Goal: Task Accomplishment & Management: Manage account settings

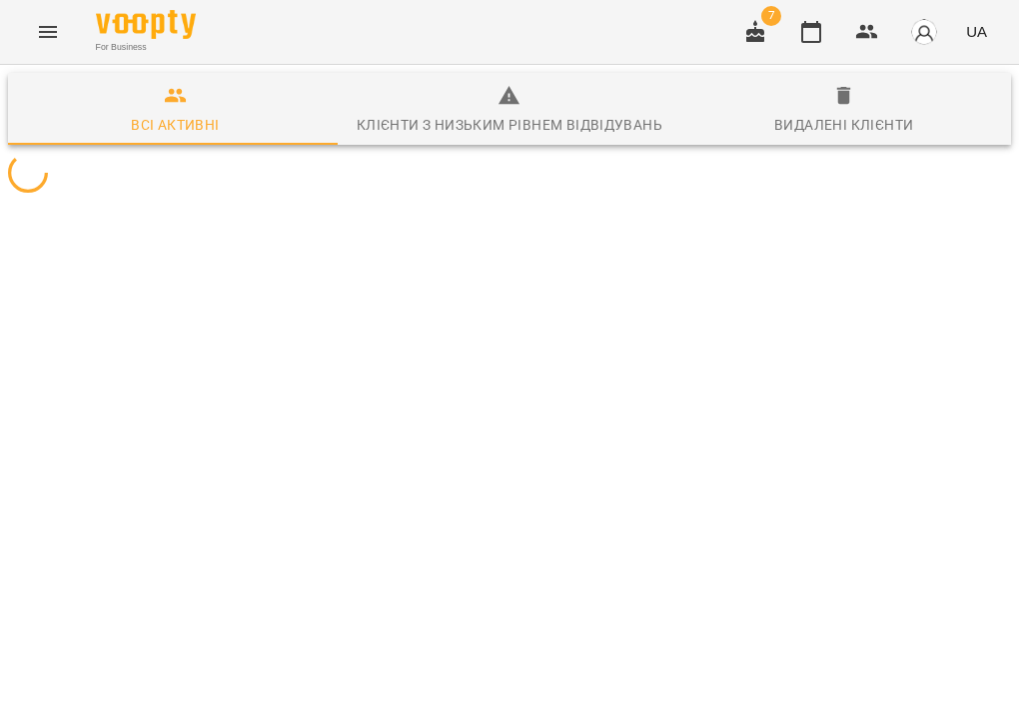
click at [766, 30] on icon "button" at bounding box center [755, 32] width 24 height 24
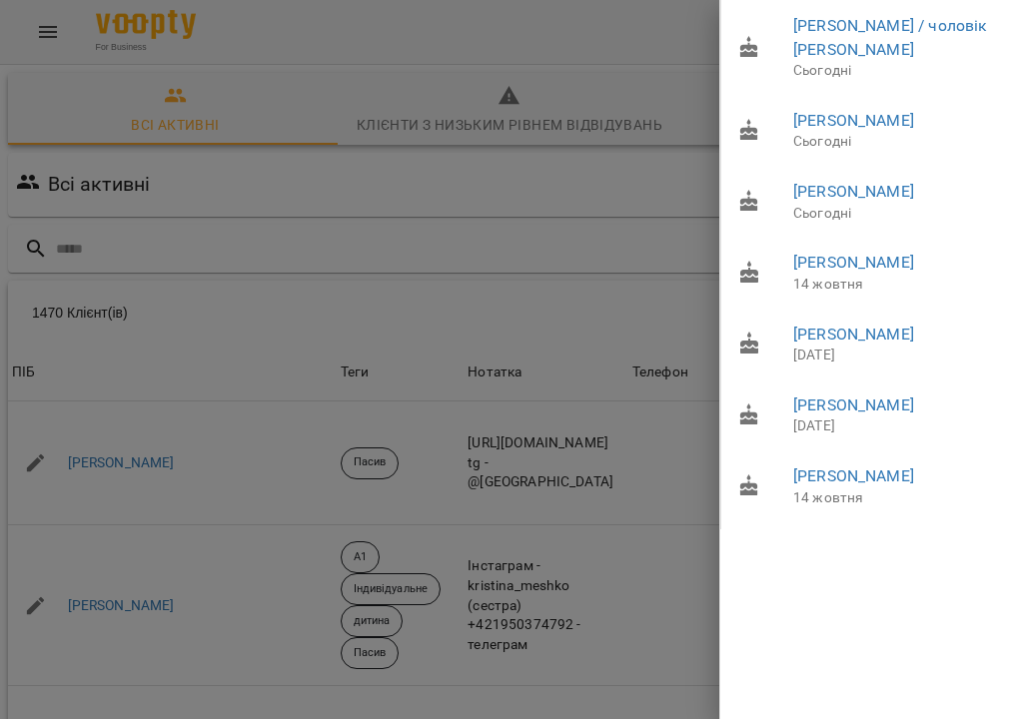
click at [426, 49] on div at bounding box center [509, 359] width 1019 height 719
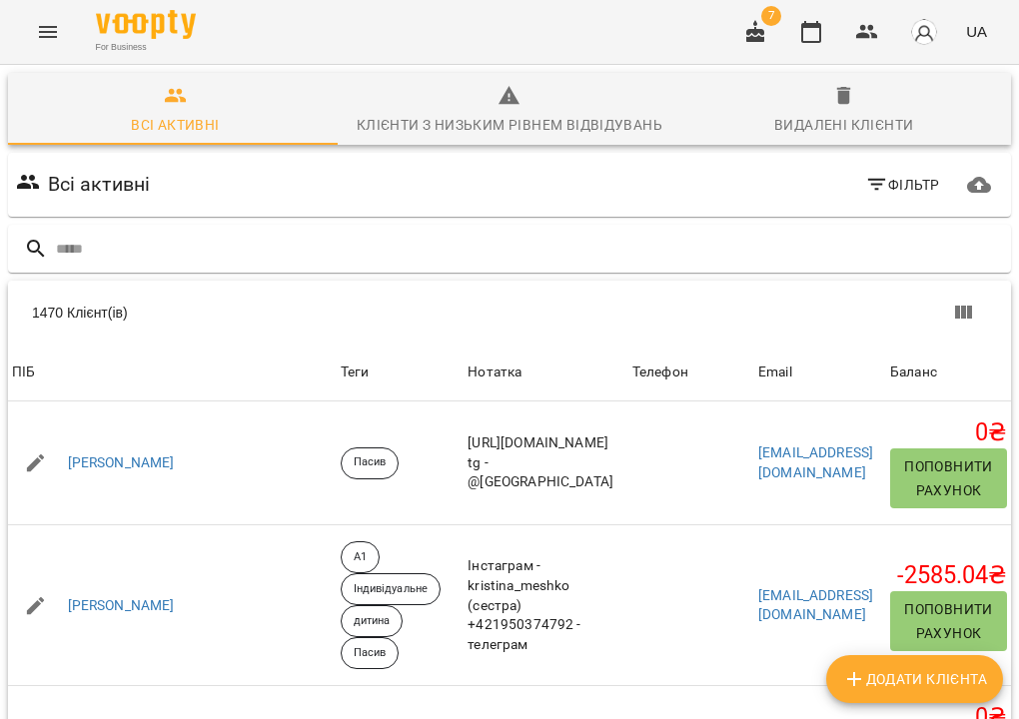
click at [47, 28] on icon "Menu" at bounding box center [48, 32] width 18 height 12
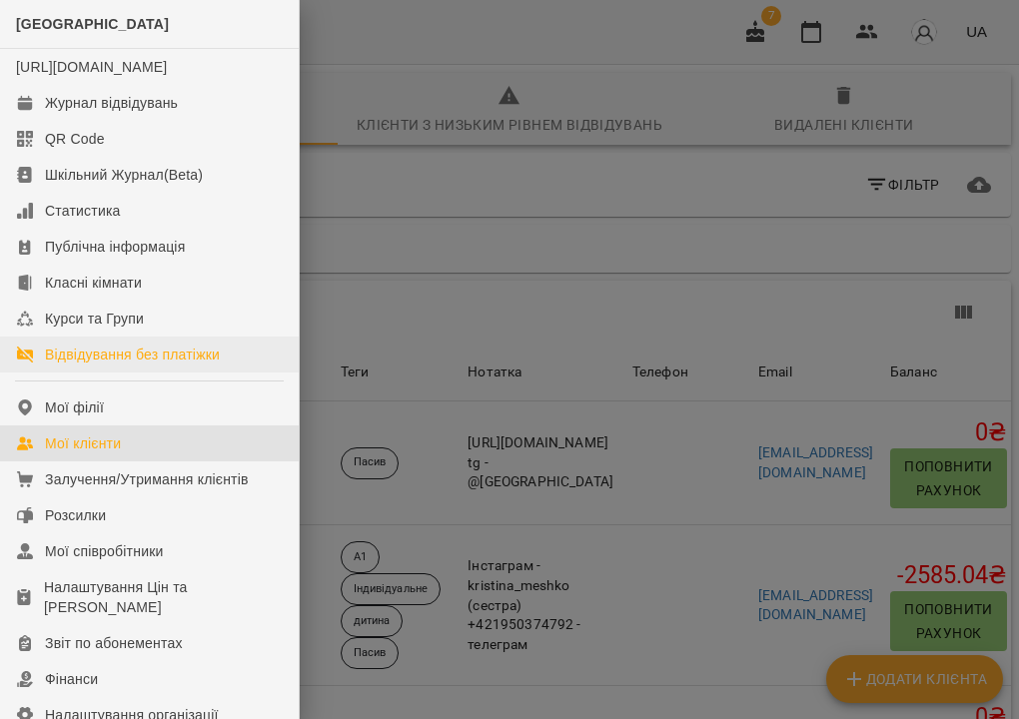
click at [106, 365] on div "Відвідування без платіжки" at bounding box center [132, 355] width 175 height 20
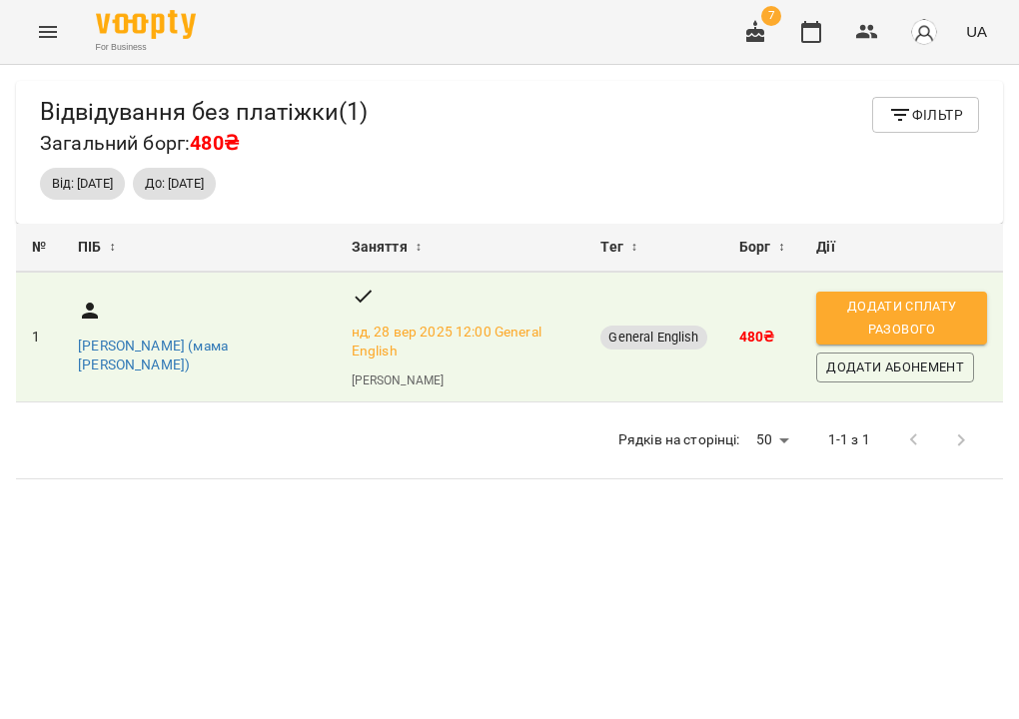
click at [41, 36] on icon "Menu" at bounding box center [48, 32] width 24 height 24
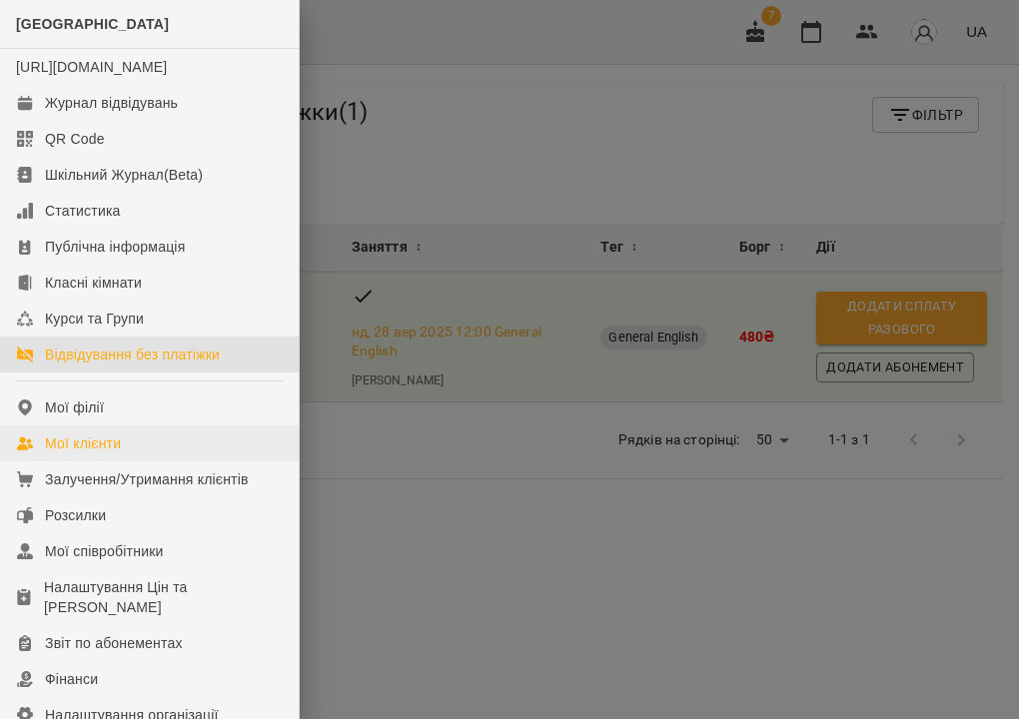
click at [137, 462] on link "Мої клієнти" at bounding box center [149, 444] width 299 height 36
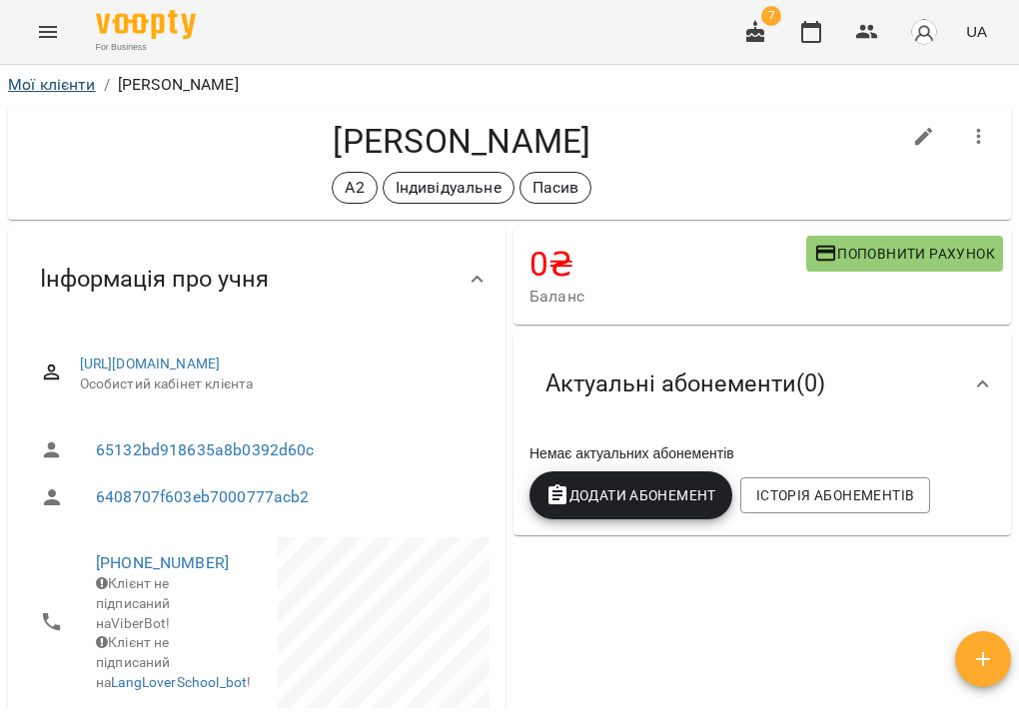
click at [63, 83] on link "Мої клієнти" at bounding box center [52, 84] width 88 height 19
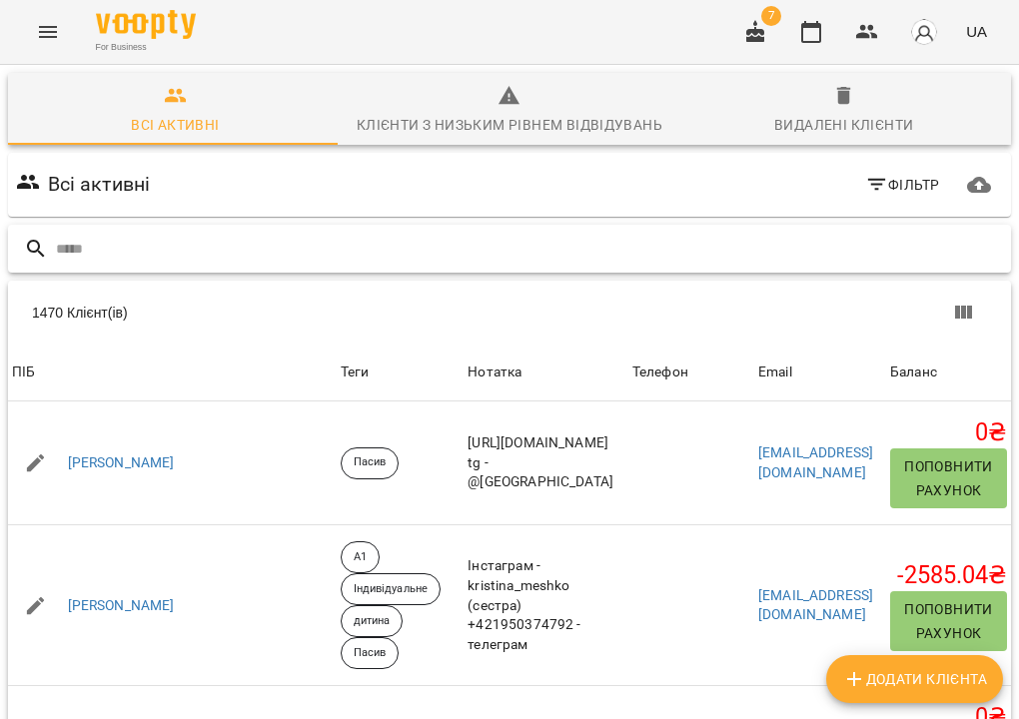
click at [423, 247] on input "text" at bounding box center [529, 249] width 947 height 33
type input "*****"
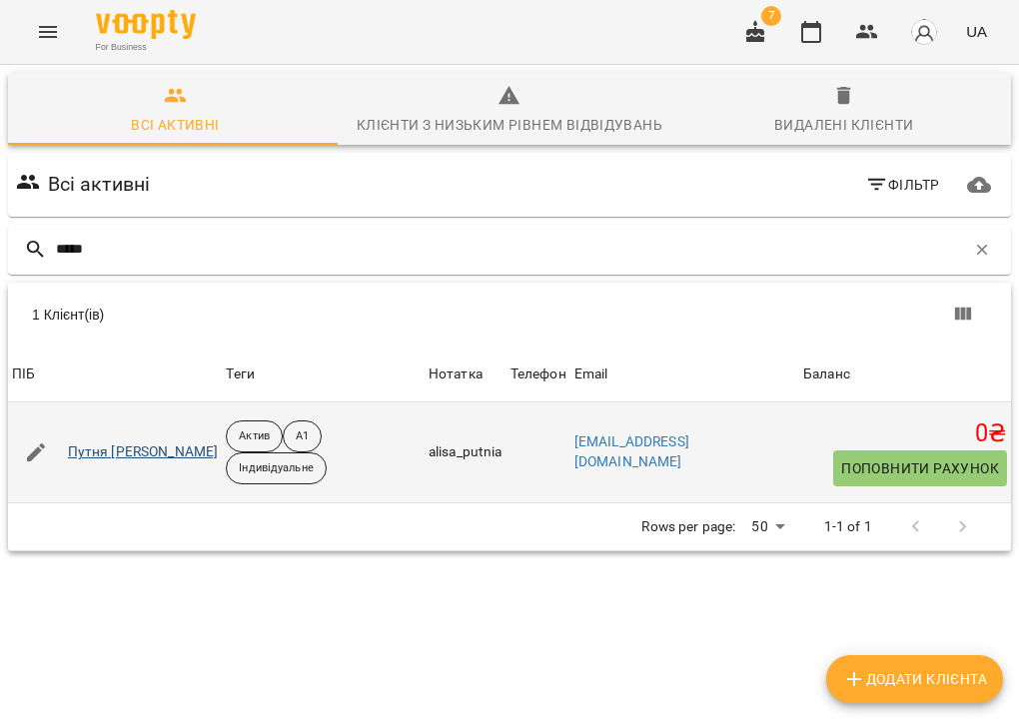
click at [133, 447] on link "Путня Аліса Юріївна" at bounding box center [143, 453] width 151 height 20
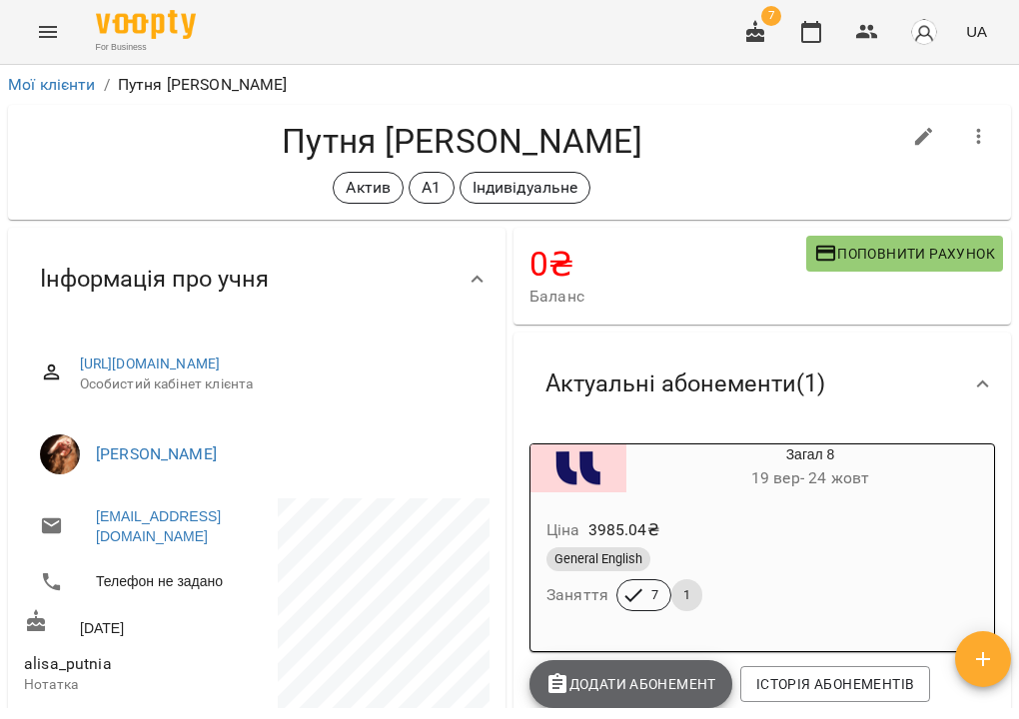
click at [636, 679] on span "Додати Абонемент" at bounding box center [630, 684] width 171 height 24
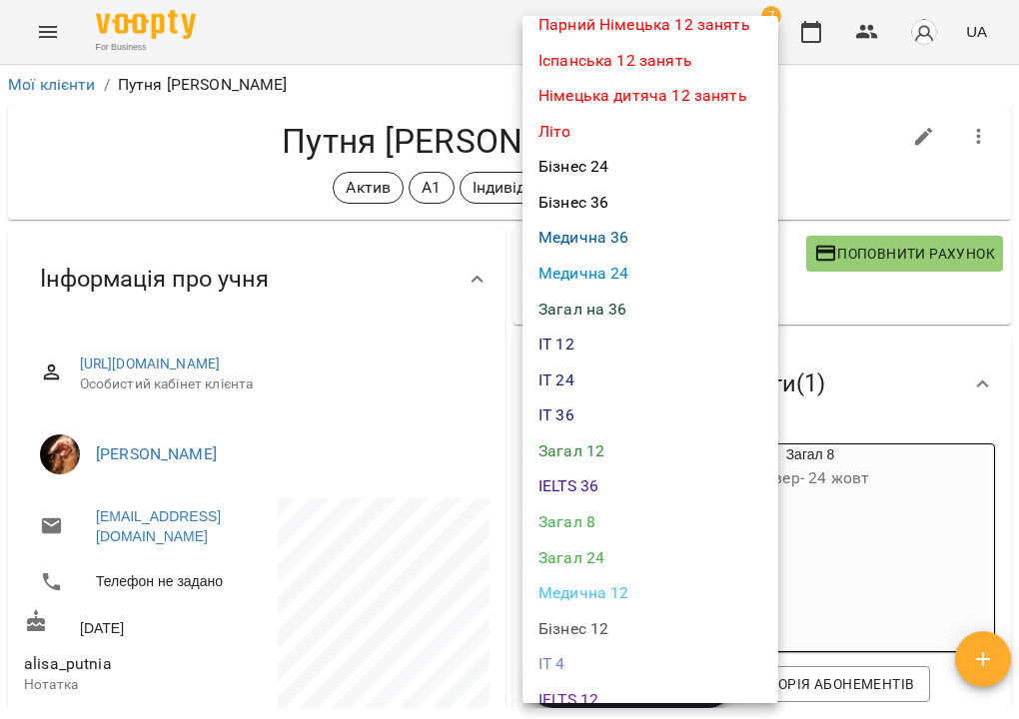
scroll to position [508, 0]
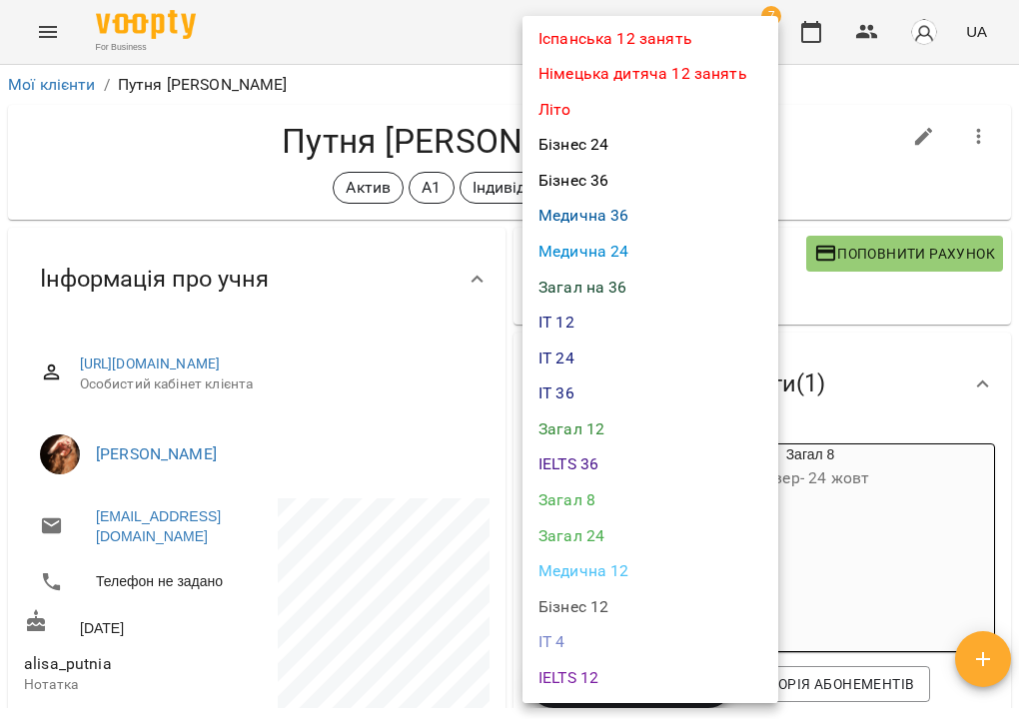
click at [598, 484] on li "Загал 8" at bounding box center [651, 501] width 256 height 36
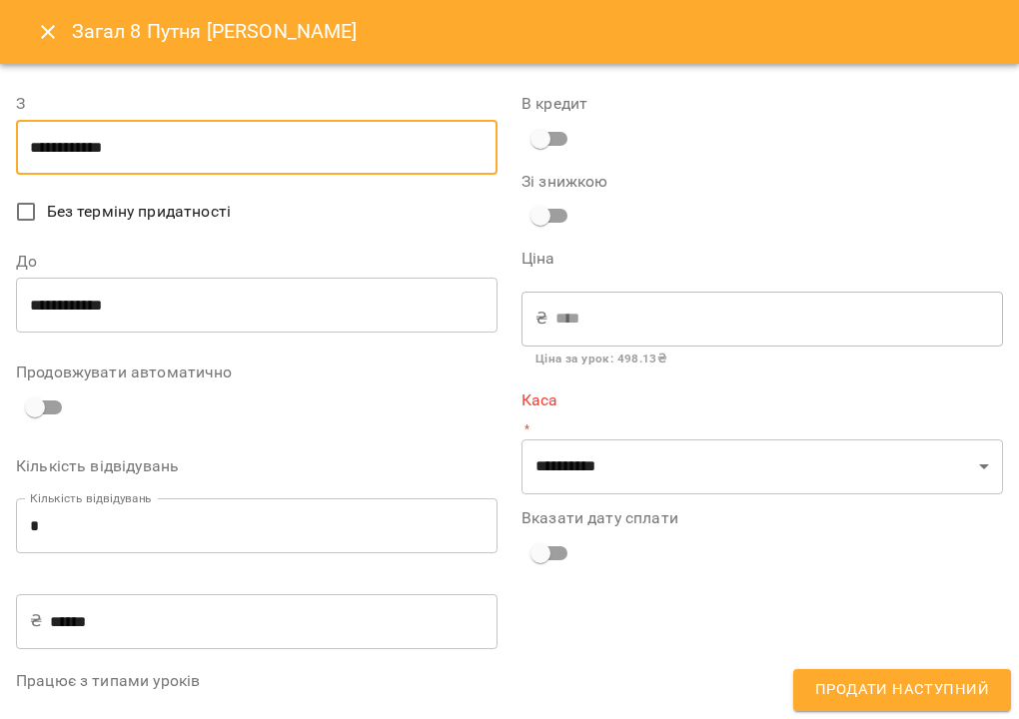
click at [166, 163] on input "**********" at bounding box center [257, 148] width 482 height 56
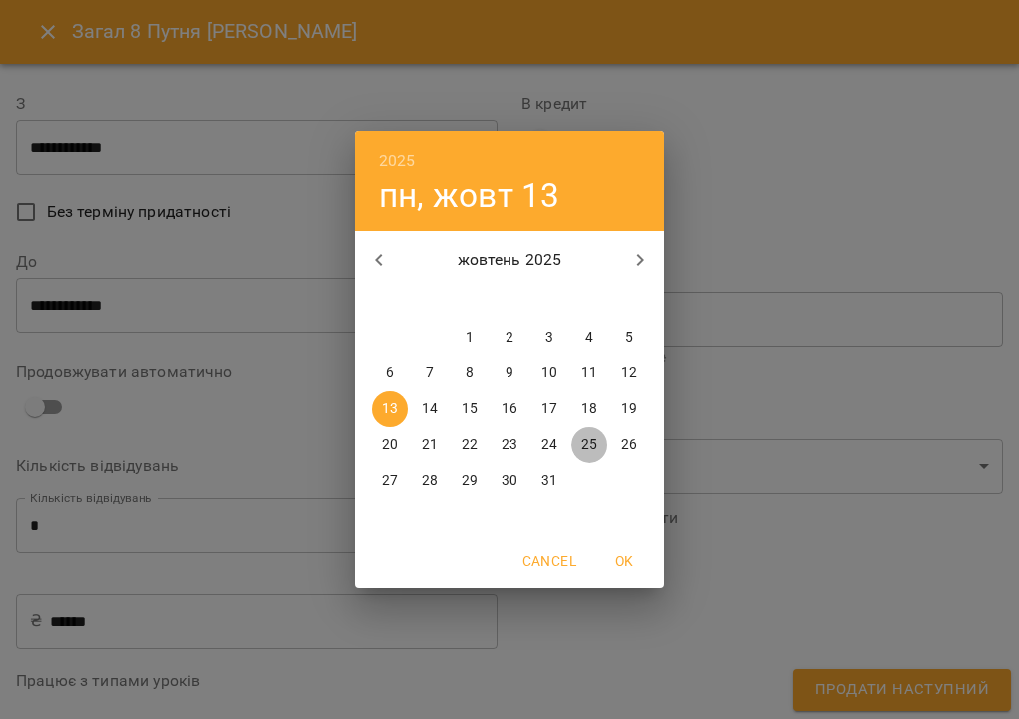
click at [594, 445] on p "25" at bounding box center [589, 446] width 16 height 20
type input "**********"
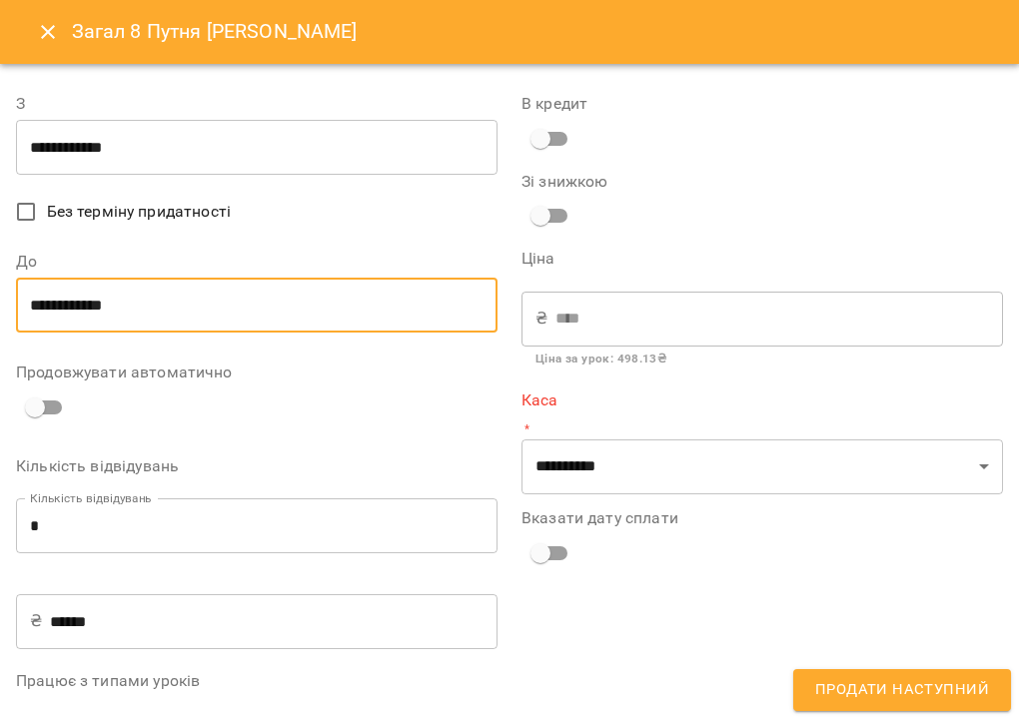
click at [218, 302] on input "**********" at bounding box center [257, 306] width 482 height 56
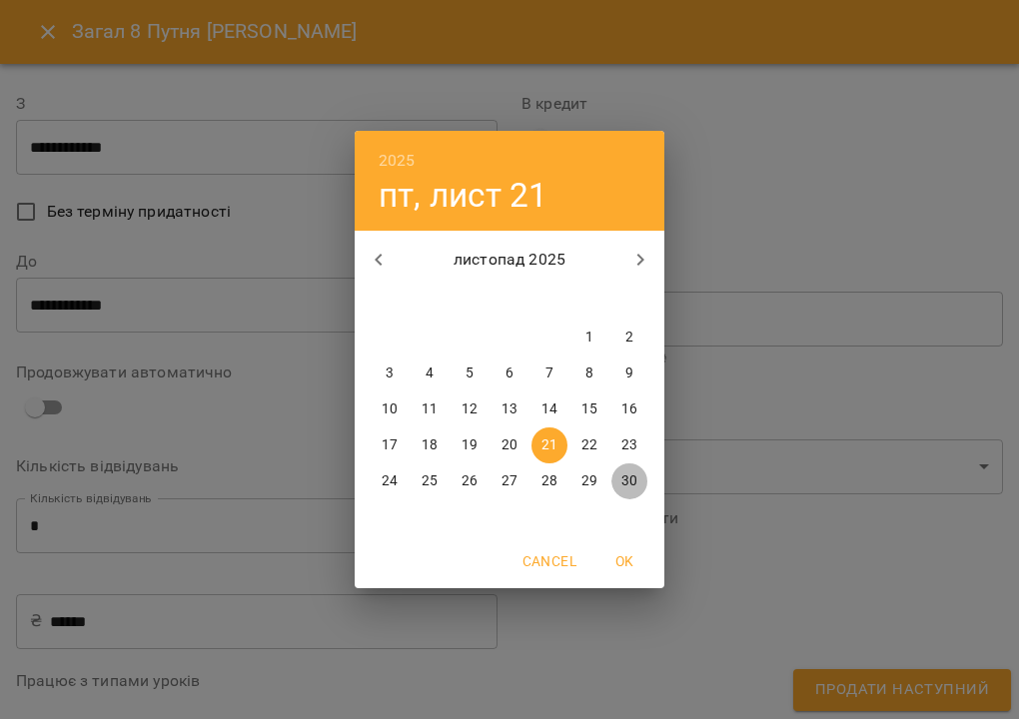
click at [633, 482] on p "30" at bounding box center [629, 482] width 16 height 20
type input "**********"
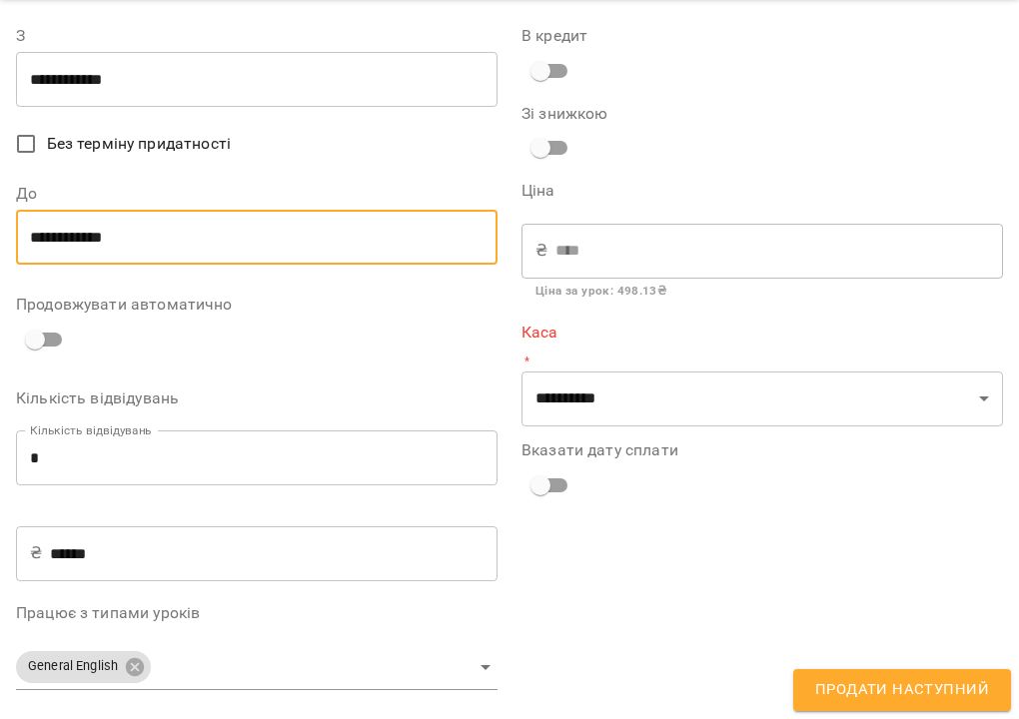
scroll to position [67, 0]
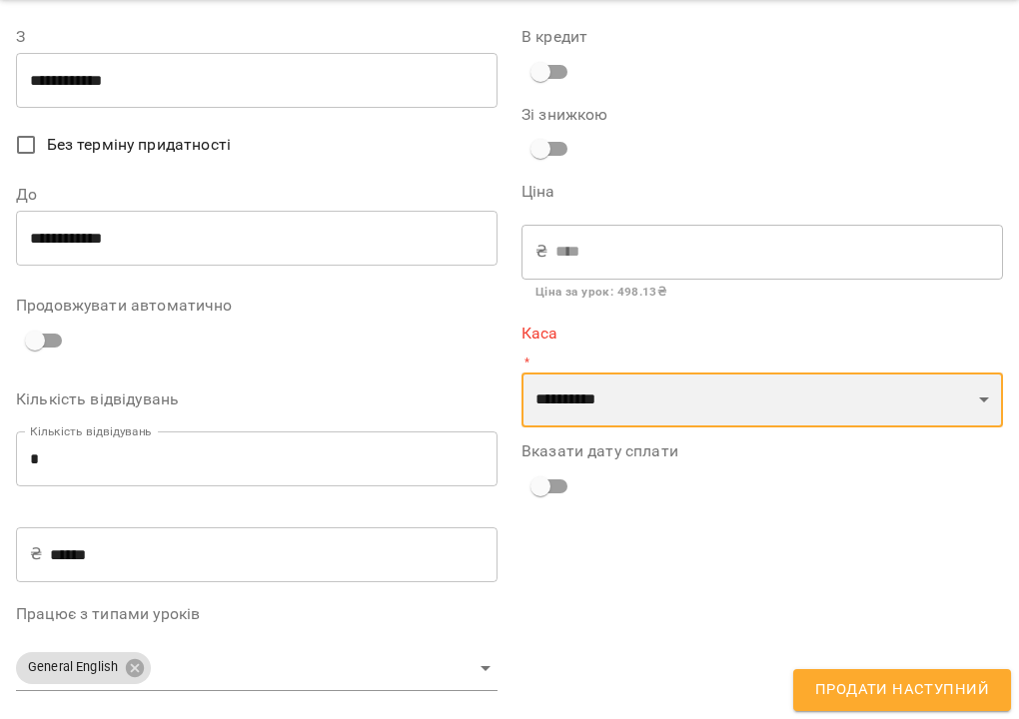
select select "****"
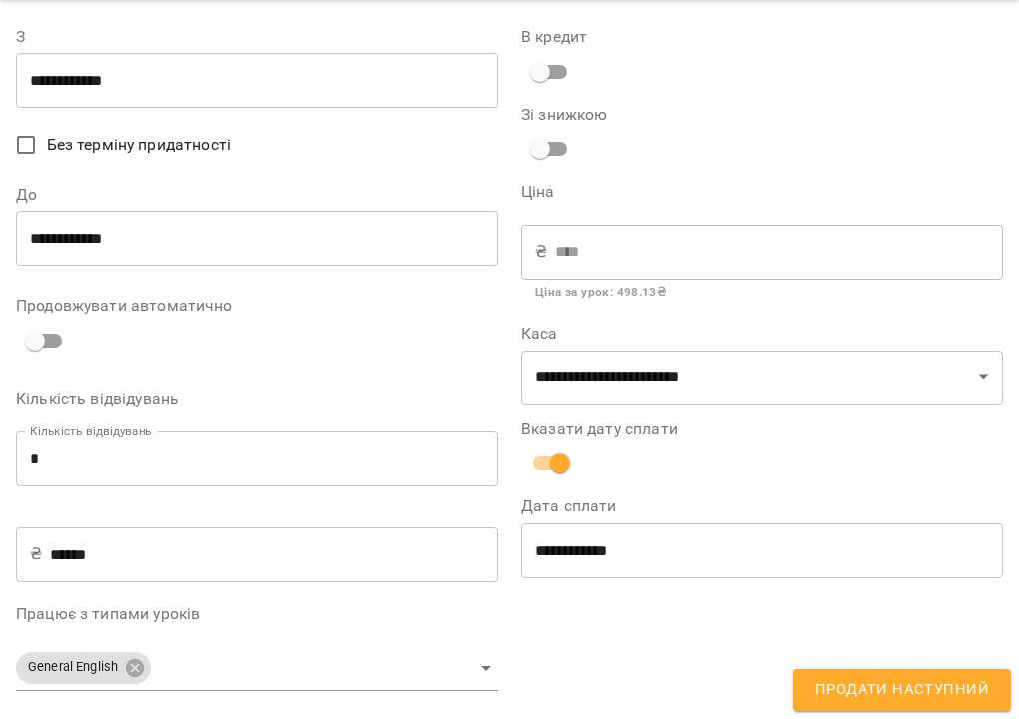
click at [878, 686] on span "Продати наступний" at bounding box center [902, 690] width 174 height 26
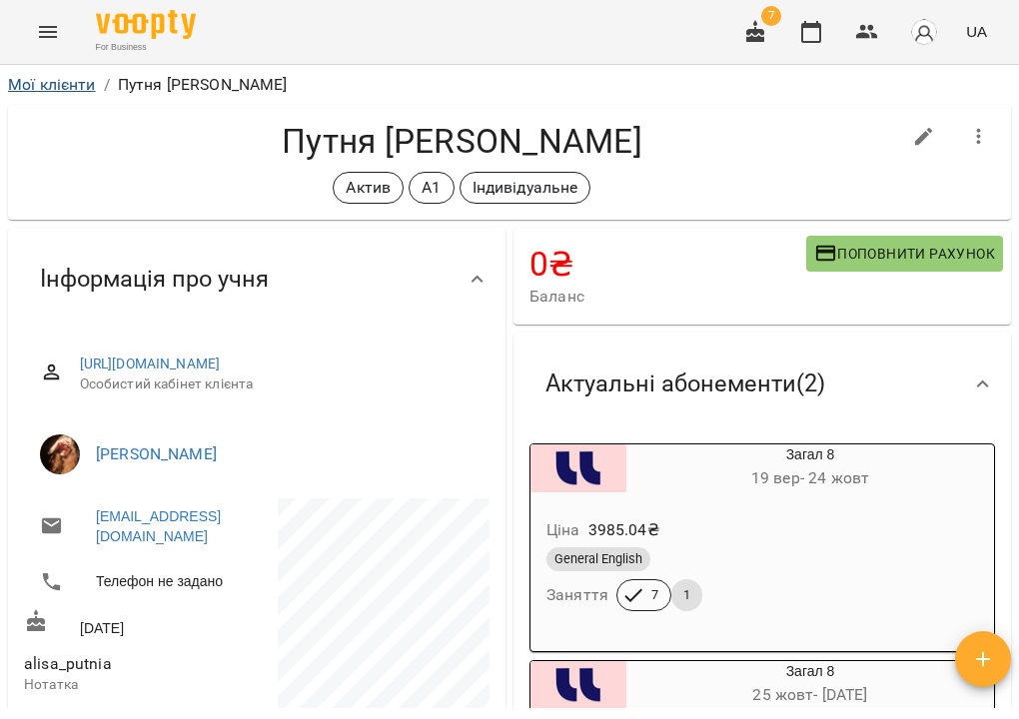
scroll to position [0, 0]
click at [55, 78] on link "Мої клієнти" at bounding box center [52, 84] width 88 height 19
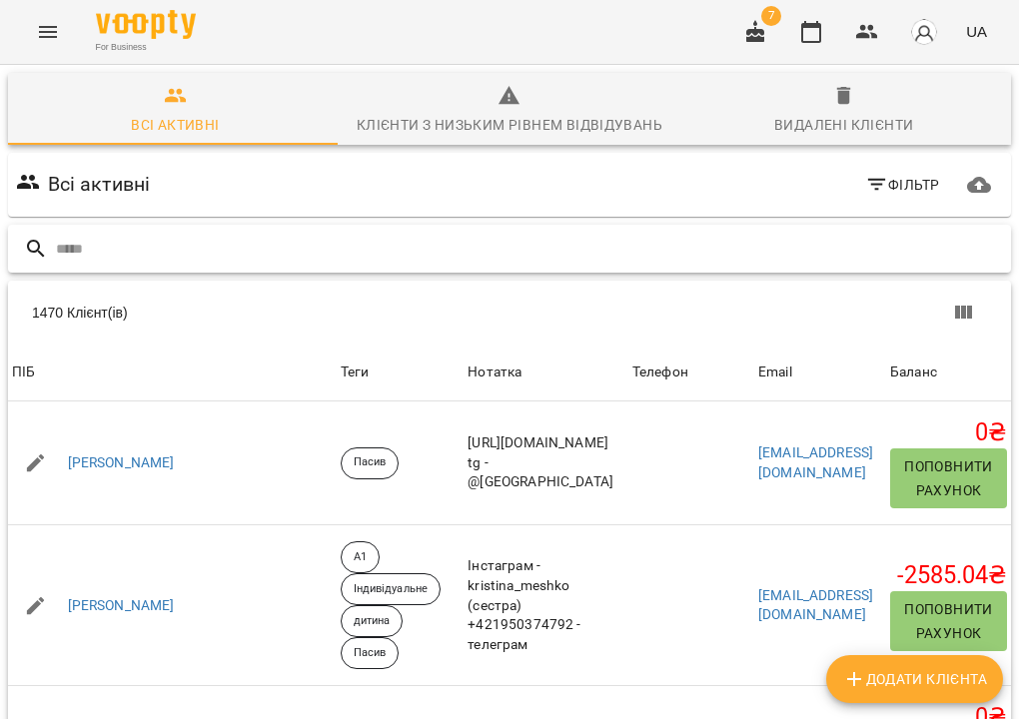
click at [520, 265] on input "text" at bounding box center [529, 249] width 947 height 33
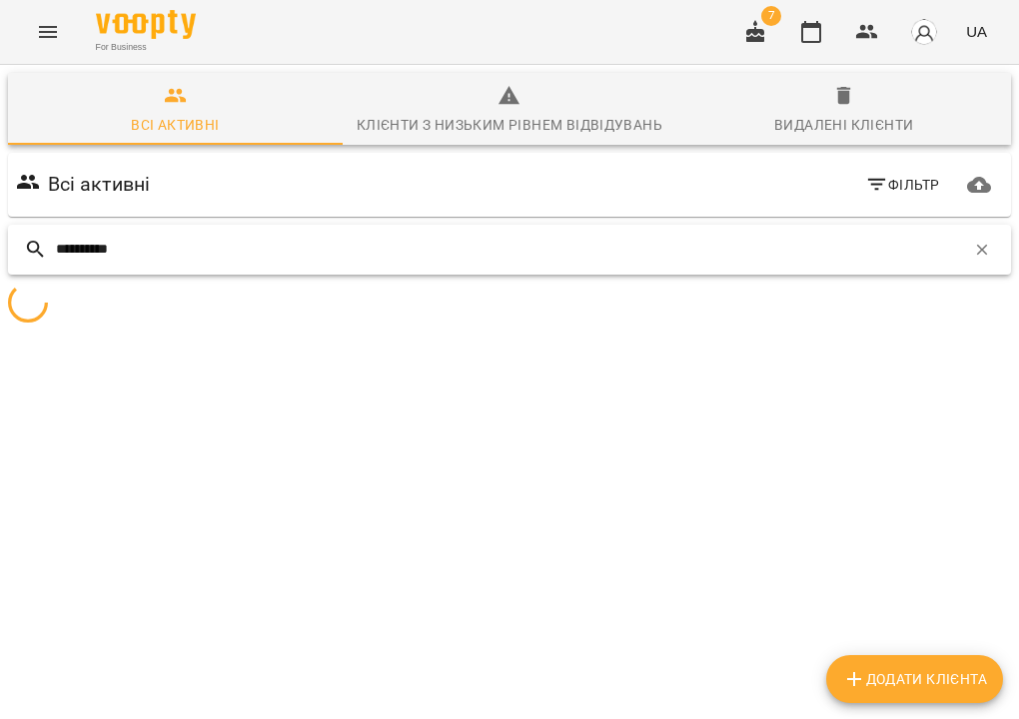
type input "**********"
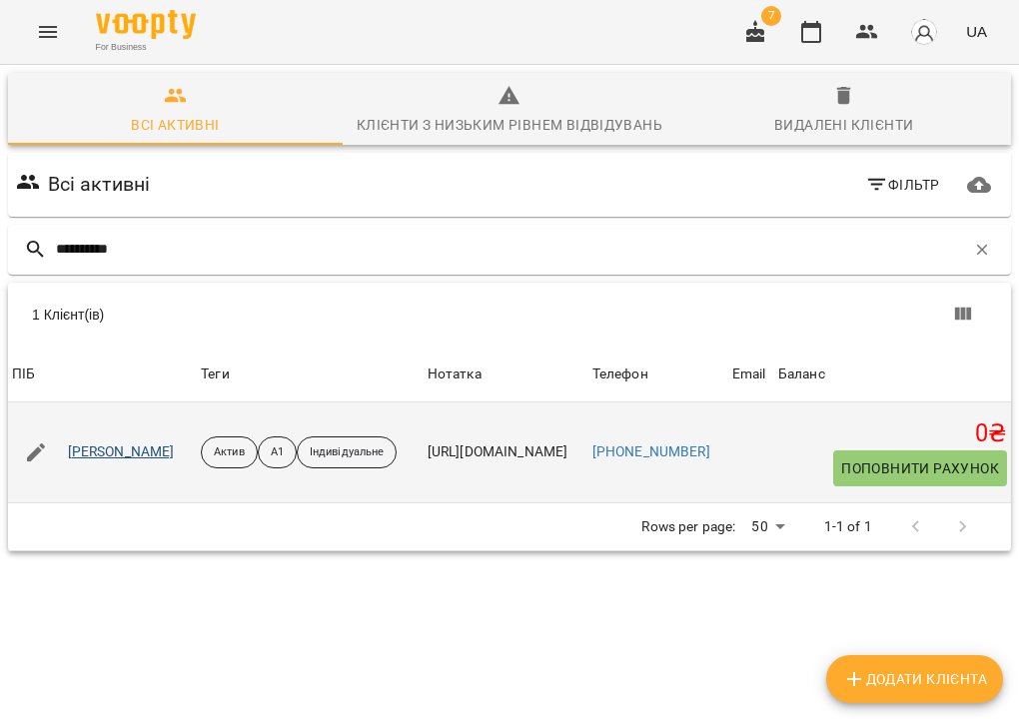
click at [174, 463] on link "Широколава Катерина" at bounding box center [121, 453] width 107 height 20
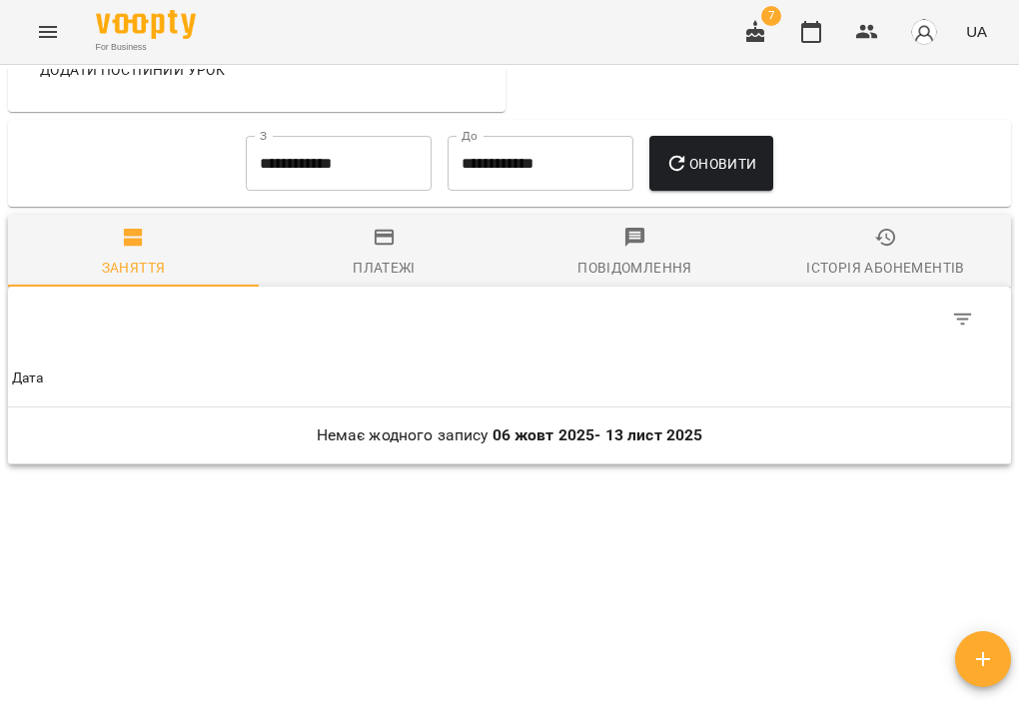
scroll to position [1100, 0]
click at [326, 174] on input "**********" at bounding box center [339, 164] width 186 height 56
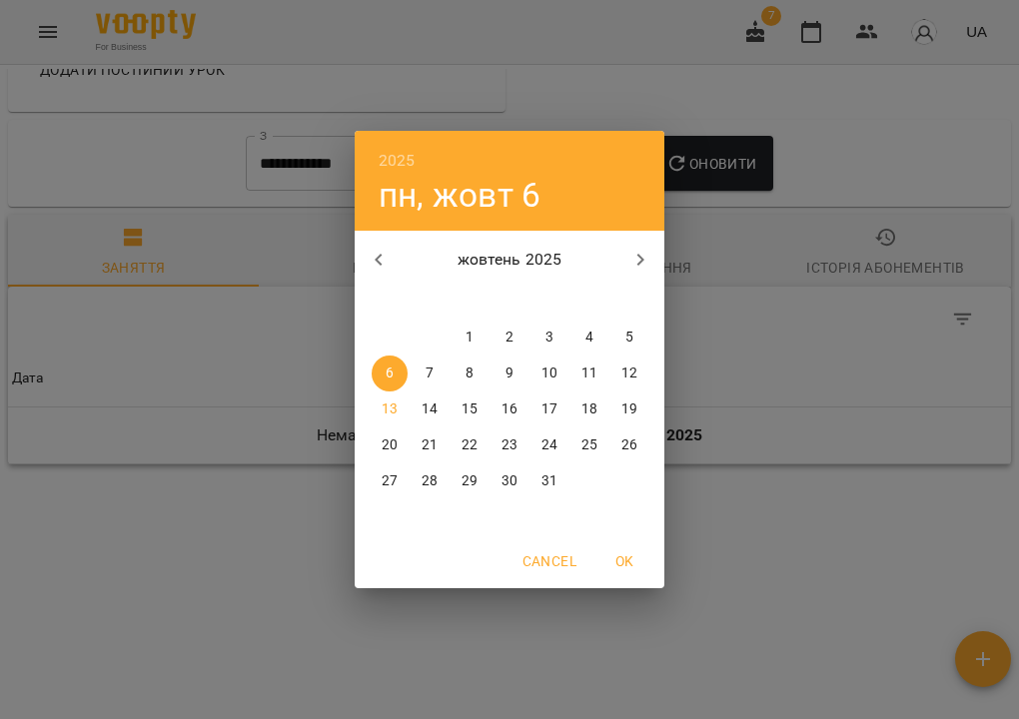
click at [392, 257] on button "button" at bounding box center [379, 260] width 48 height 48
click at [419, 341] on span "1" at bounding box center [430, 338] width 36 height 20
type input "**********"
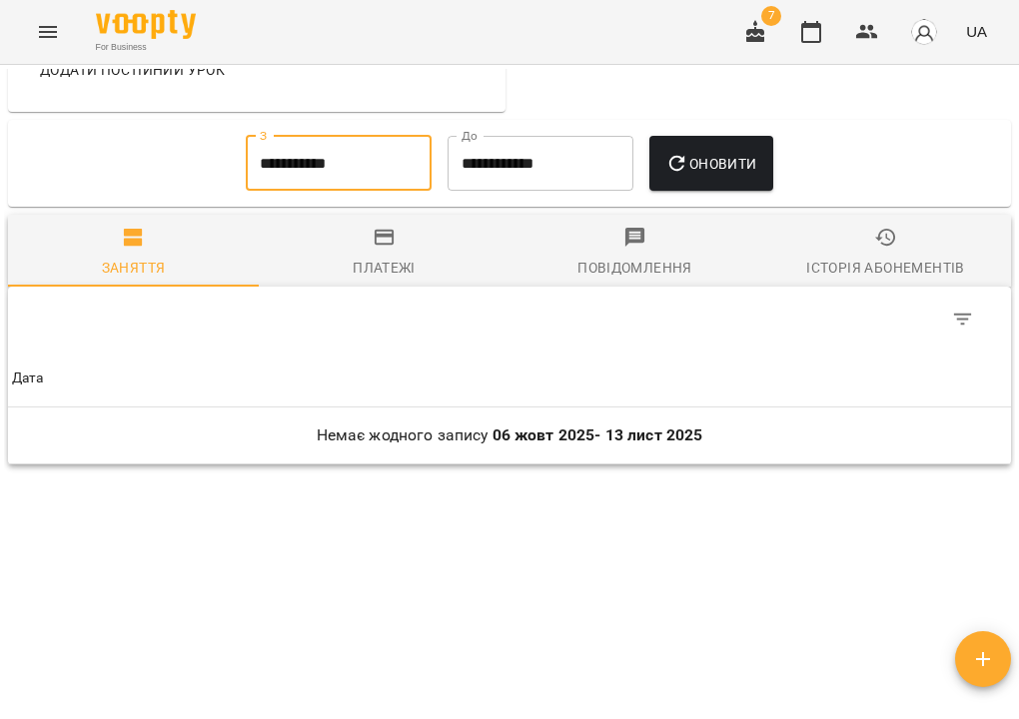
click at [685, 158] on icon "button" at bounding box center [677, 164] width 16 height 16
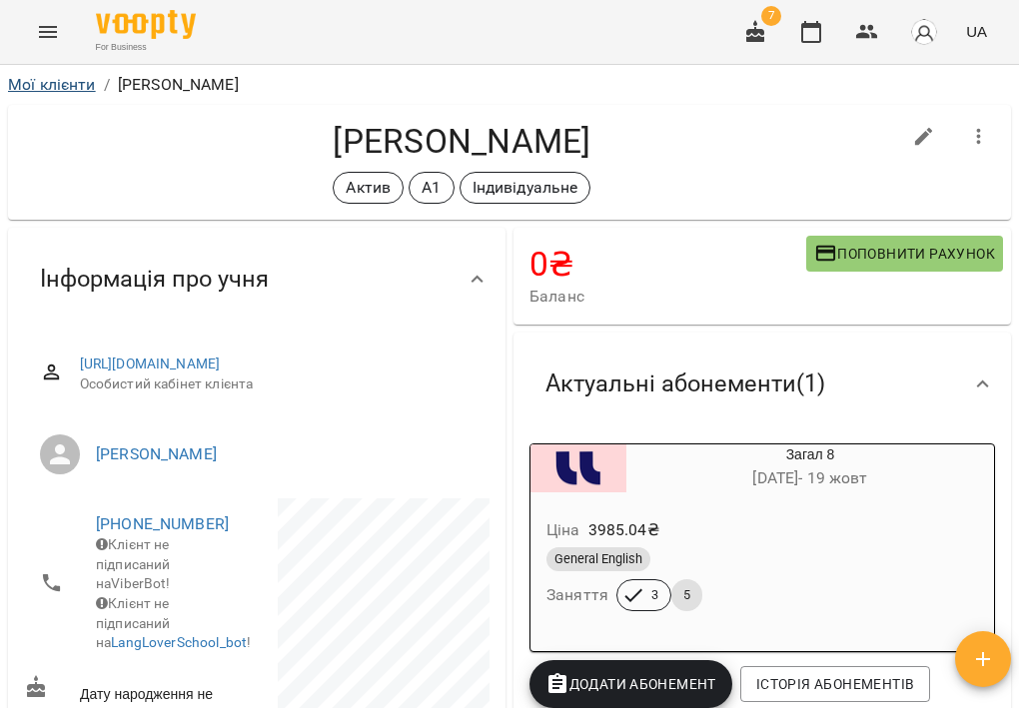
scroll to position [876, 0]
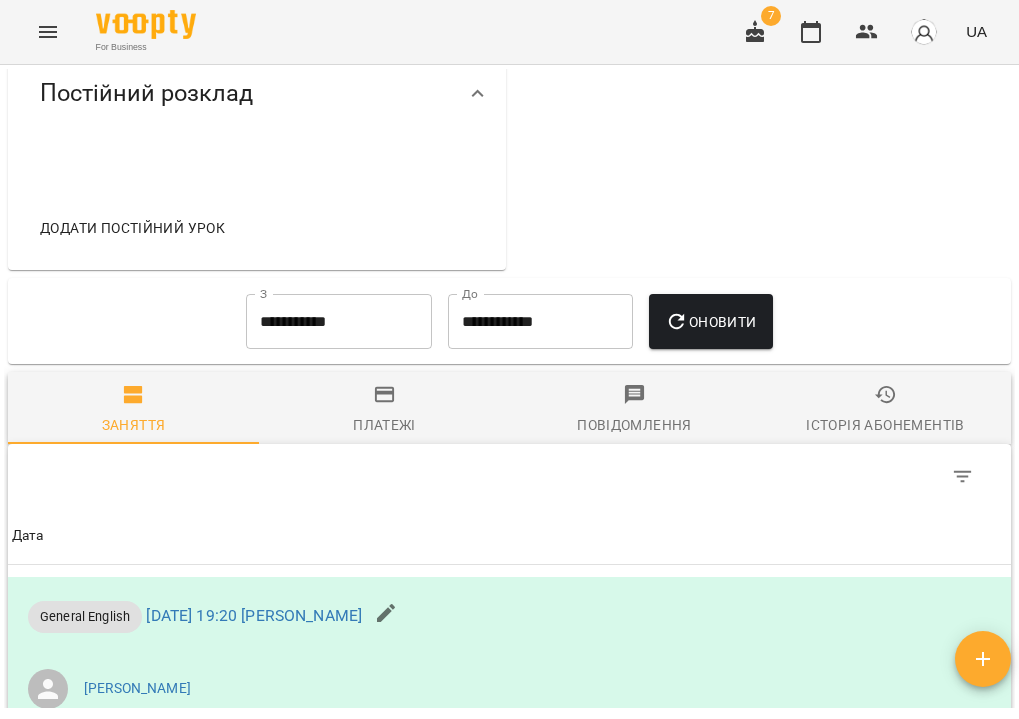
click at [75, 18] on button "Нотатки" at bounding box center [72, 0] width 96 height 36
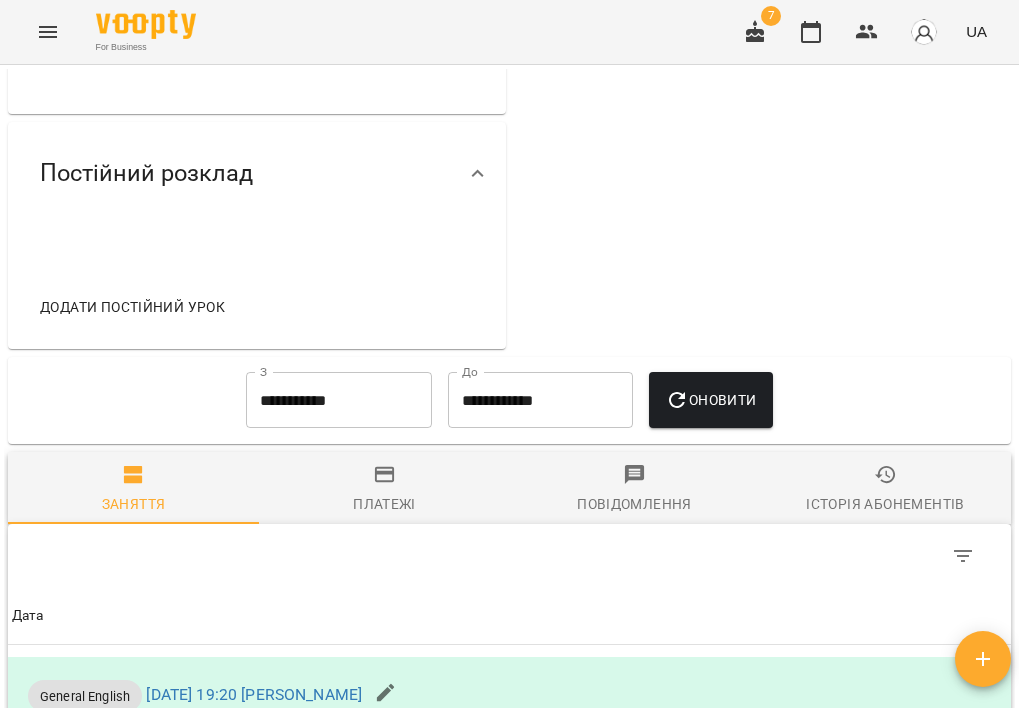
click at [43, 29] on icon "Menu" at bounding box center [48, 32] width 24 height 24
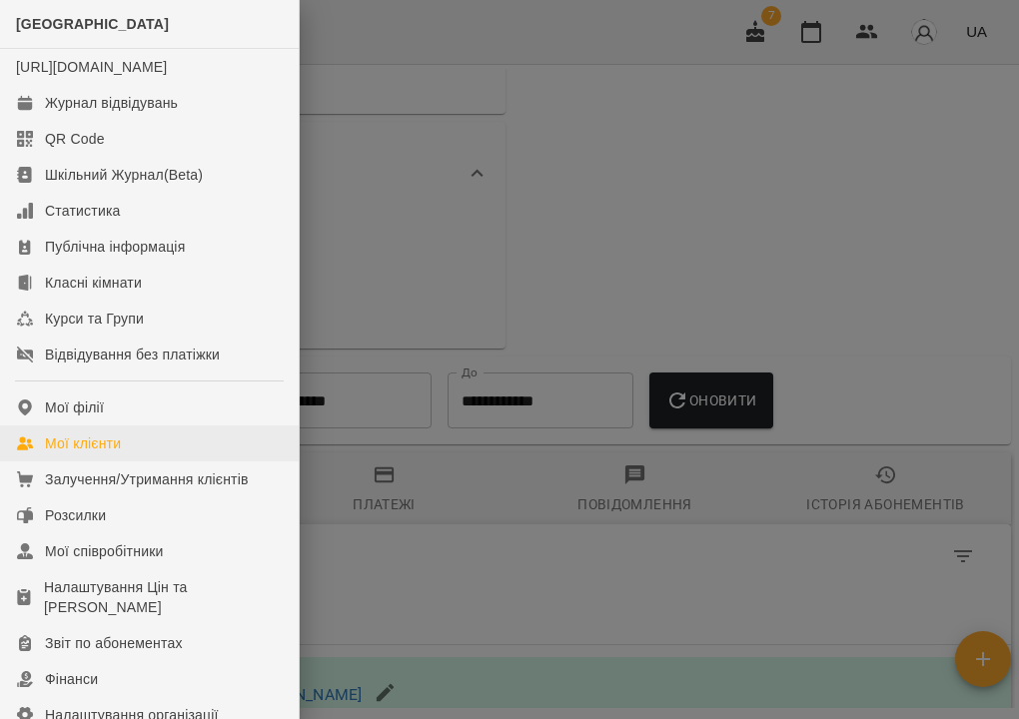
click at [116, 454] on div "Мої клієнти" at bounding box center [83, 444] width 76 height 20
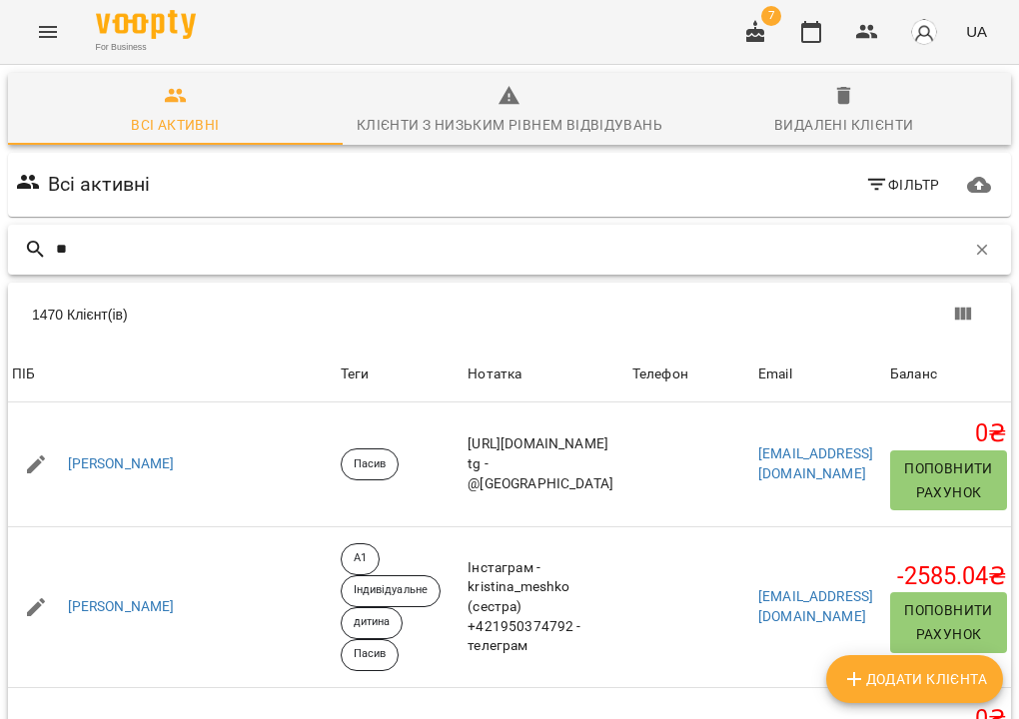
type input "*"
type input "*******"
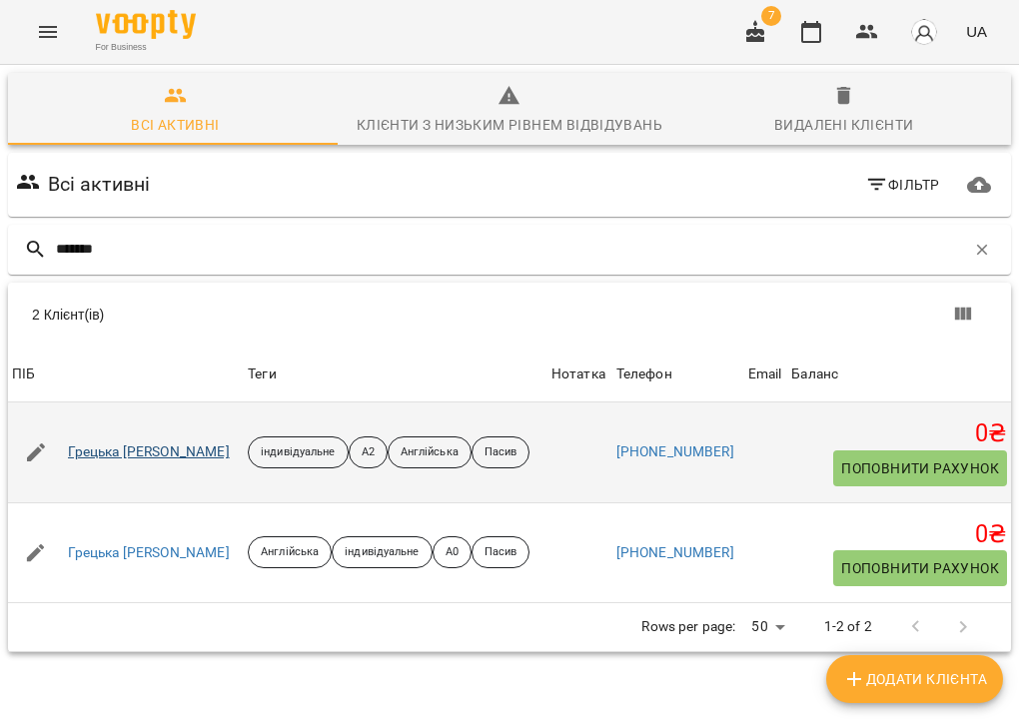
click at [153, 455] on link "Грецька Поліна Романівна" at bounding box center [149, 453] width 162 height 20
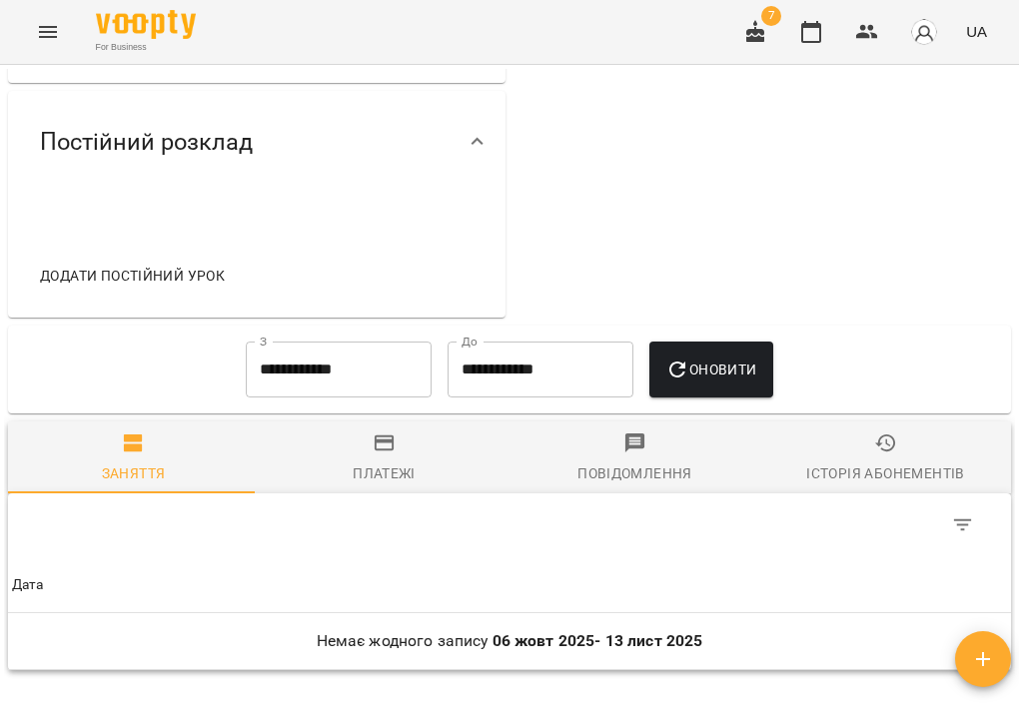
scroll to position [869, 0]
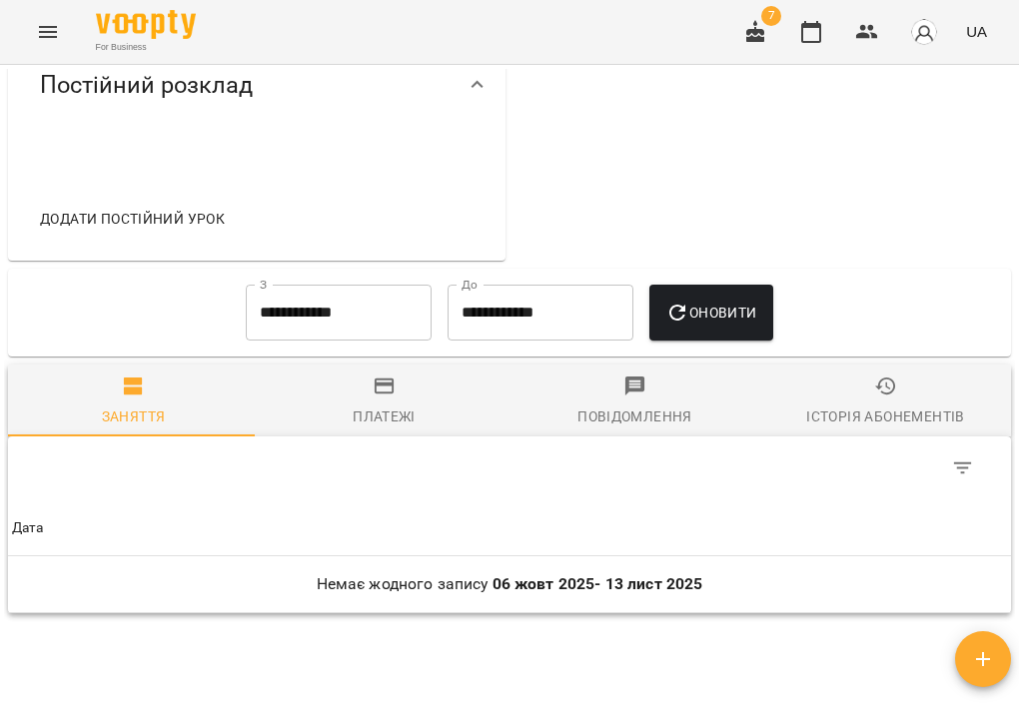
click at [874, 399] on icon "button" at bounding box center [886, 387] width 24 height 24
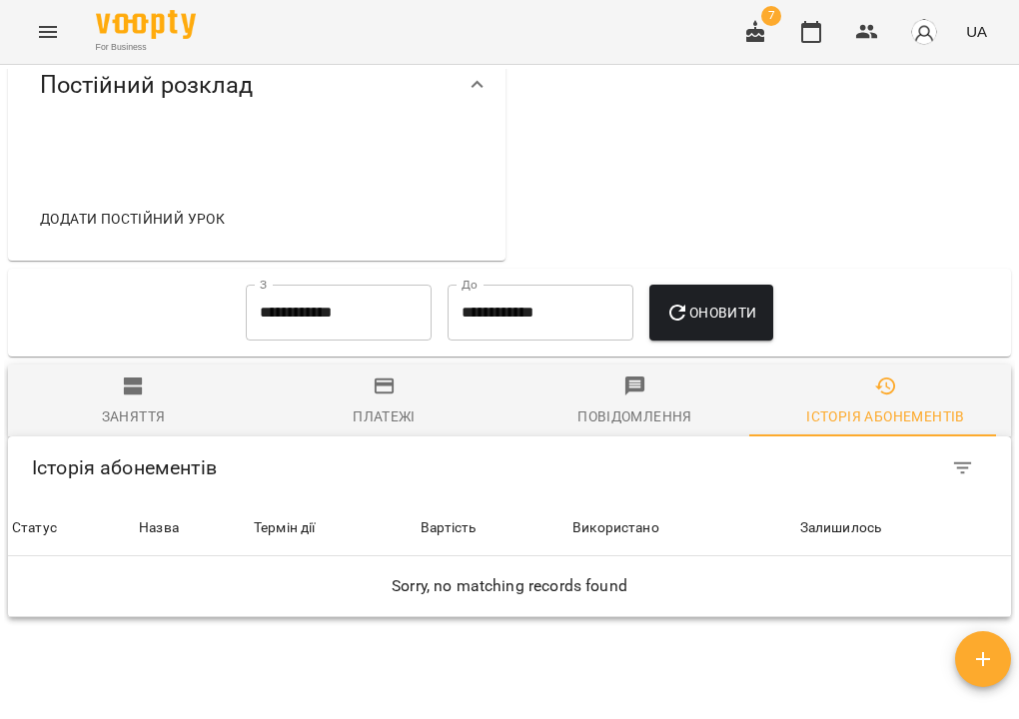
click at [387, 341] on input "**********" at bounding box center [339, 313] width 186 height 56
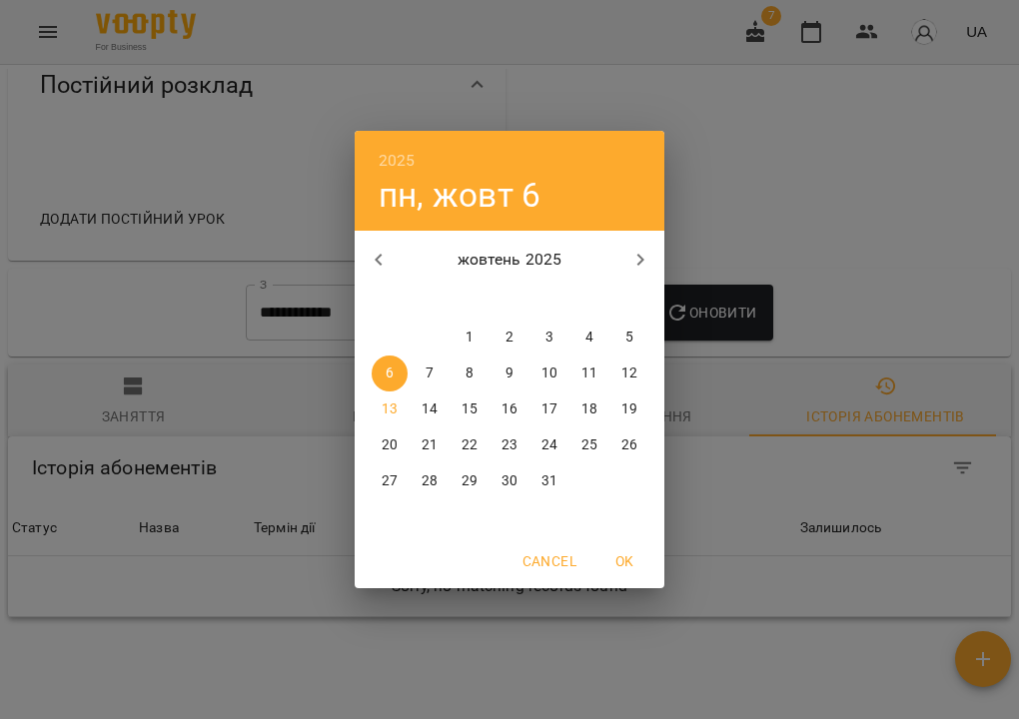
click at [391, 258] on button "button" at bounding box center [379, 260] width 48 height 48
click at [544, 341] on span "1" at bounding box center [549, 338] width 36 height 20
type input "**********"
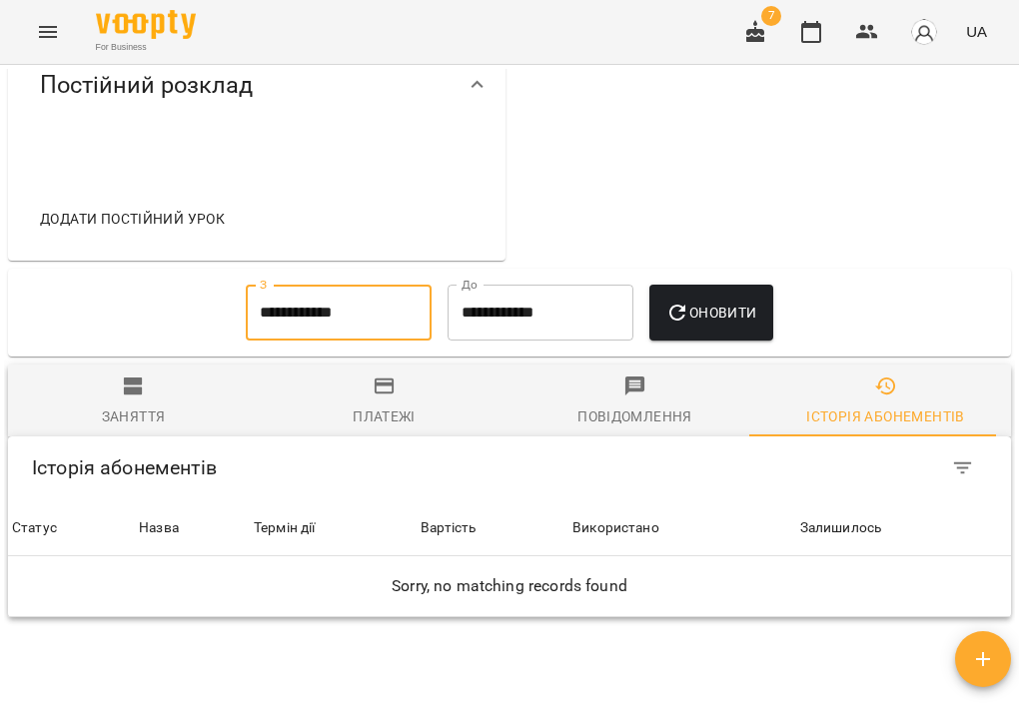
click at [682, 341] on button "Оновити" at bounding box center [710, 313] width 123 height 56
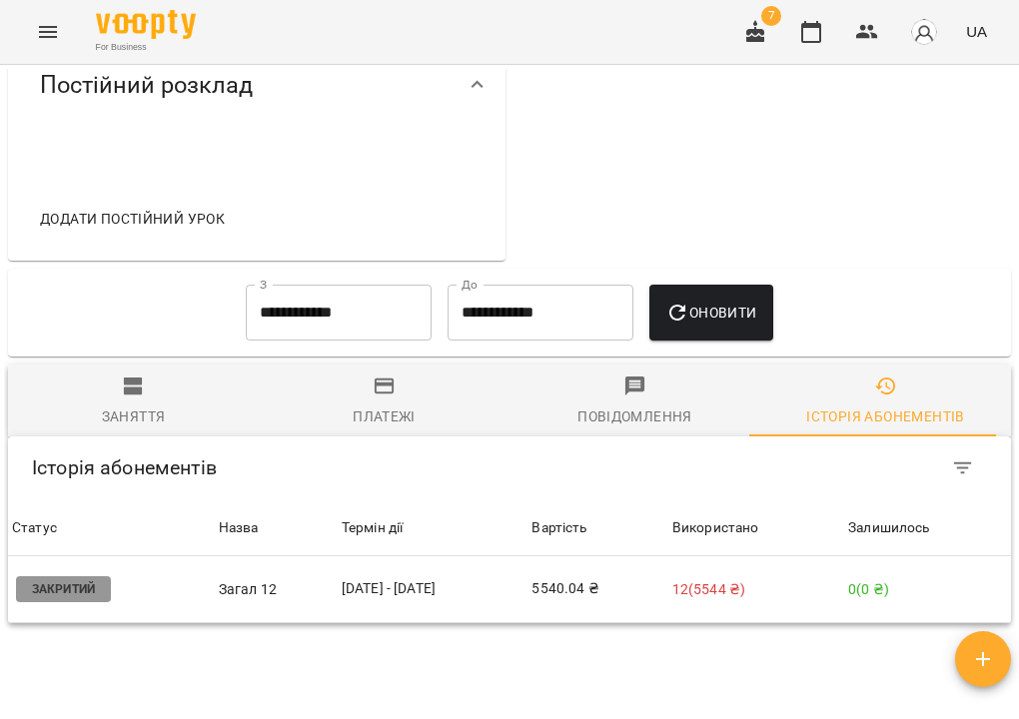
click at [154, 429] on div "Заняття" at bounding box center [134, 417] width 64 height 24
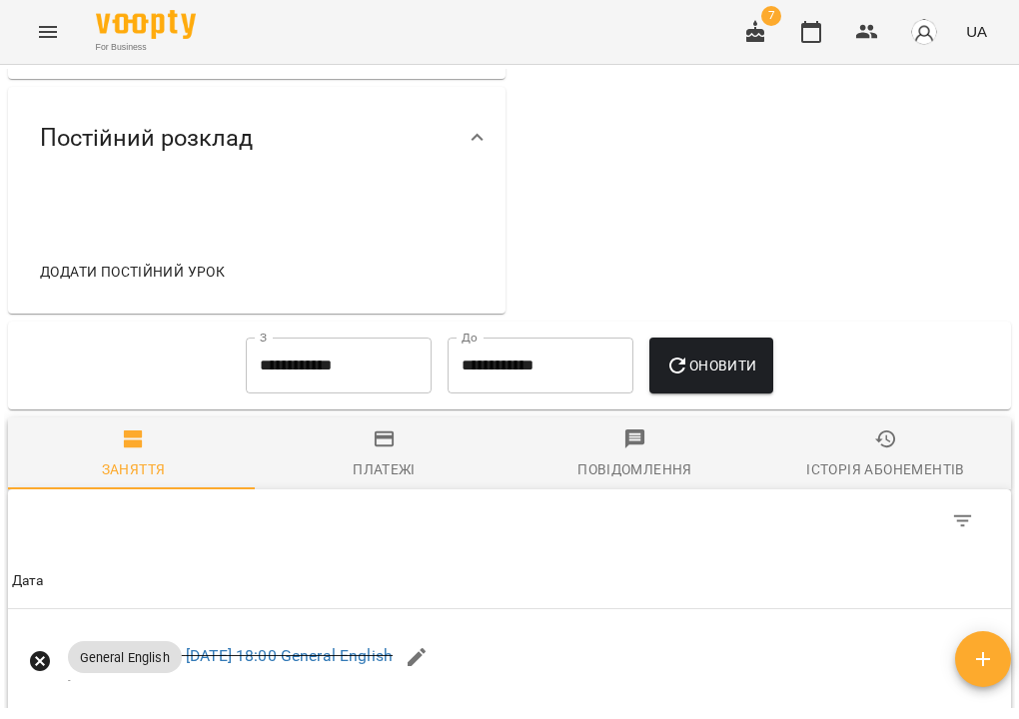
scroll to position [883, 0]
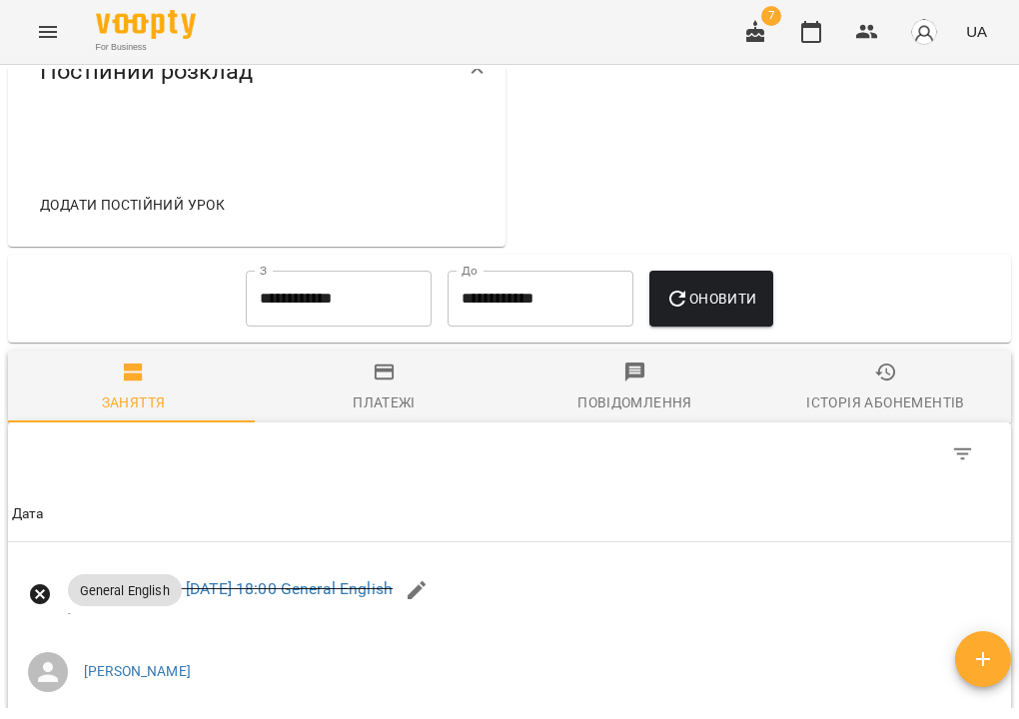
click at [810, 415] on div "Історія абонементів" at bounding box center [885, 403] width 158 height 24
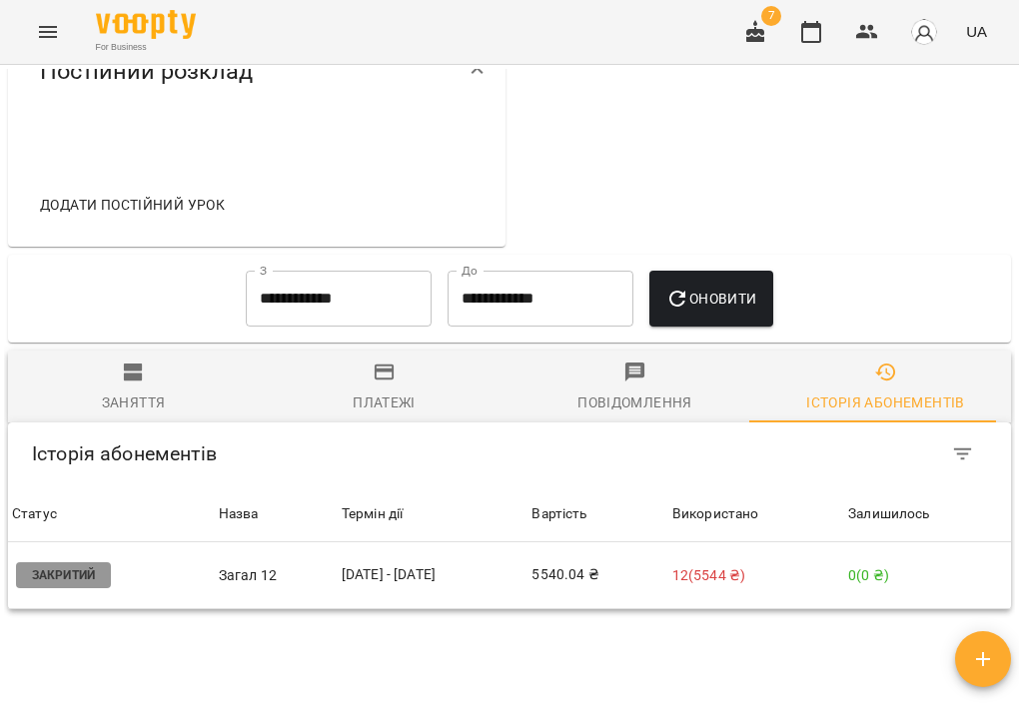
click at [138, 385] on icon "button" at bounding box center [134, 373] width 24 height 24
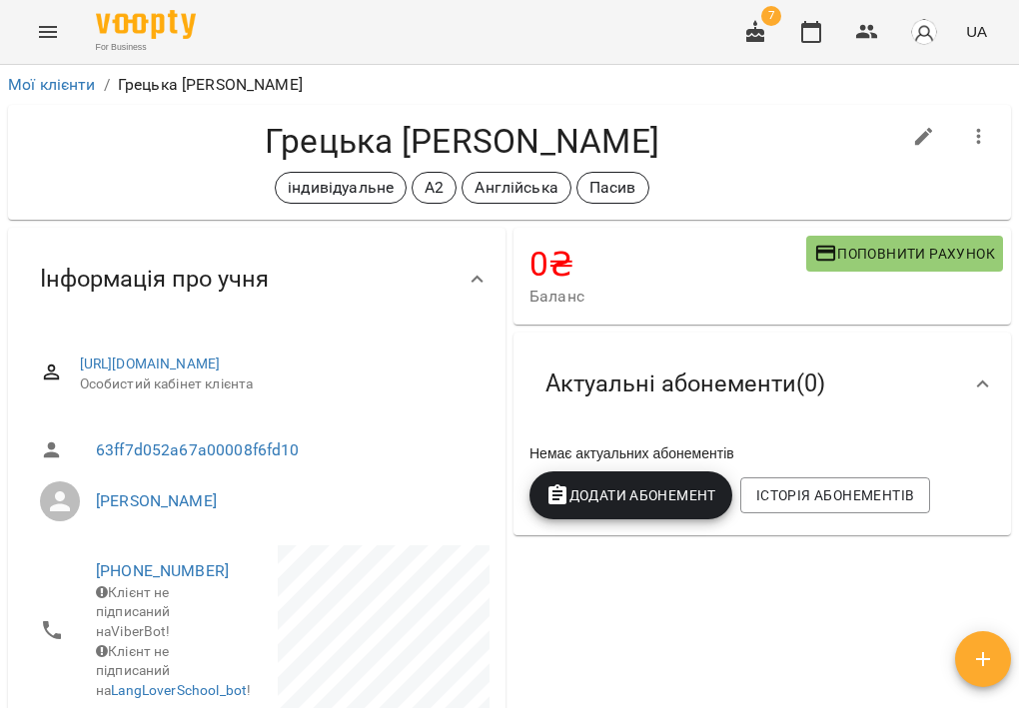
scroll to position [0, 0]
click at [67, 84] on link "Мої клієнти" at bounding box center [52, 84] width 88 height 19
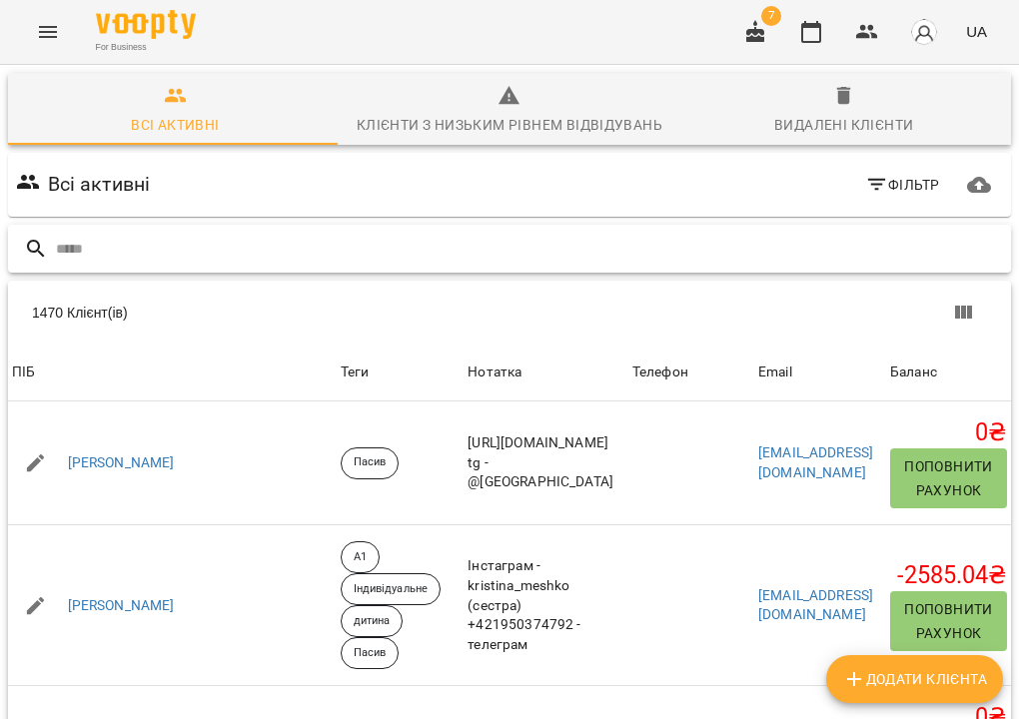
click at [367, 247] on input "text" at bounding box center [529, 249] width 947 height 33
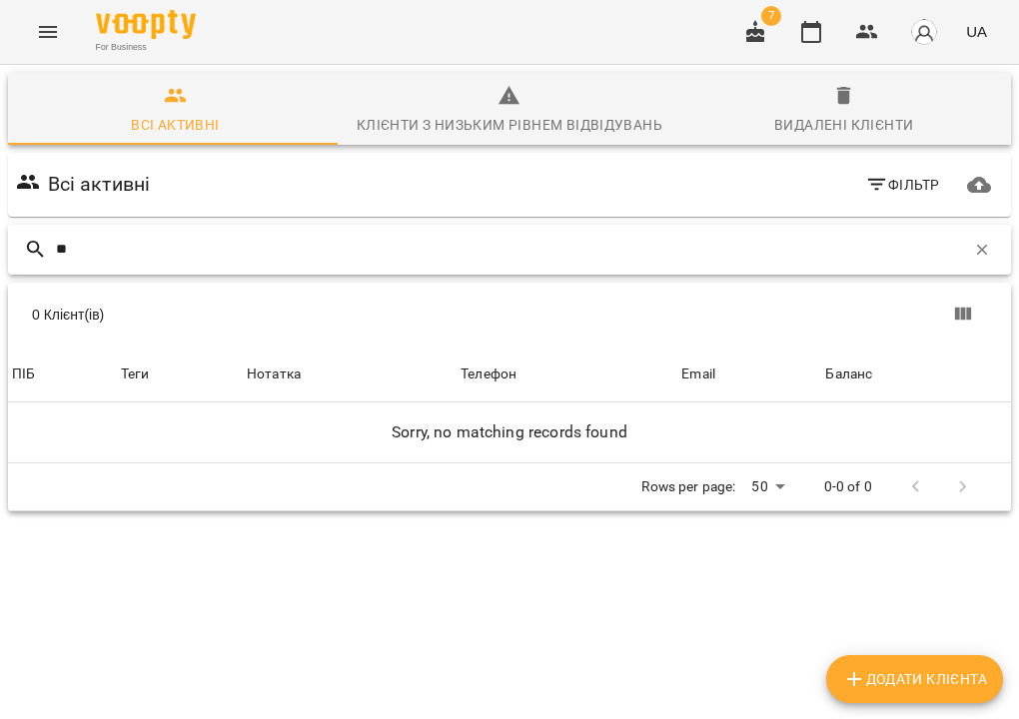
type input "*"
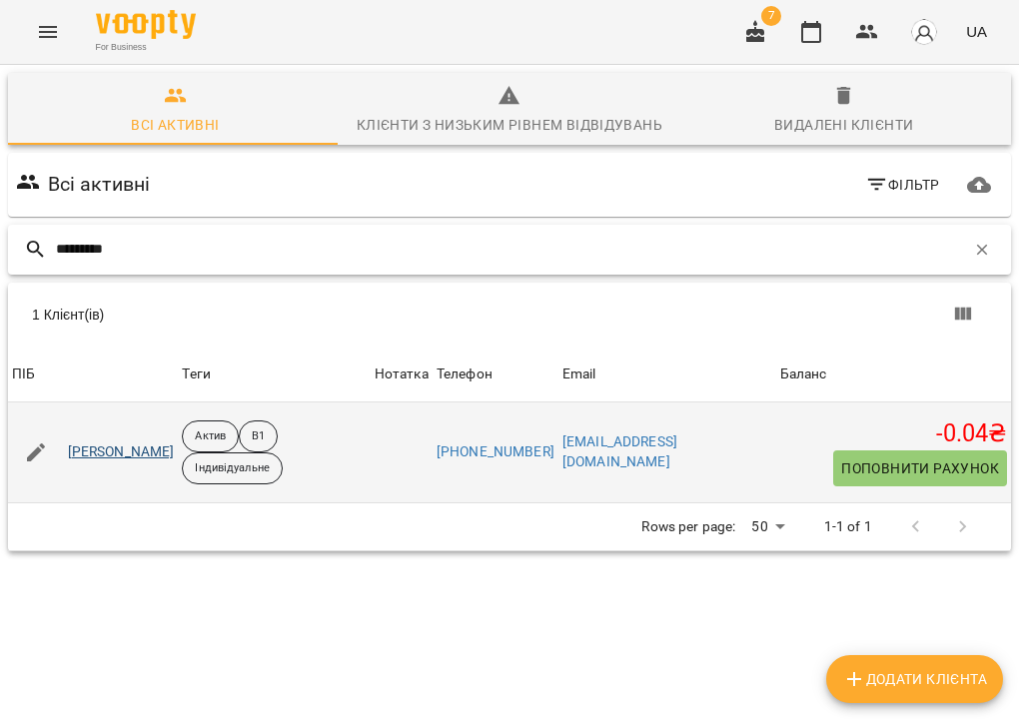
type input "*********"
click at [175, 463] on link "Шабардіна Альона Михайлівна" at bounding box center [121, 453] width 107 height 20
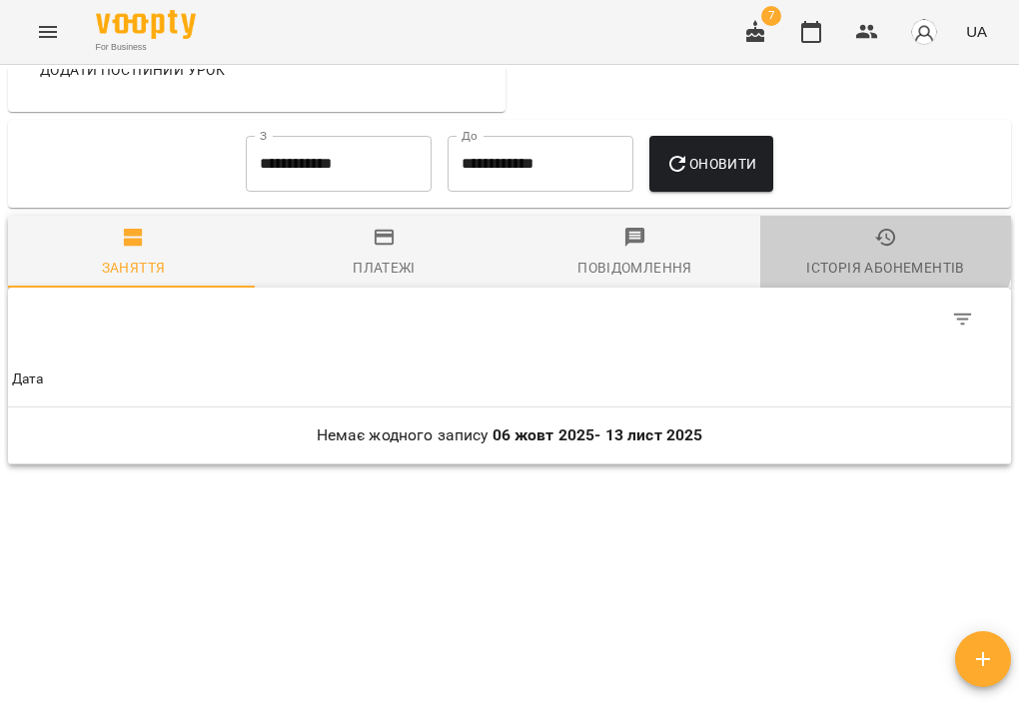
click at [853, 250] on span "Історія абонементів" at bounding box center [885, 253] width 227 height 54
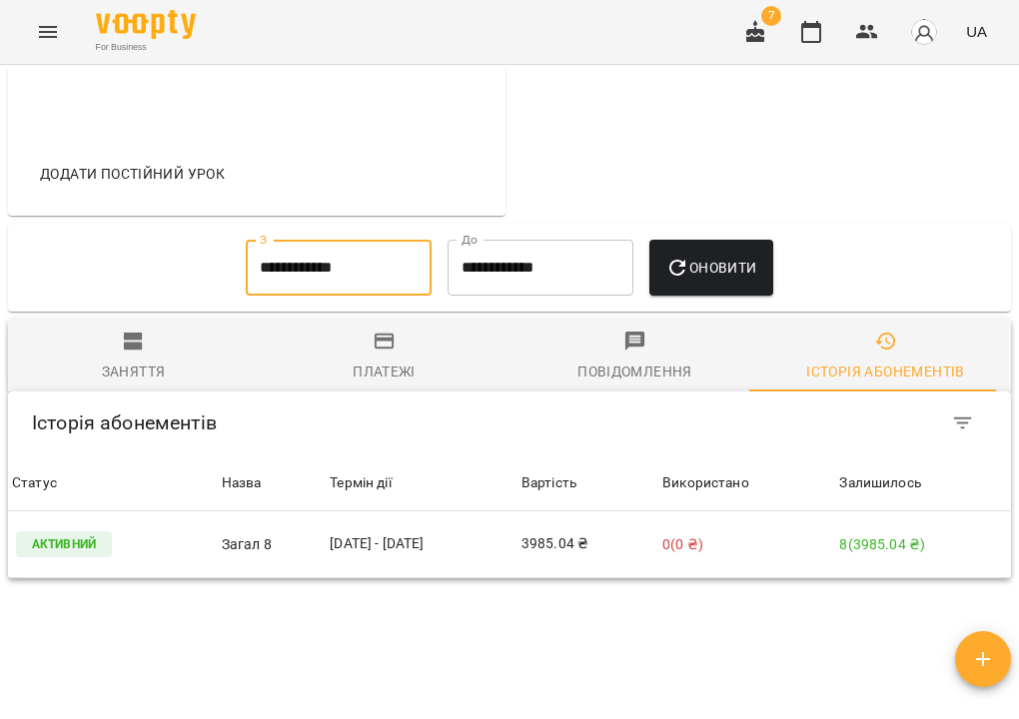
click at [304, 296] on input "**********" at bounding box center [339, 268] width 186 height 56
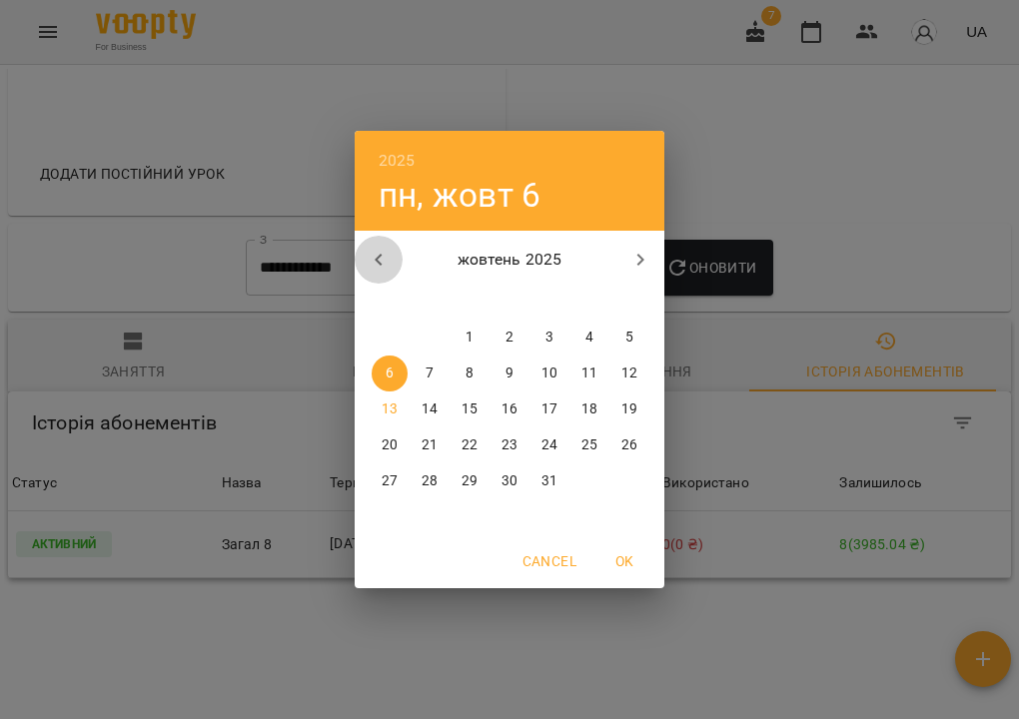
click at [381, 248] on icon "button" at bounding box center [379, 260] width 24 height 24
click at [432, 336] on p "1" at bounding box center [430, 338] width 8 height 20
type input "**********"
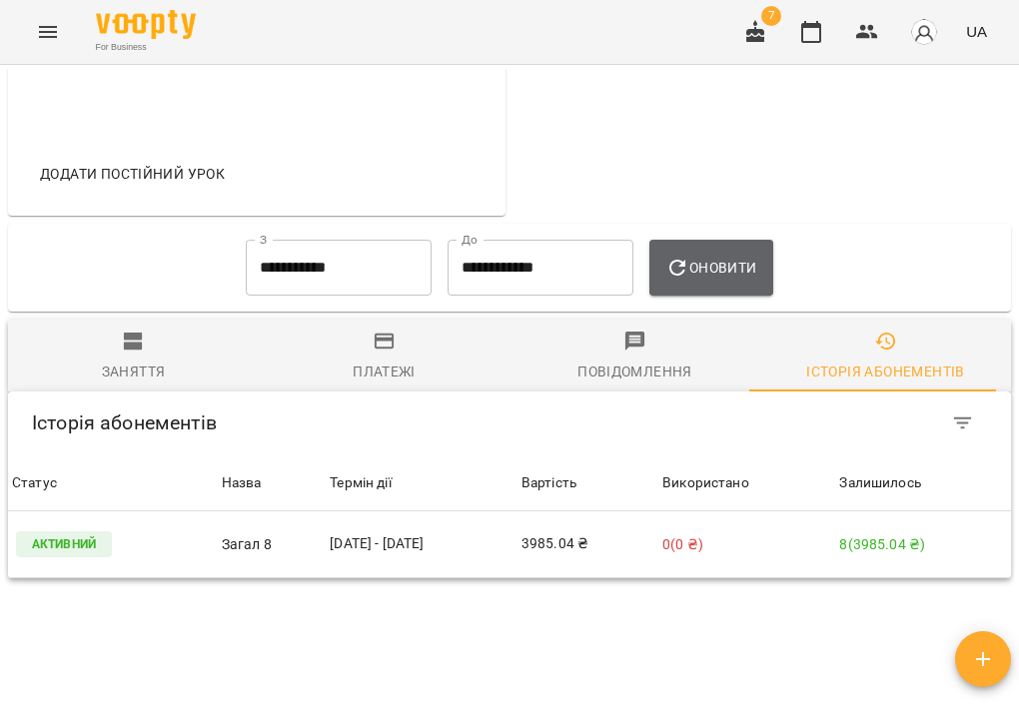
click at [756, 280] on span "Оновити" at bounding box center [710, 268] width 91 height 24
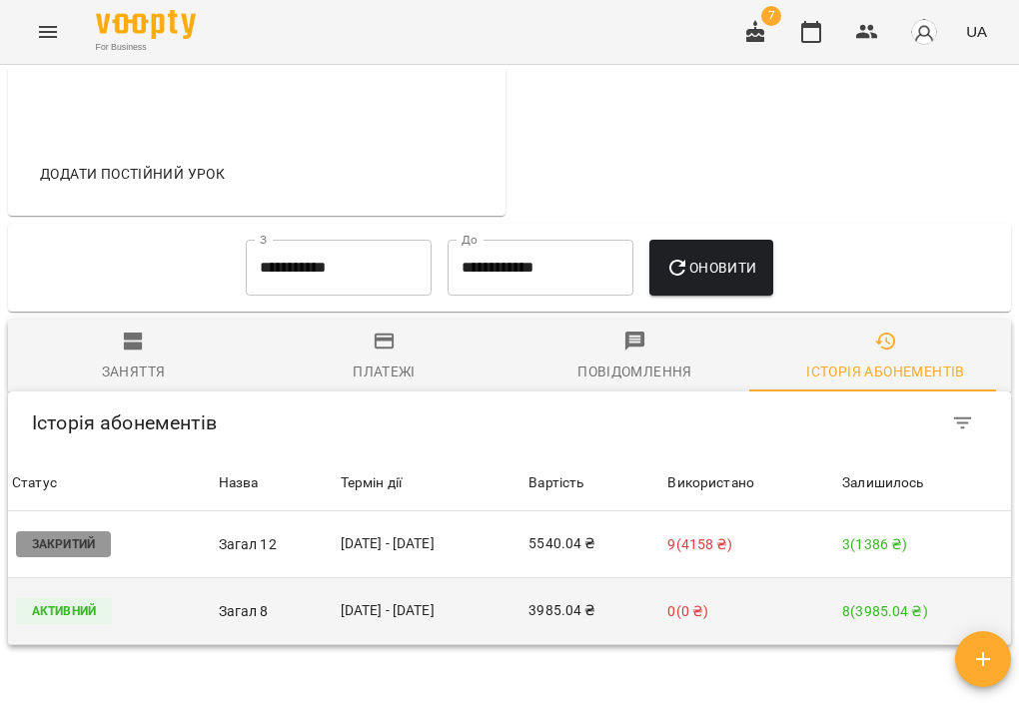
click at [503, 633] on td "01 вер - 20 жовт" at bounding box center [431, 611] width 189 height 67
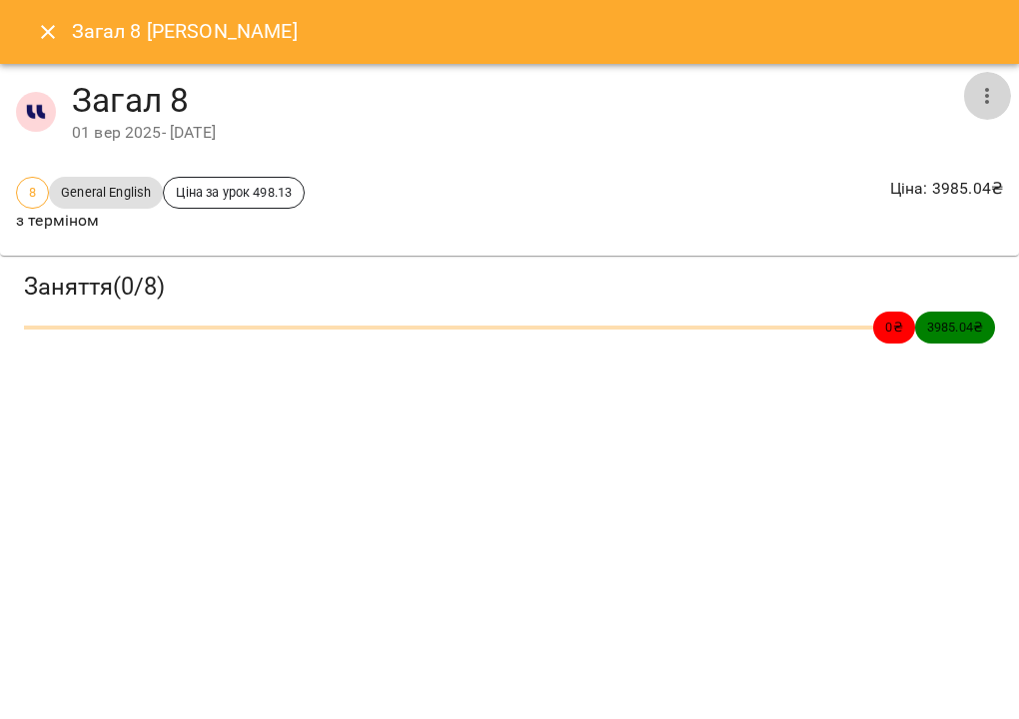
click at [972, 105] on button "button" at bounding box center [987, 96] width 48 height 48
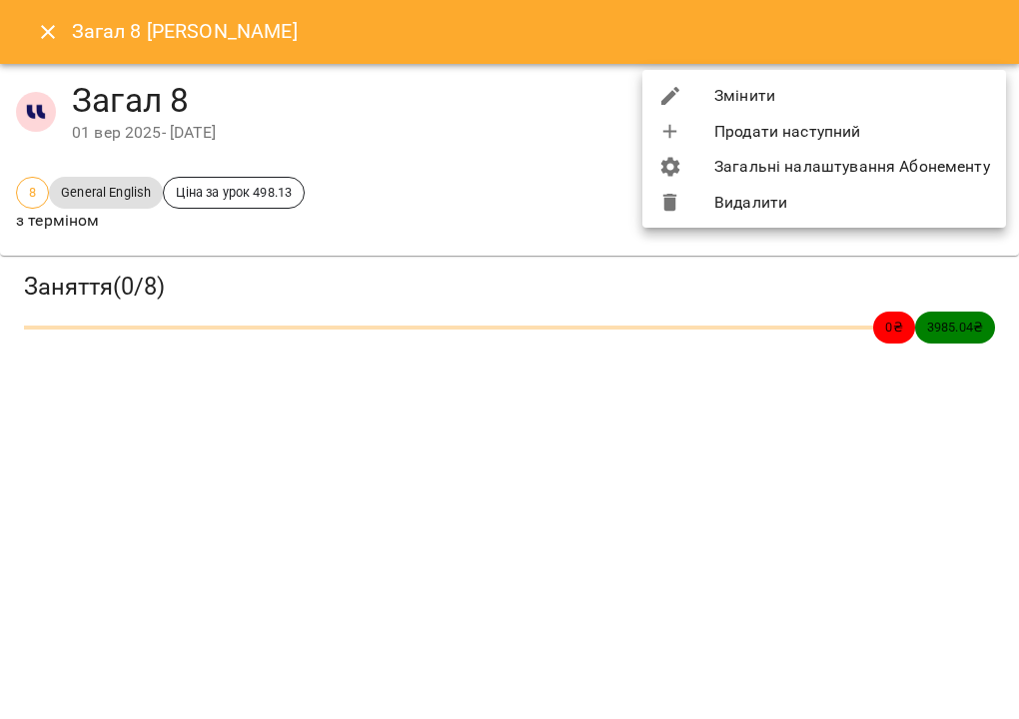
click at [925, 114] on li "Продати наступний" at bounding box center [824, 132] width 364 height 36
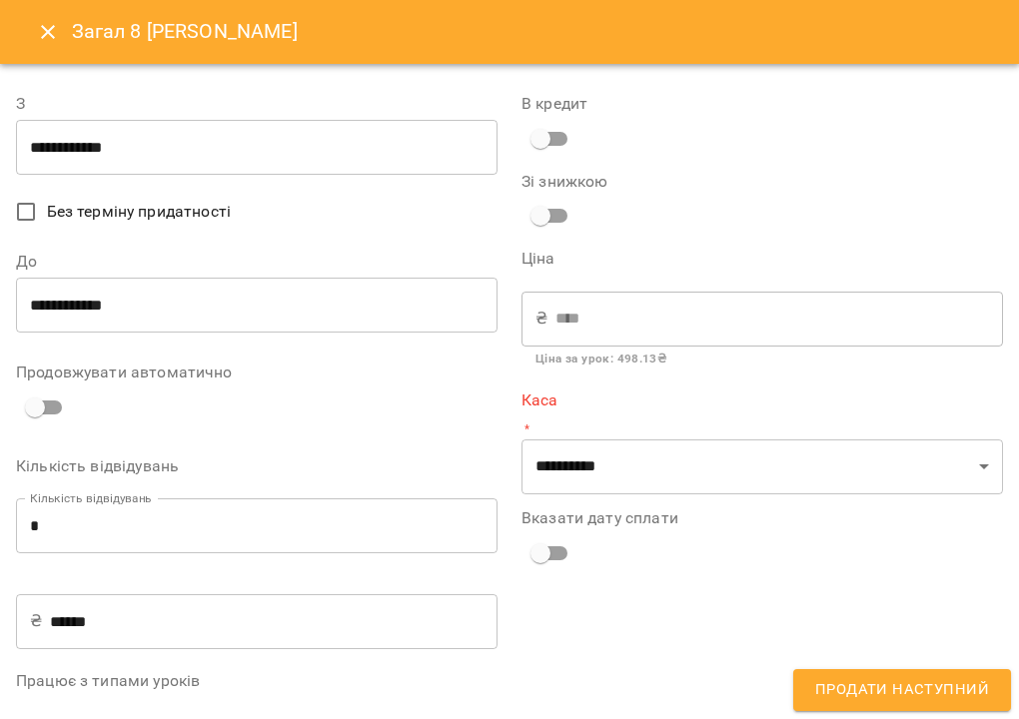
click at [49, 32] on icon "Close" at bounding box center [48, 32] width 14 height 14
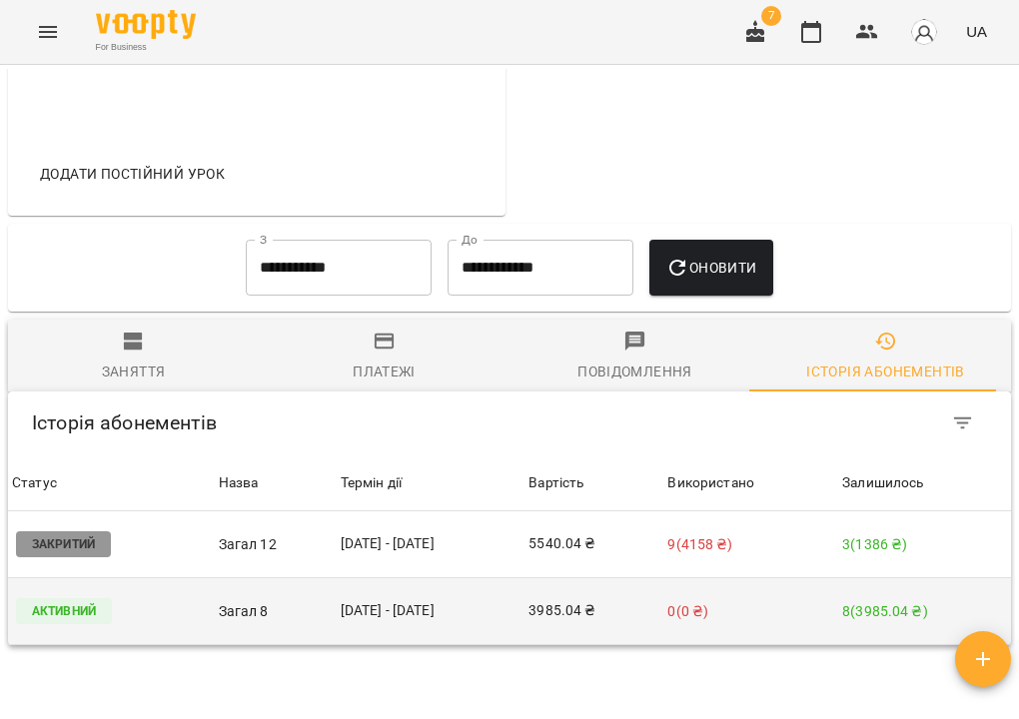
click at [602, 645] on td "3985.04 ₴" at bounding box center [594, 611] width 139 height 67
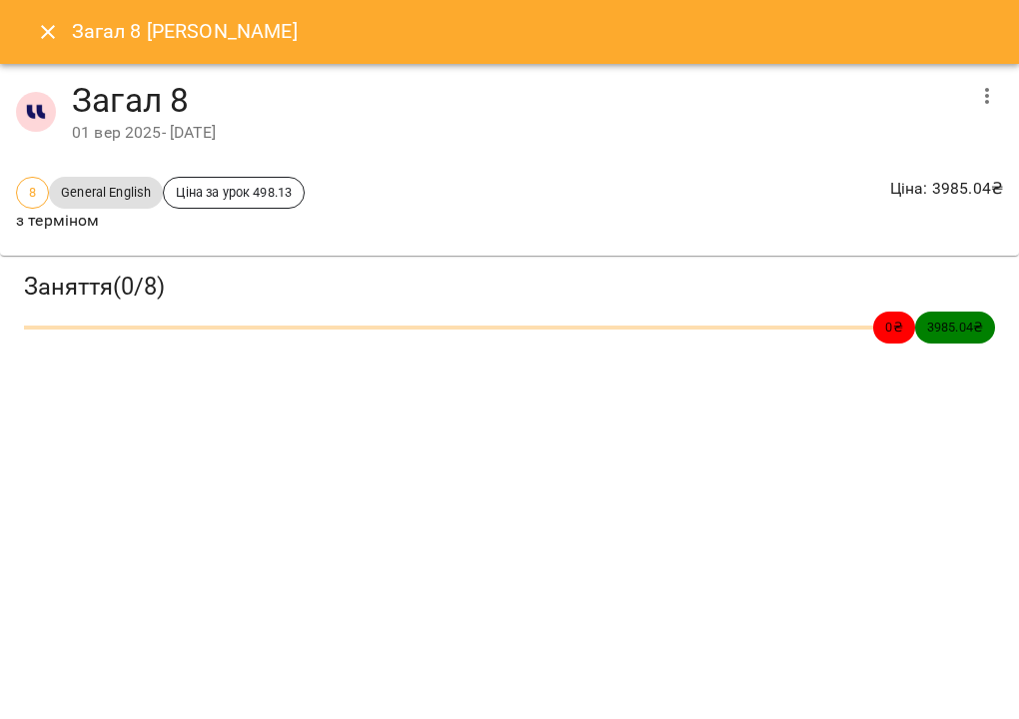
click at [986, 90] on icon "button" at bounding box center [987, 96] width 4 height 16
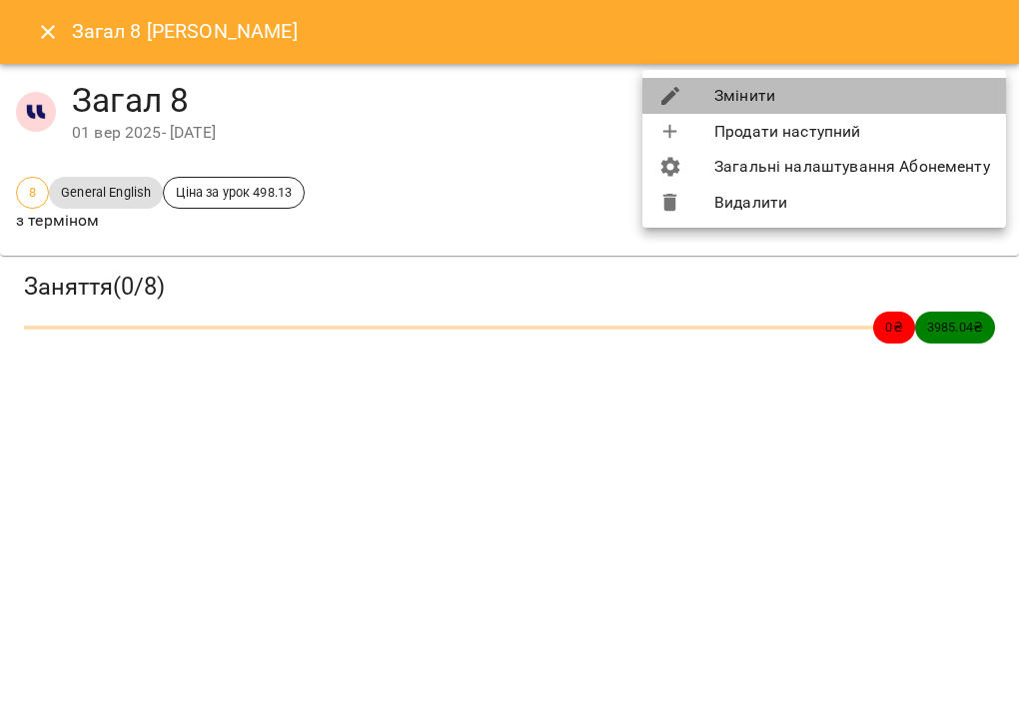
click at [940, 92] on li "Змінити" at bounding box center [824, 96] width 364 height 36
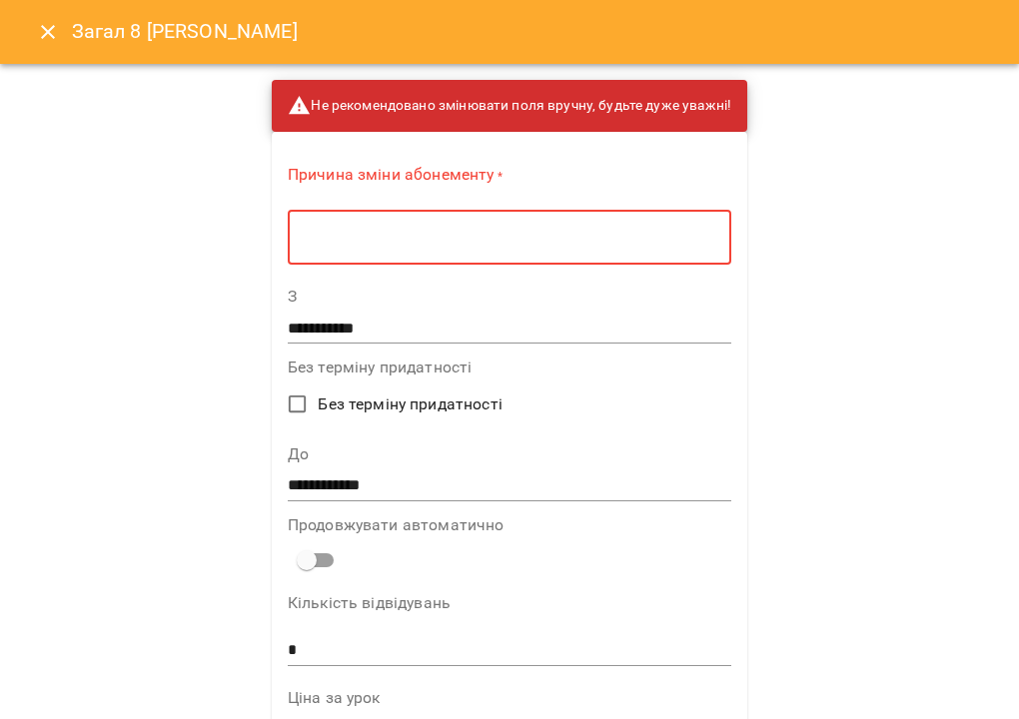
click at [361, 232] on textarea at bounding box center [510, 238] width 416 height 18
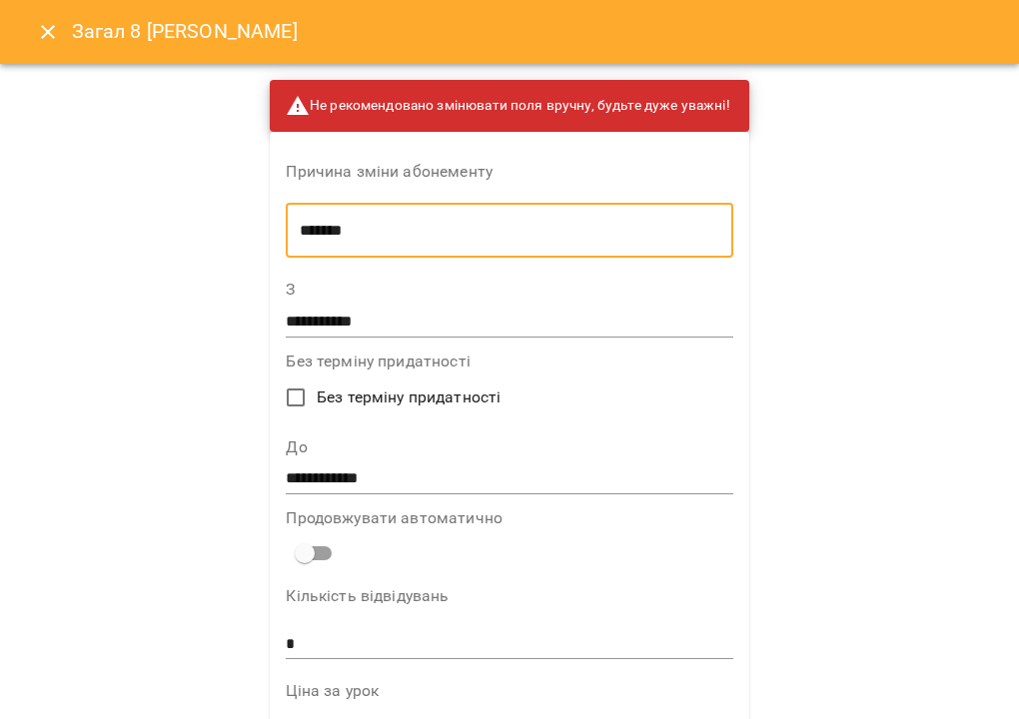
type textarea "*******"
click at [292, 639] on input "*" at bounding box center [509, 644] width 447 height 32
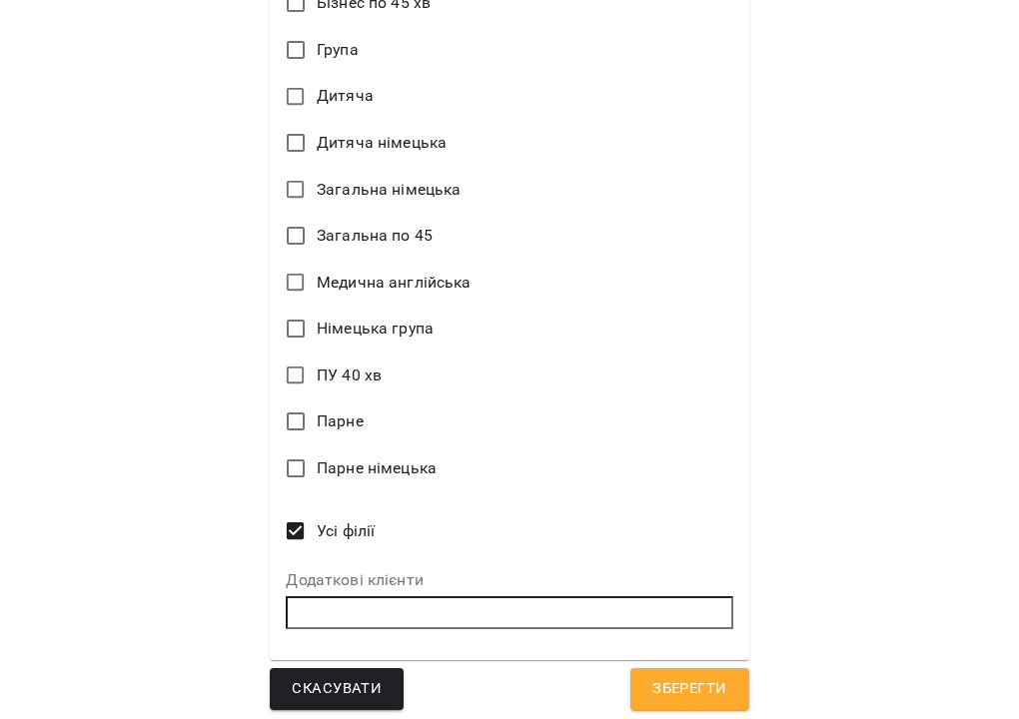
scroll to position [1287, 0]
type input "**"
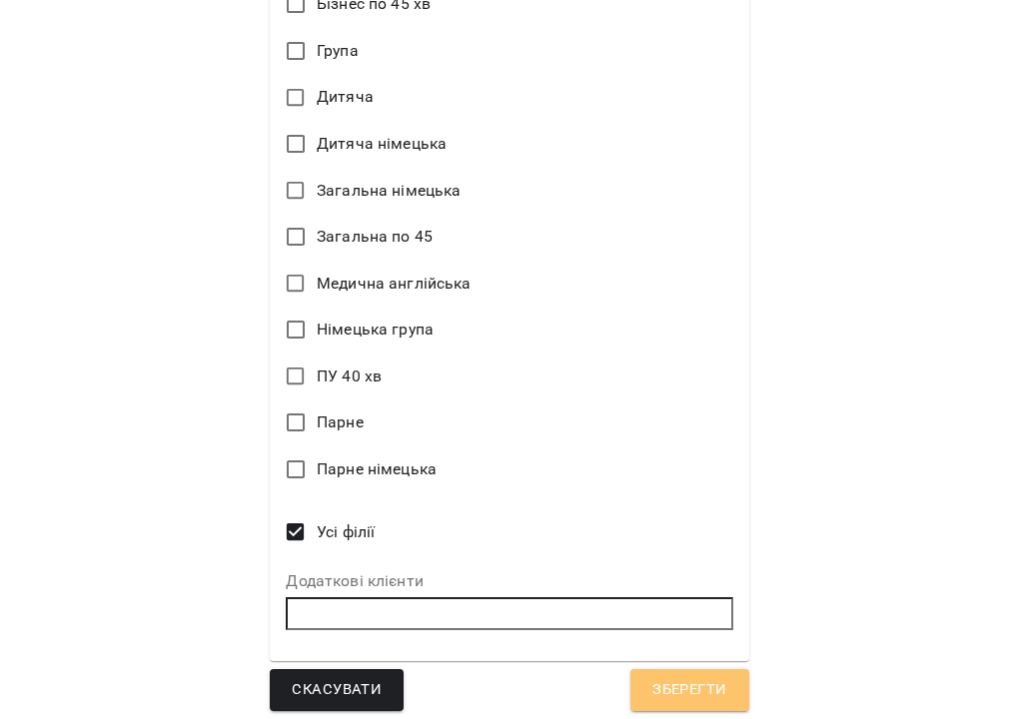
click at [668, 677] on span "Зберегти" at bounding box center [689, 690] width 74 height 26
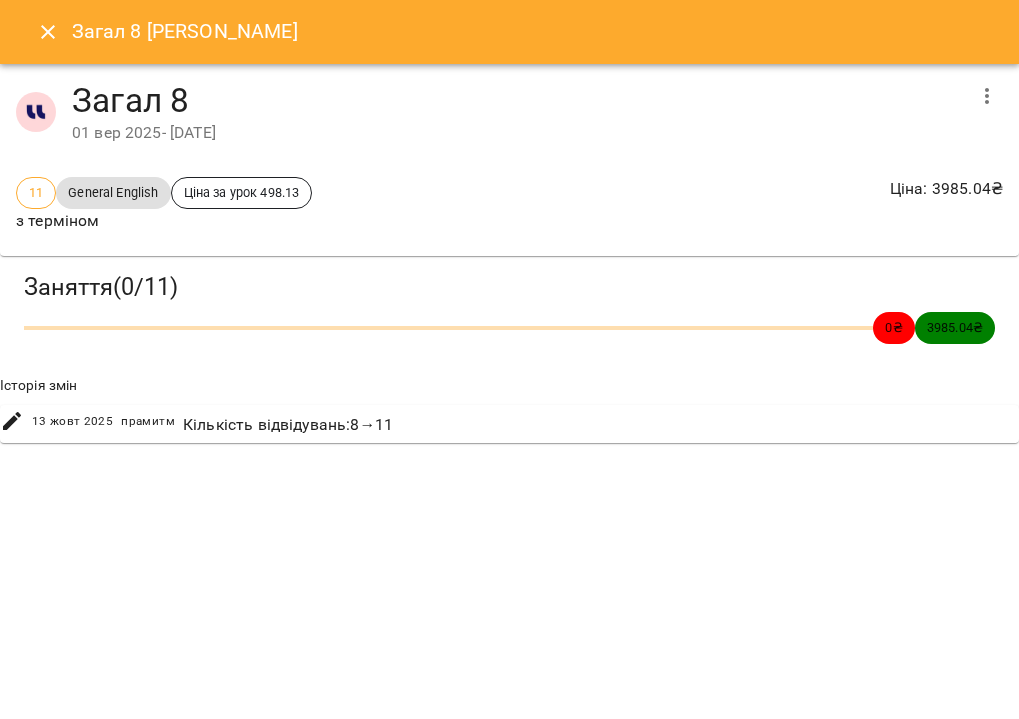
click at [54, 32] on icon "Close" at bounding box center [48, 32] width 24 height 24
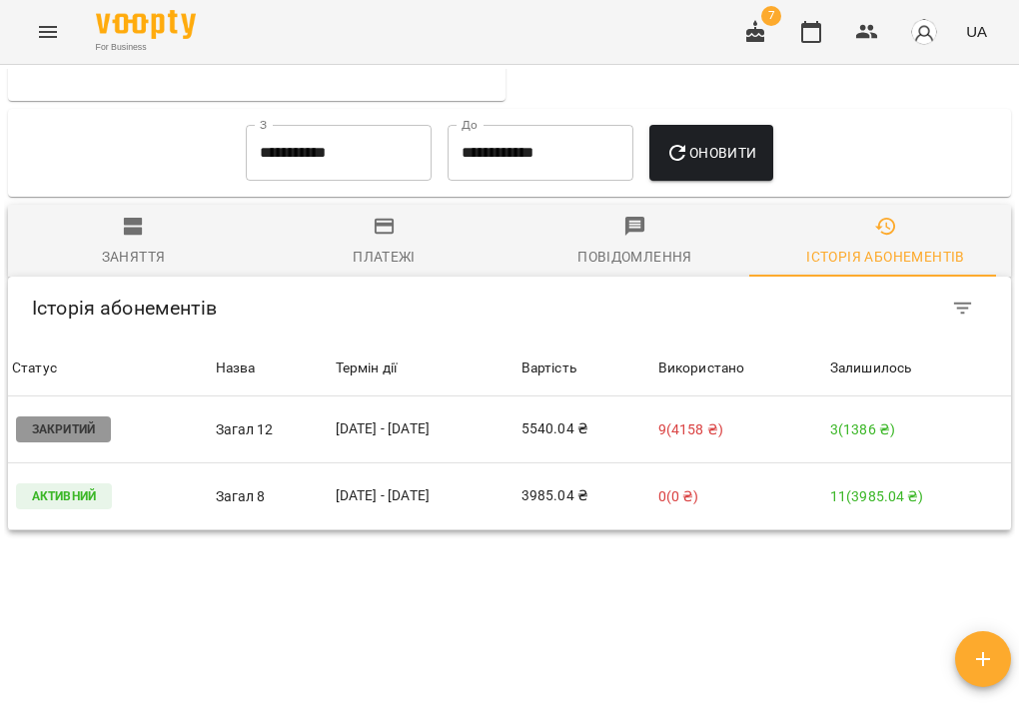
scroll to position [1074, 0]
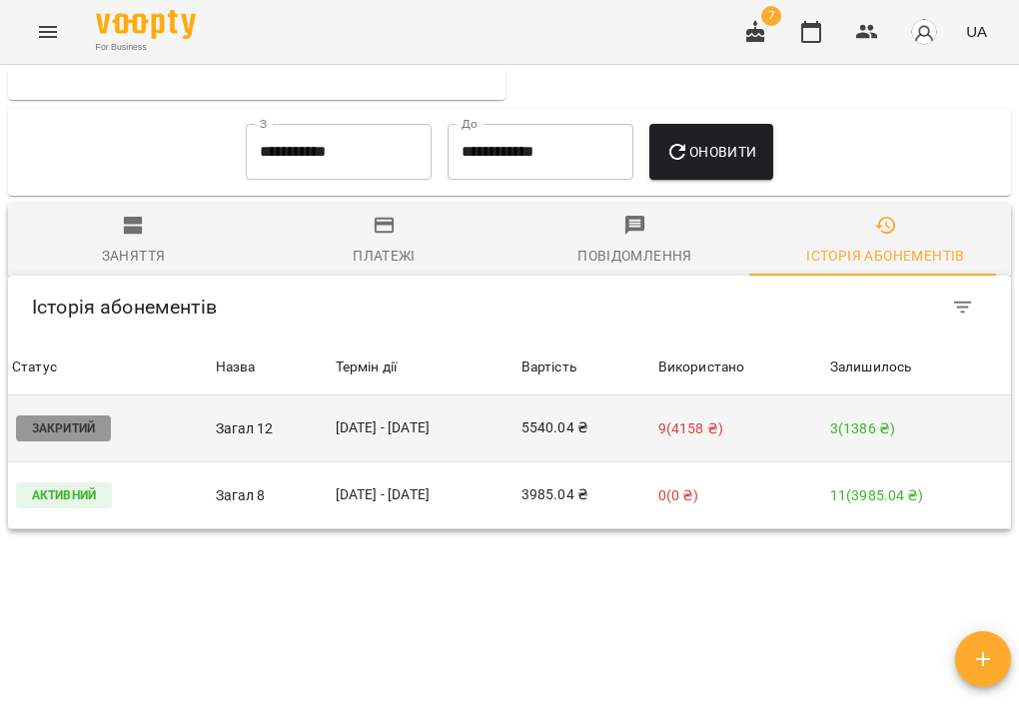
click at [758, 463] on td "9 ( 4158 ₴ )" at bounding box center [740, 429] width 172 height 67
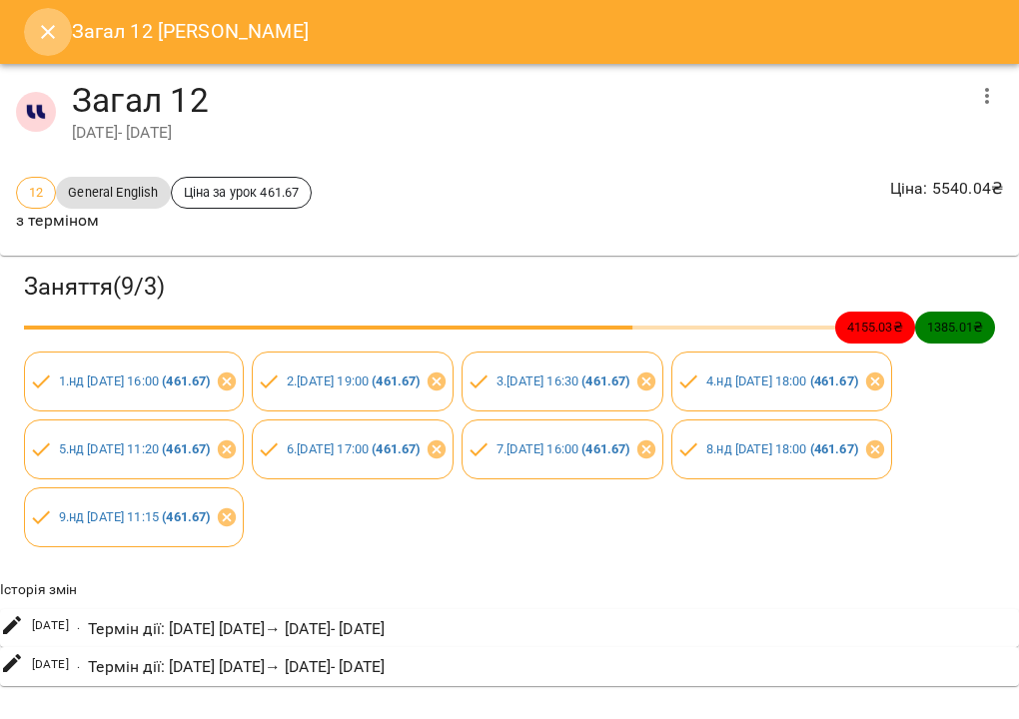
click at [56, 26] on icon "Close" at bounding box center [48, 32] width 24 height 24
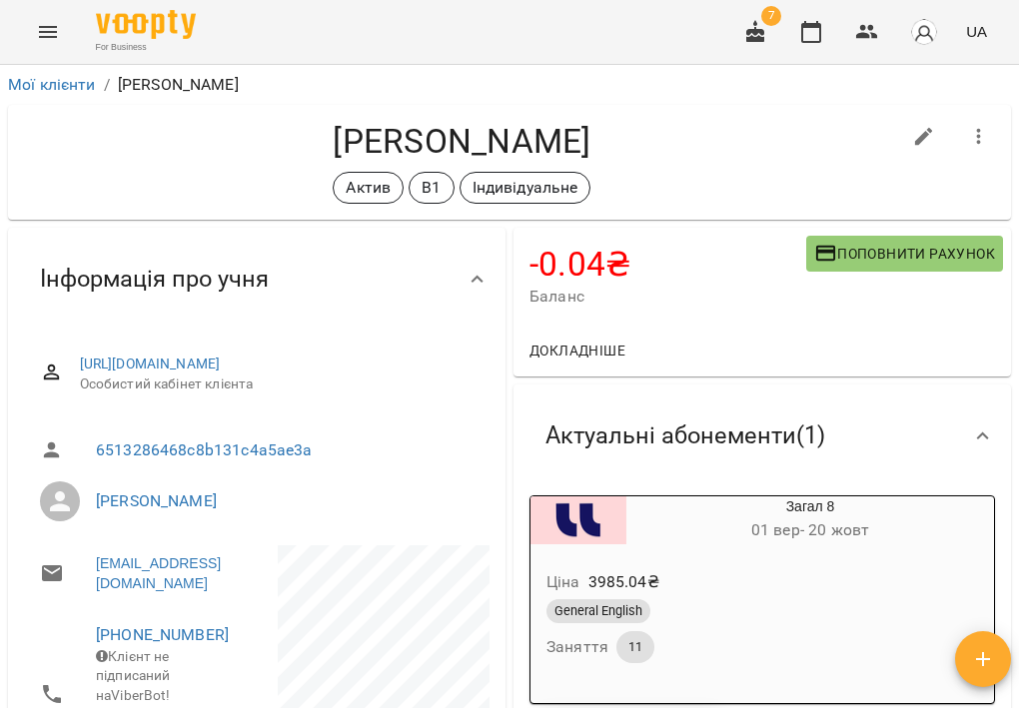
scroll to position [0, 0]
click at [65, 88] on link "Мої клієнти" at bounding box center [52, 84] width 88 height 19
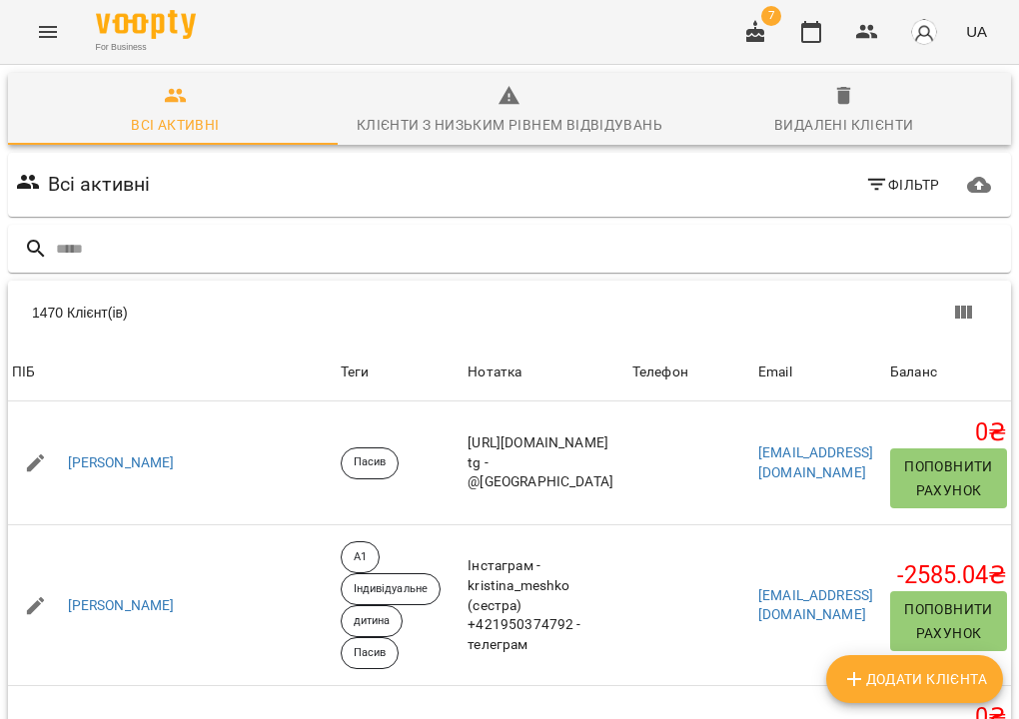
click at [47, 24] on icon "Menu" at bounding box center [48, 32] width 24 height 24
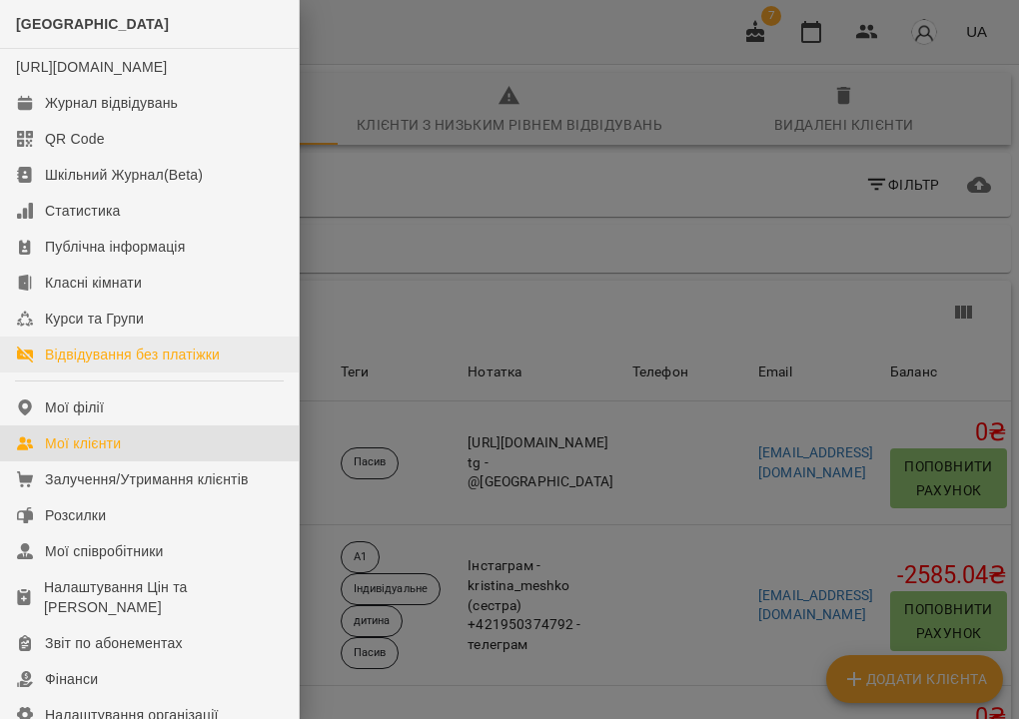
click at [105, 365] on div "Відвідування без платіжки" at bounding box center [132, 355] width 175 height 20
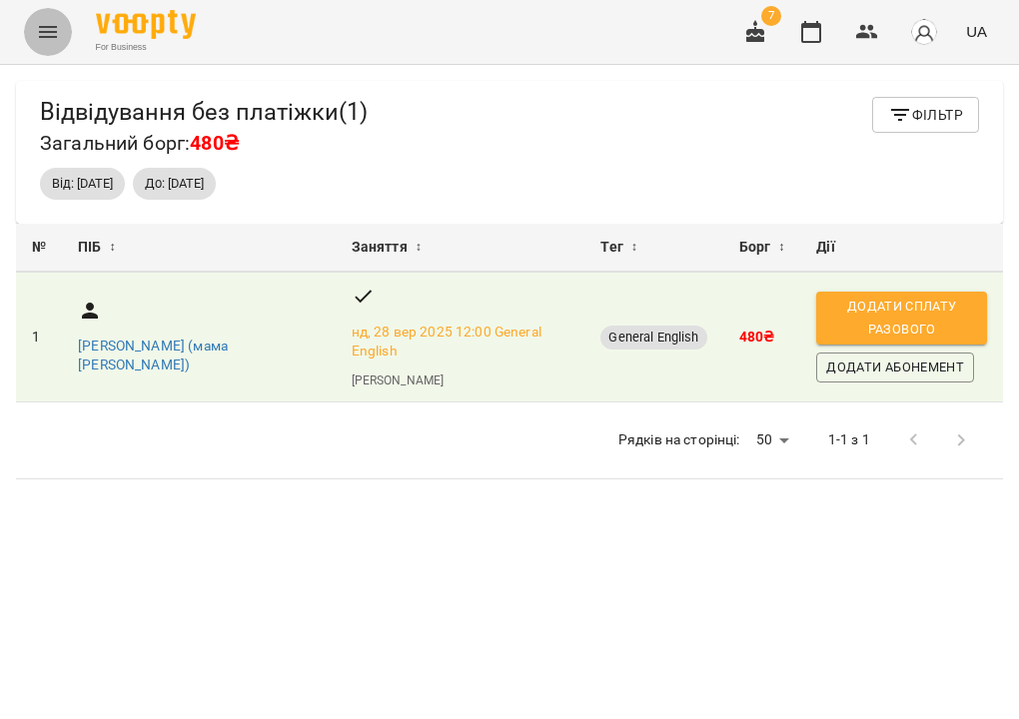
click at [57, 23] on icon "Menu" at bounding box center [48, 32] width 24 height 24
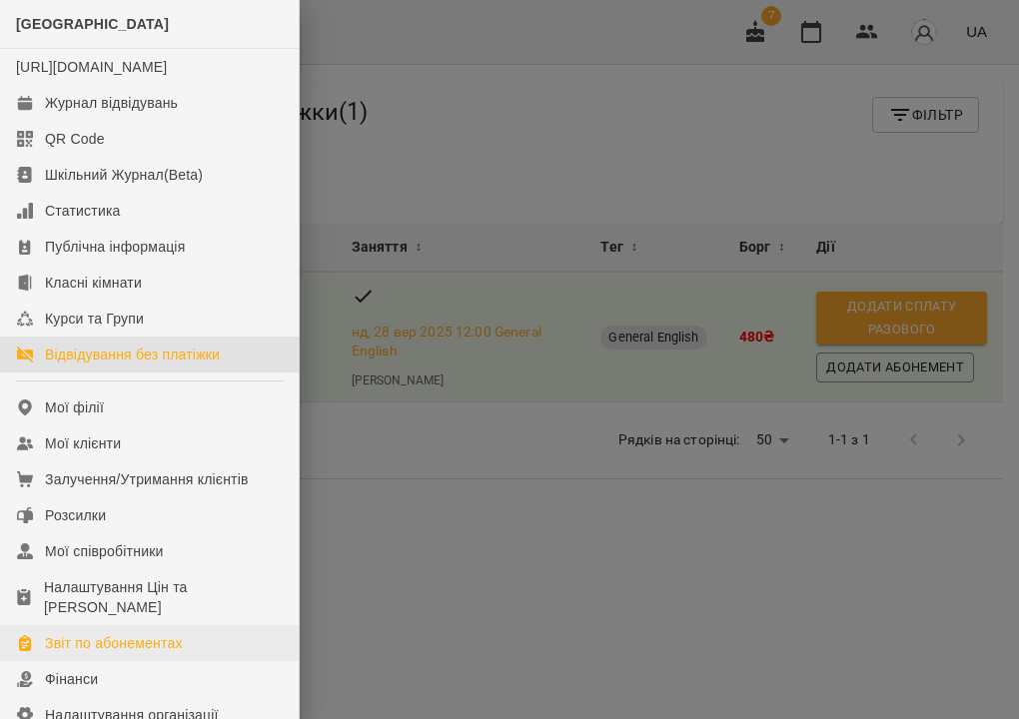
click at [146, 653] on div "Звіт по абонементах" at bounding box center [114, 643] width 138 height 20
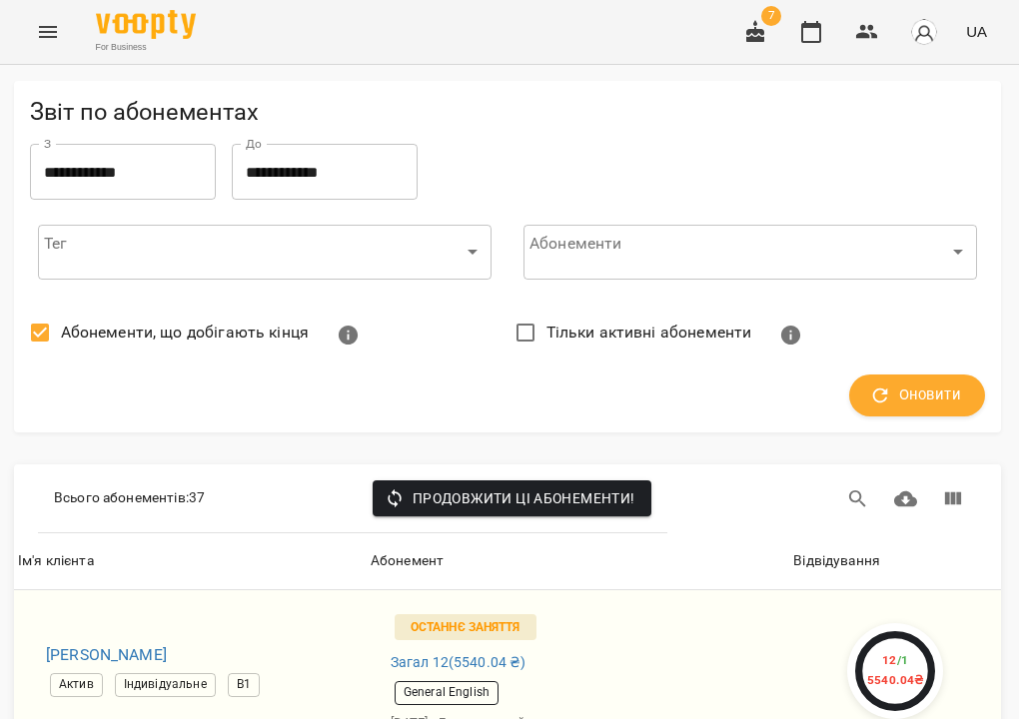
scroll to position [0, 2]
click at [48, 23] on icon "Menu" at bounding box center [48, 32] width 24 height 24
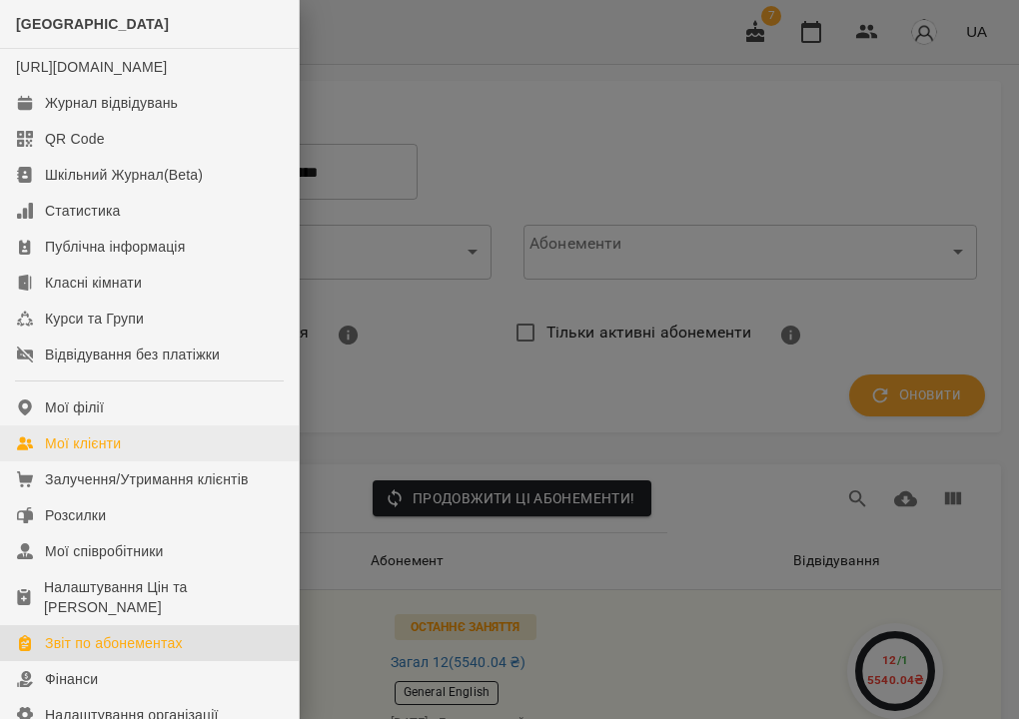
click at [86, 454] on div "Мої клієнти" at bounding box center [83, 444] width 76 height 20
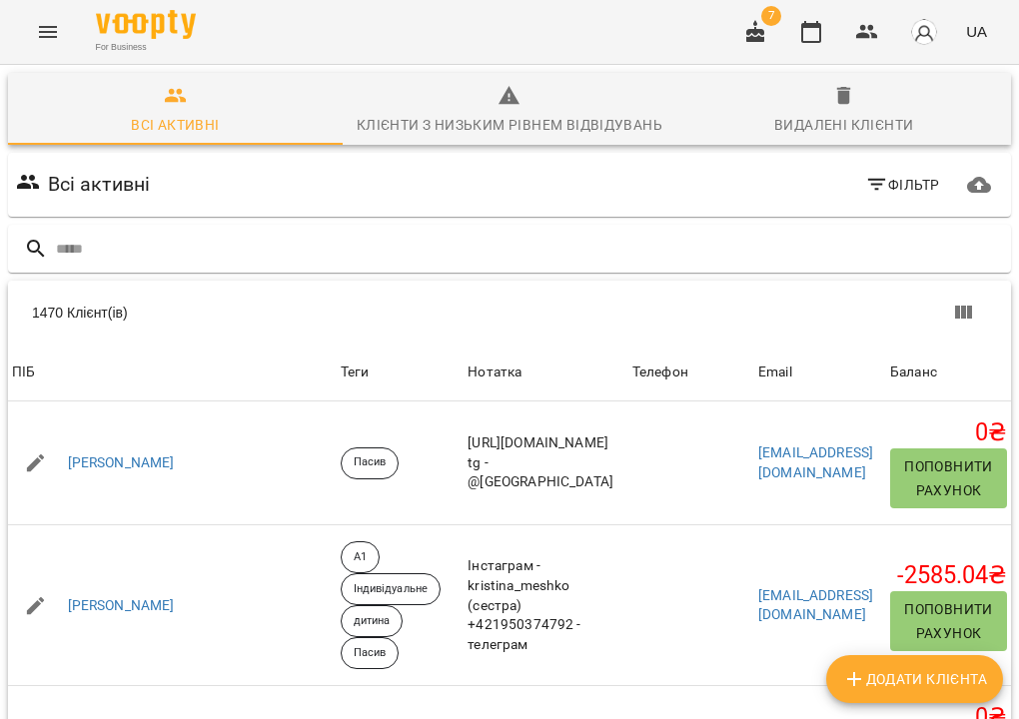
scroll to position [0, 158]
click at [887, 185] on span "Фільтр" at bounding box center [902, 185] width 75 height 24
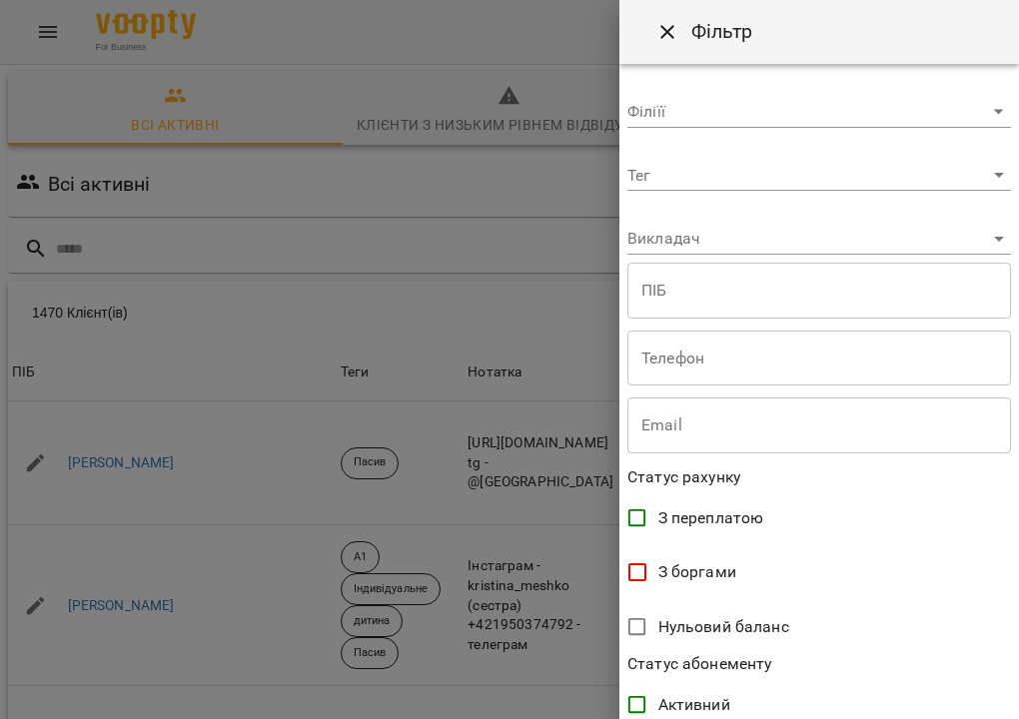
click at [732, 172] on body "For Business 7 UA Всі активні Клієнти з низьким рівнем відвідувань Видалені клі…" at bounding box center [509, 520] width 1019 height 1040
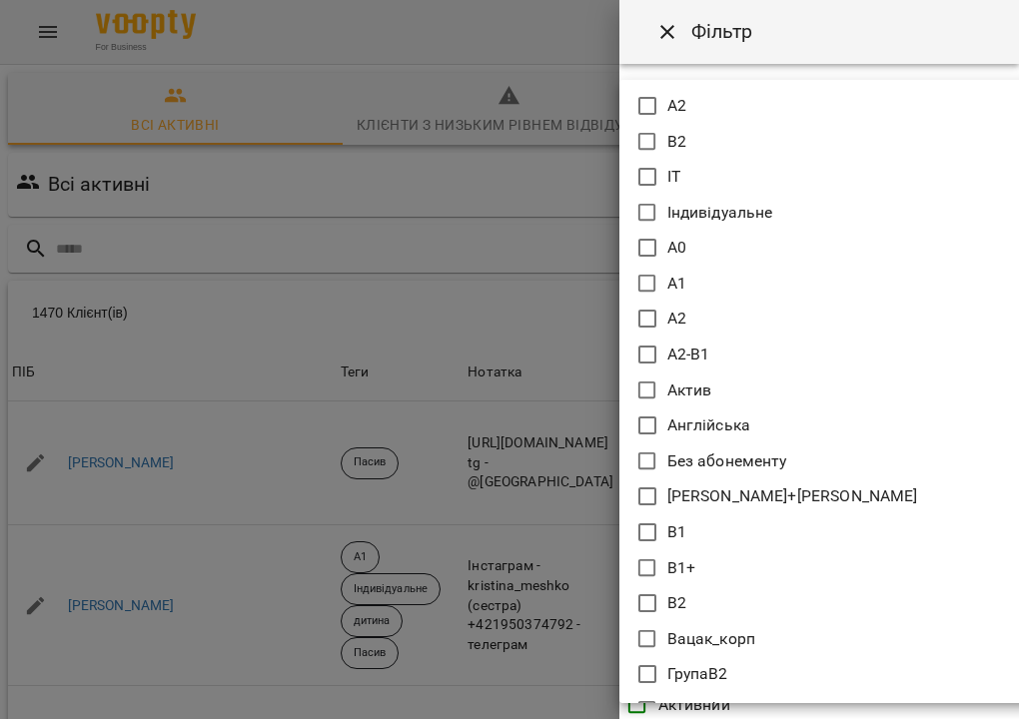
click at [680, 389] on p "Актив" at bounding box center [689, 391] width 45 height 24
type input "*****"
click at [803, 52] on div at bounding box center [509, 359] width 1019 height 719
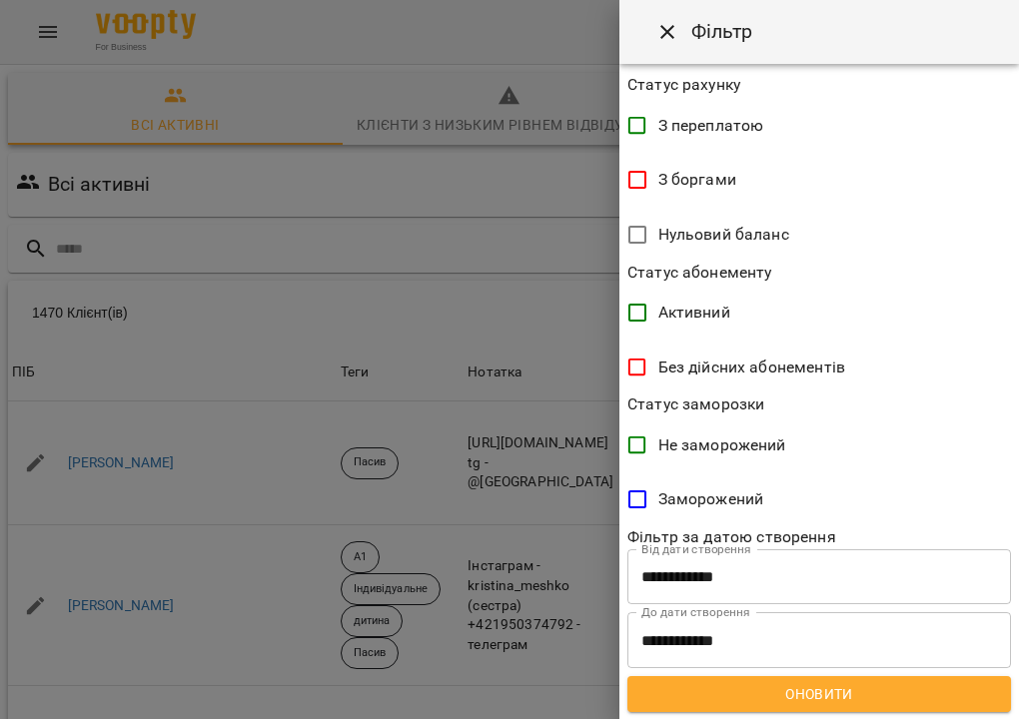
scroll to position [405, 0]
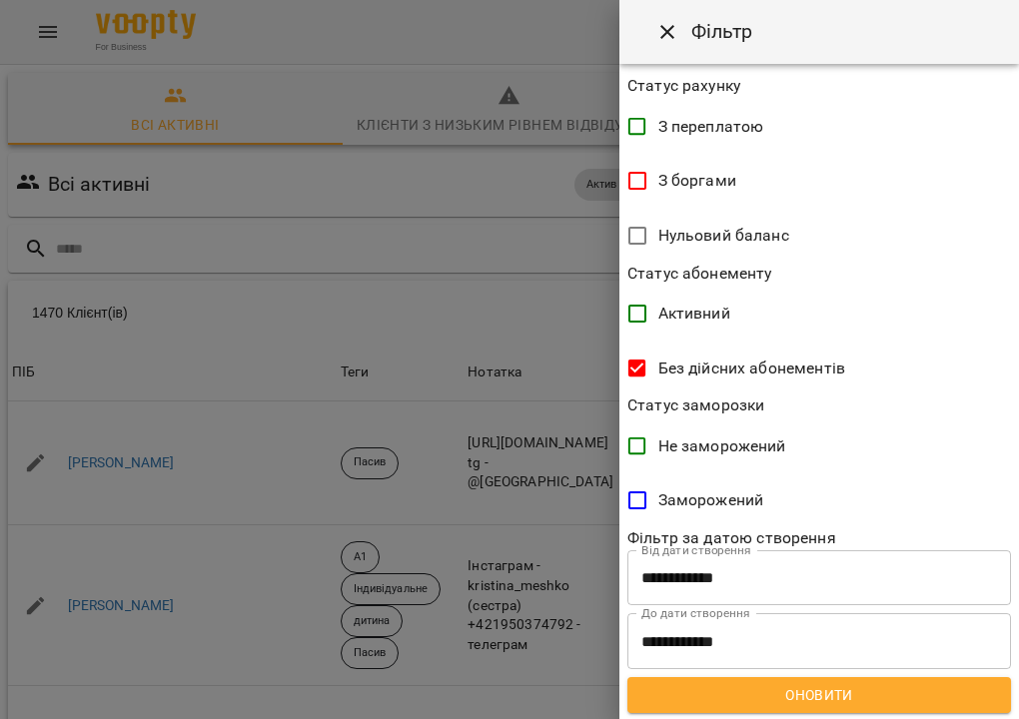
click at [751, 690] on span "Оновити" at bounding box center [819, 695] width 352 height 24
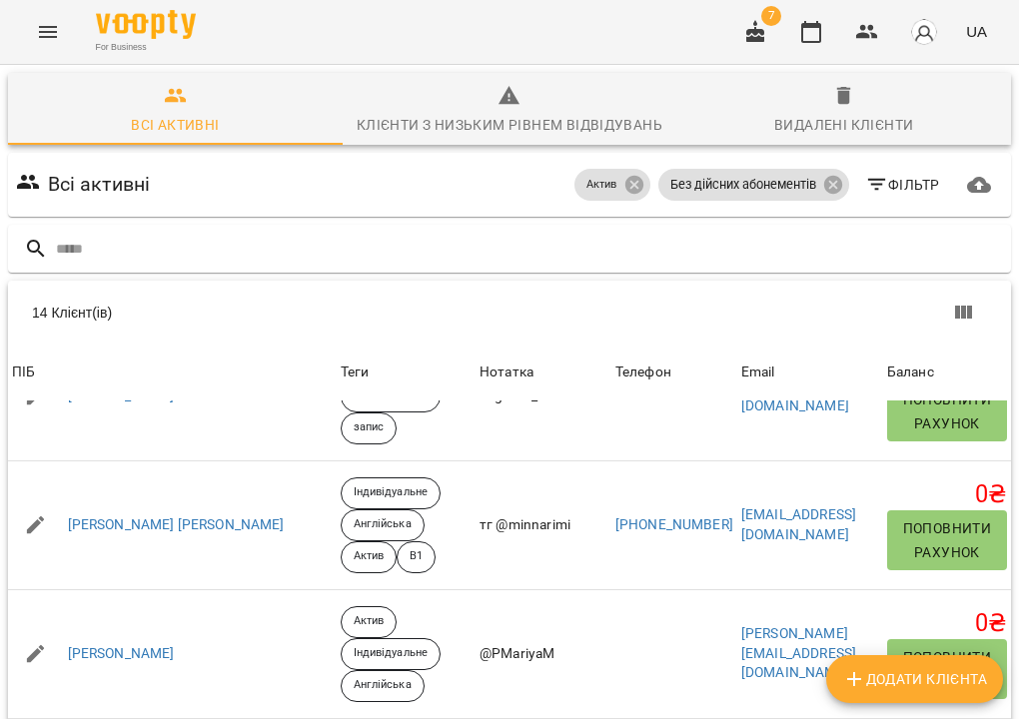
scroll to position [1443, 0]
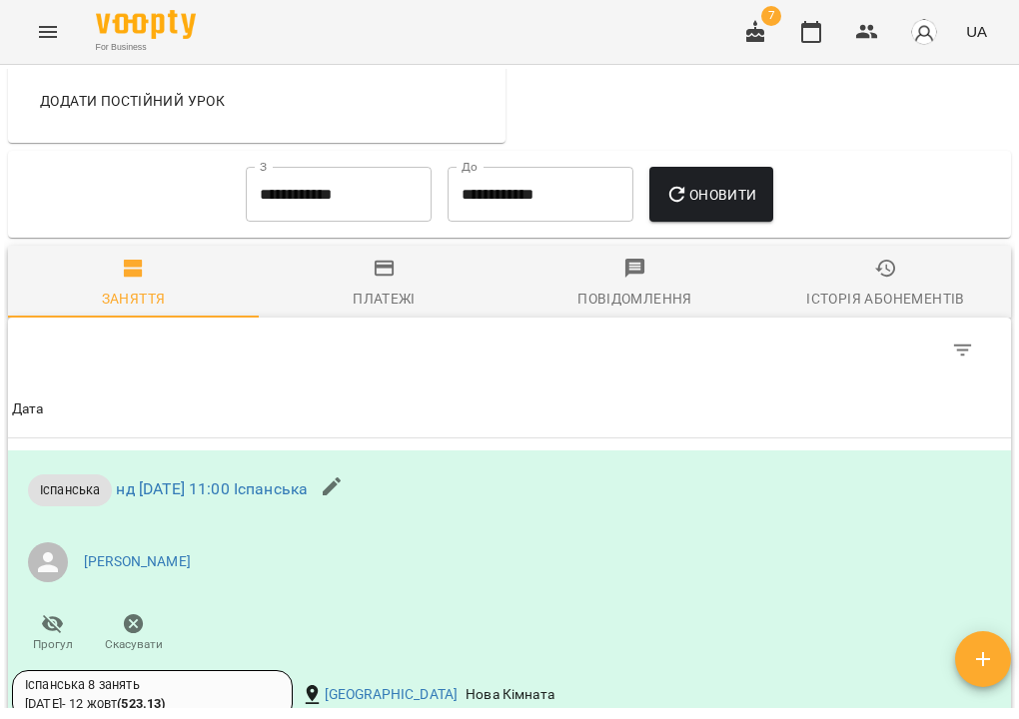
click at [896, 281] on icon "button" at bounding box center [886, 269] width 24 height 24
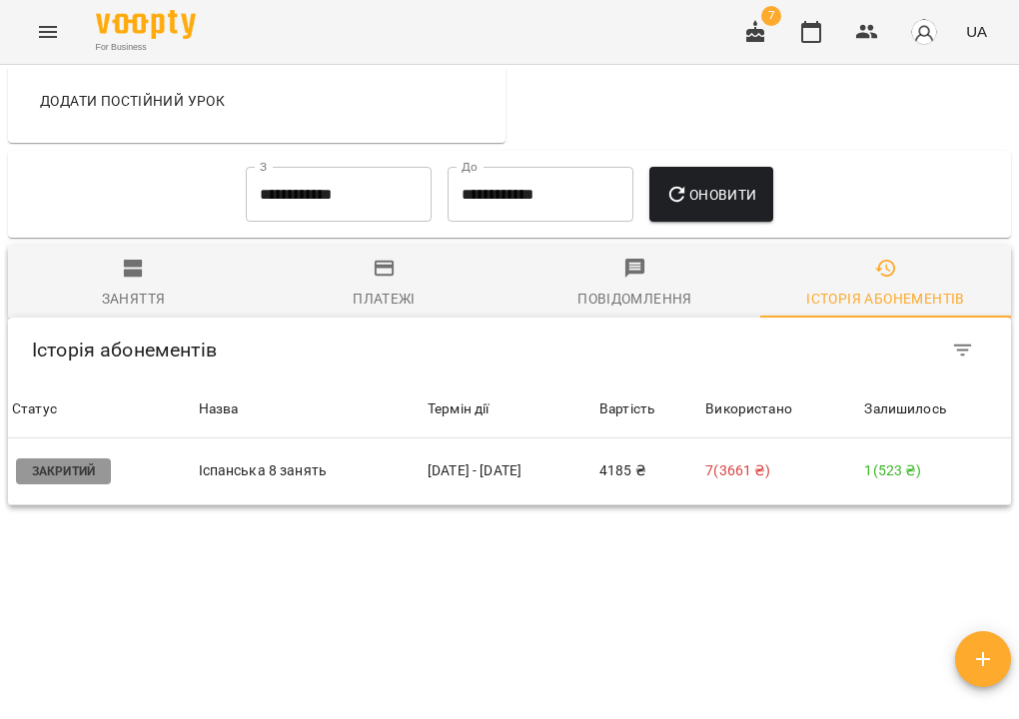
scroll to position [973, 0]
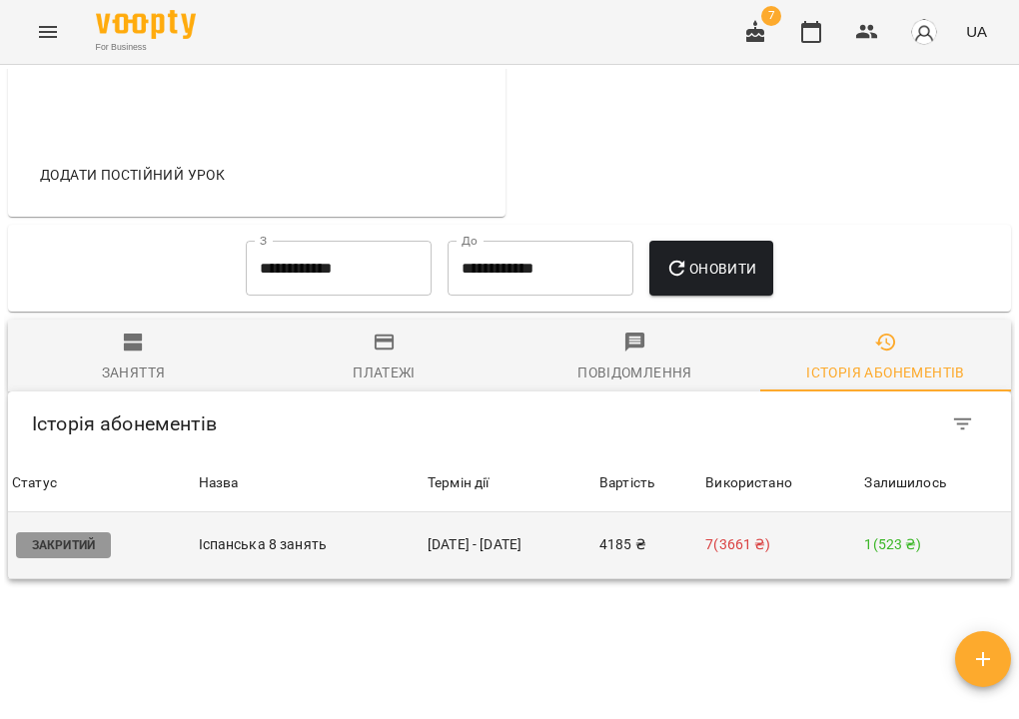
click at [563, 566] on td "26 лип - 12 жовт" at bounding box center [510, 546] width 172 height 67
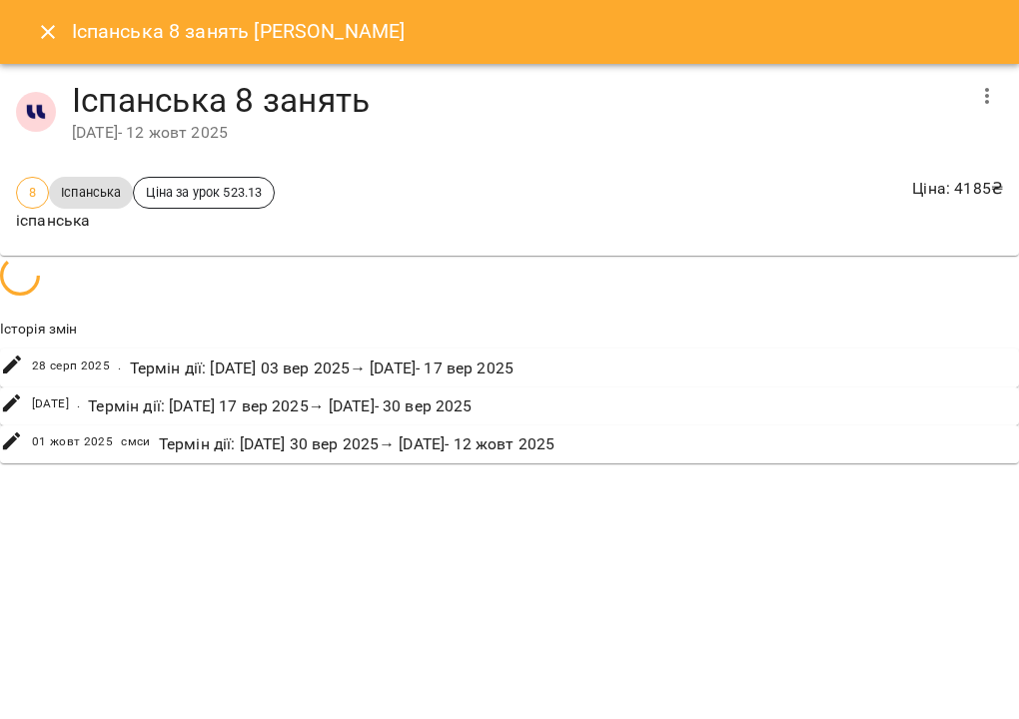
click at [982, 100] on icon "button" at bounding box center [987, 96] width 24 height 24
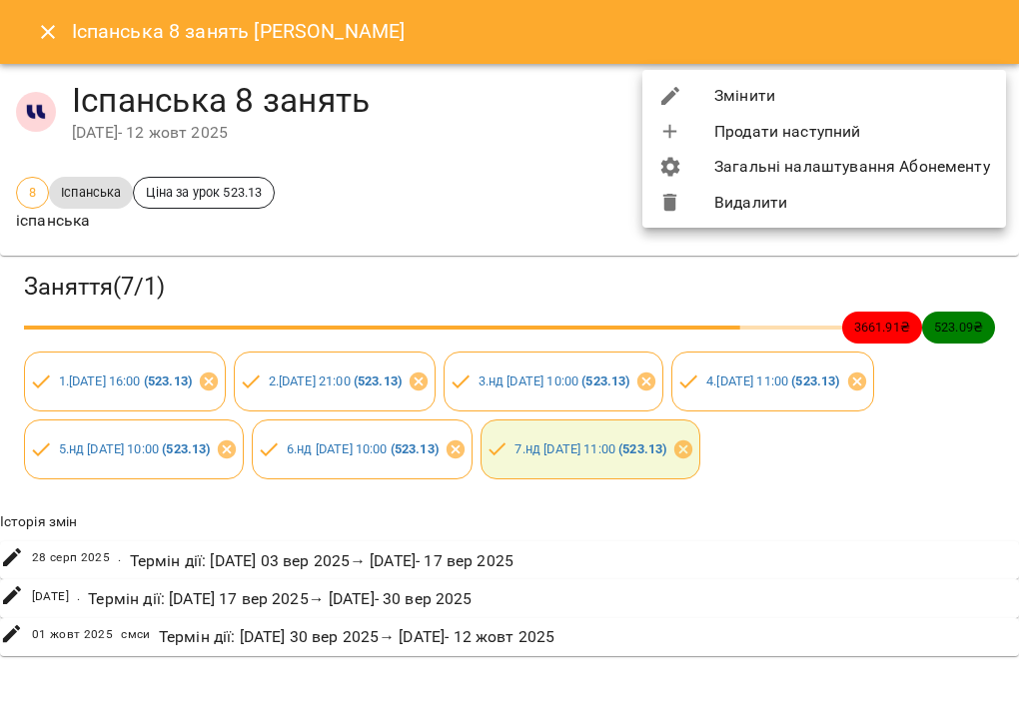
click at [957, 100] on li "Змінити" at bounding box center [824, 96] width 364 height 36
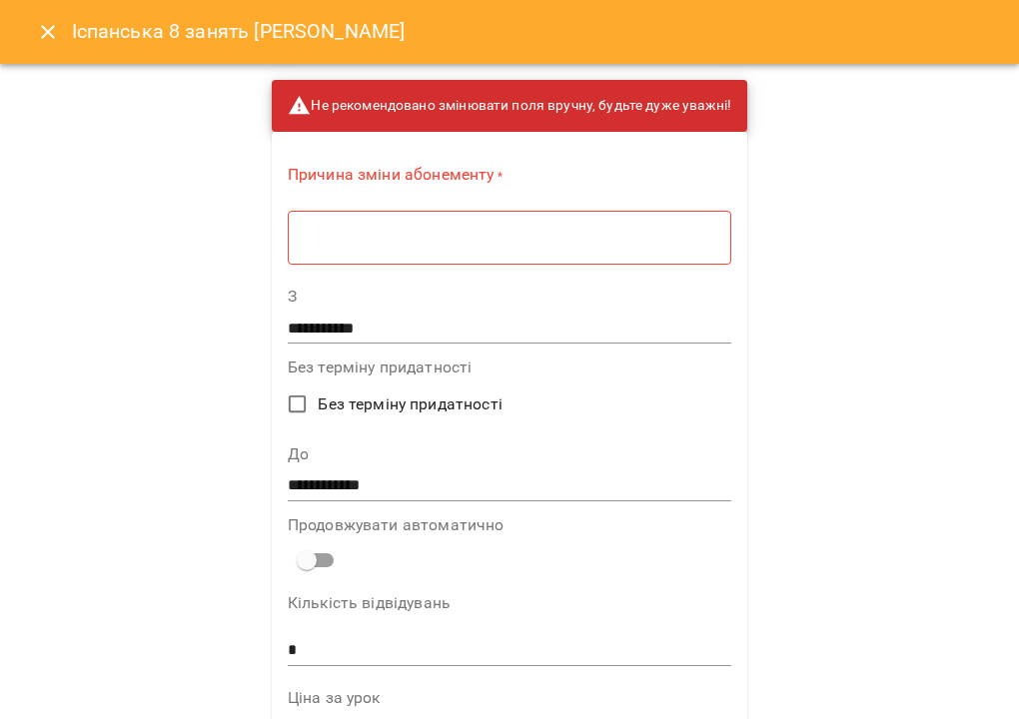
click at [613, 225] on div "* ​" at bounding box center [510, 237] width 444 height 55
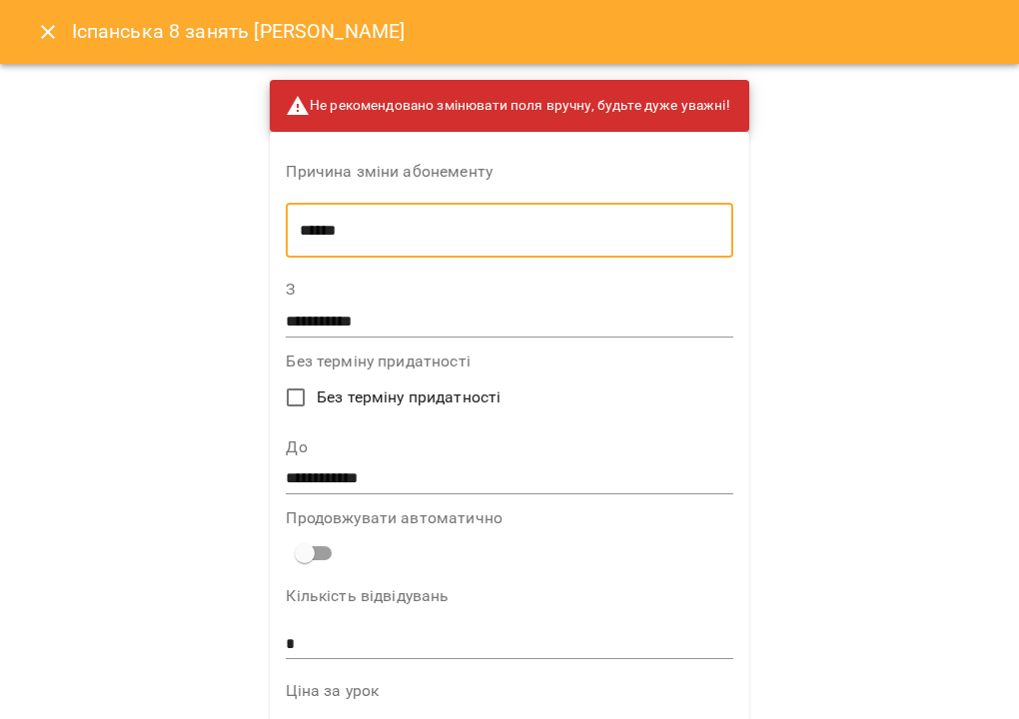
type textarea "******"
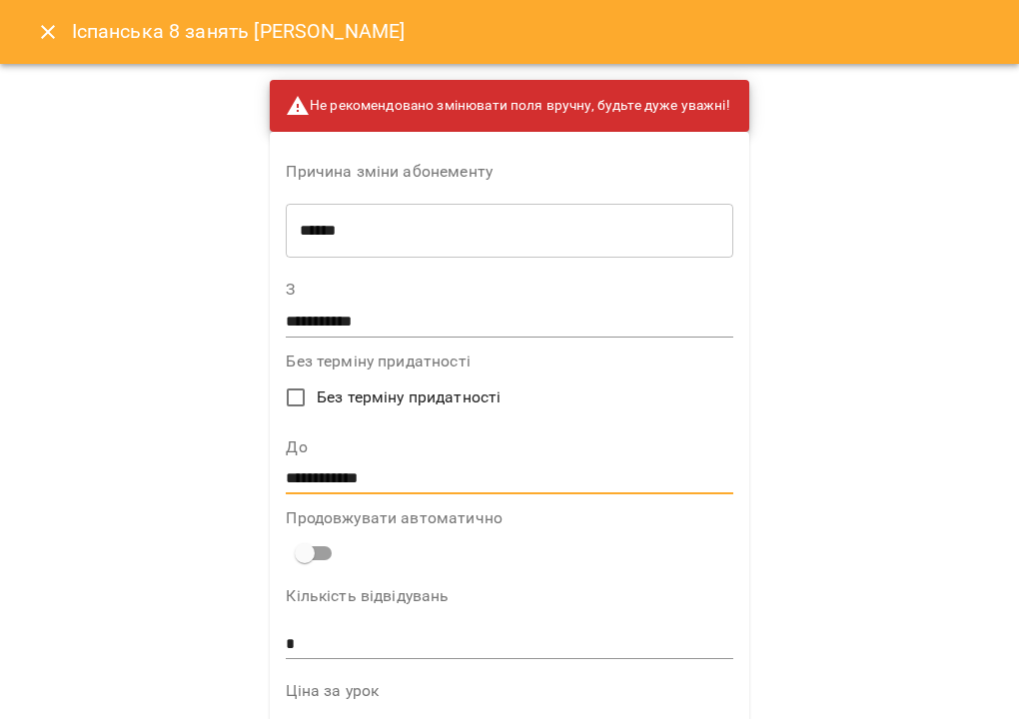
click at [321, 482] on input "**********" at bounding box center [509, 480] width 447 height 32
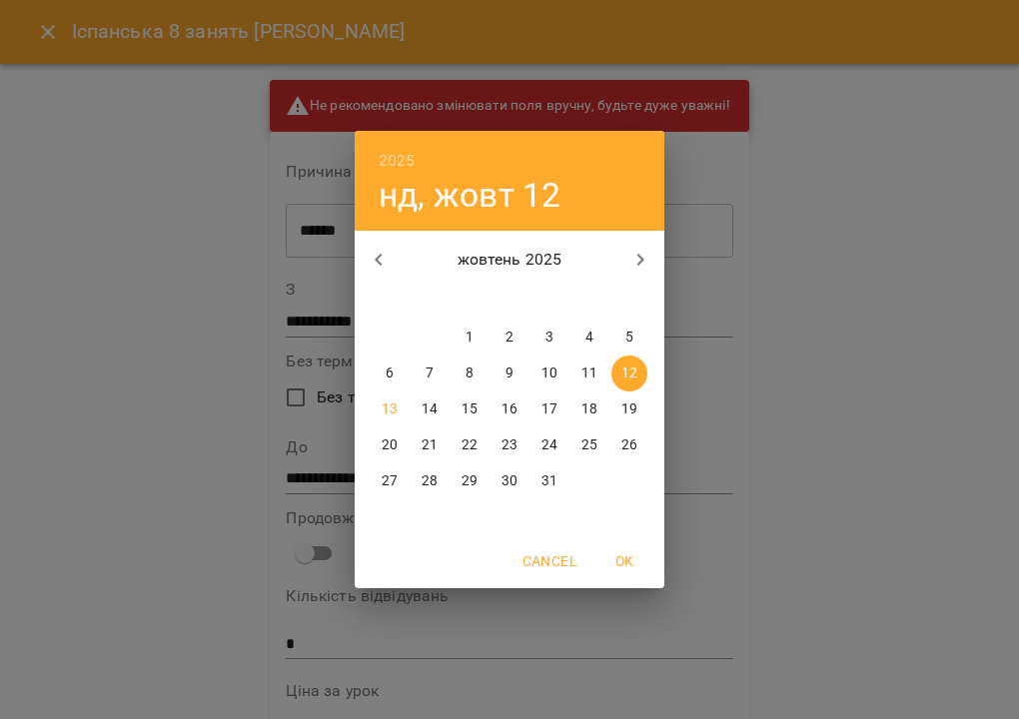
click at [631, 407] on p "19" at bounding box center [629, 410] width 16 height 20
type input "**********"
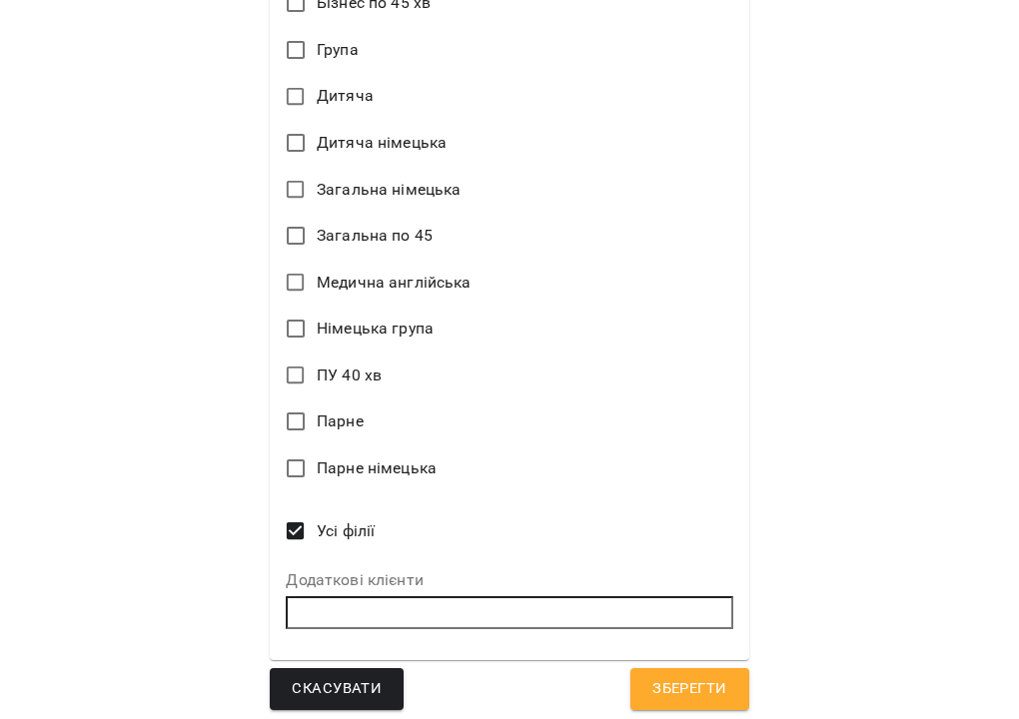
scroll to position [1287, 0]
click at [676, 686] on span "Зберегти" at bounding box center [689, 690] width 74 height 26
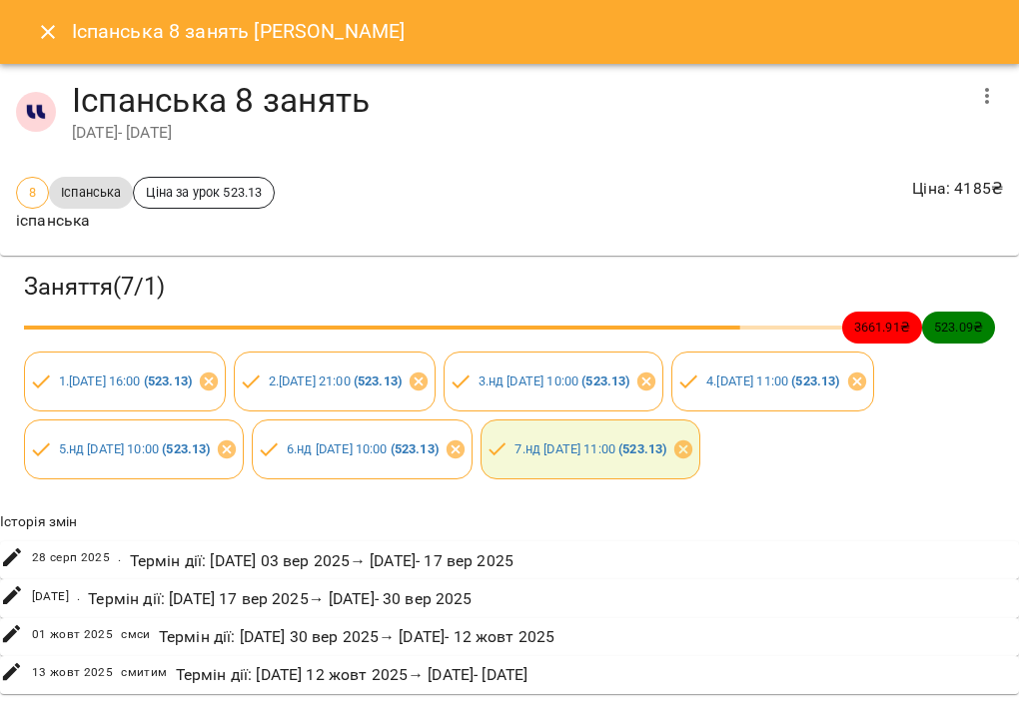
click at [50, 31] on icon "Close" at bounding box center [48, 32] width 14 height 14
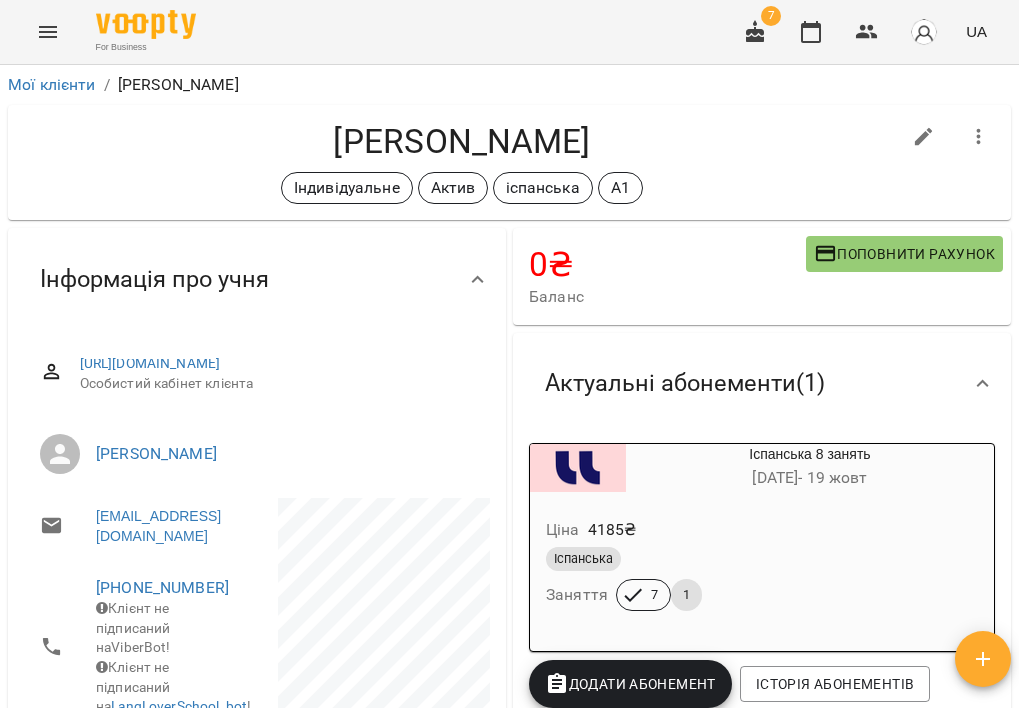
scroll to position [0, 0]
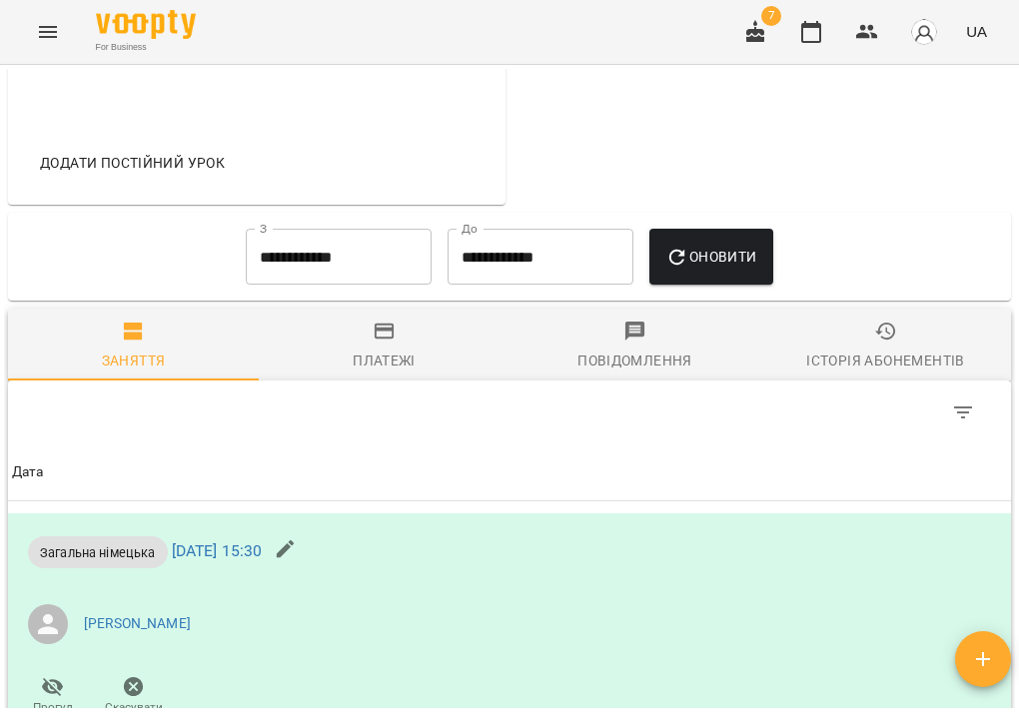
click at [853, 373] on div "Історія абонементів" at bounding box center [885, 361] width 158 height 24
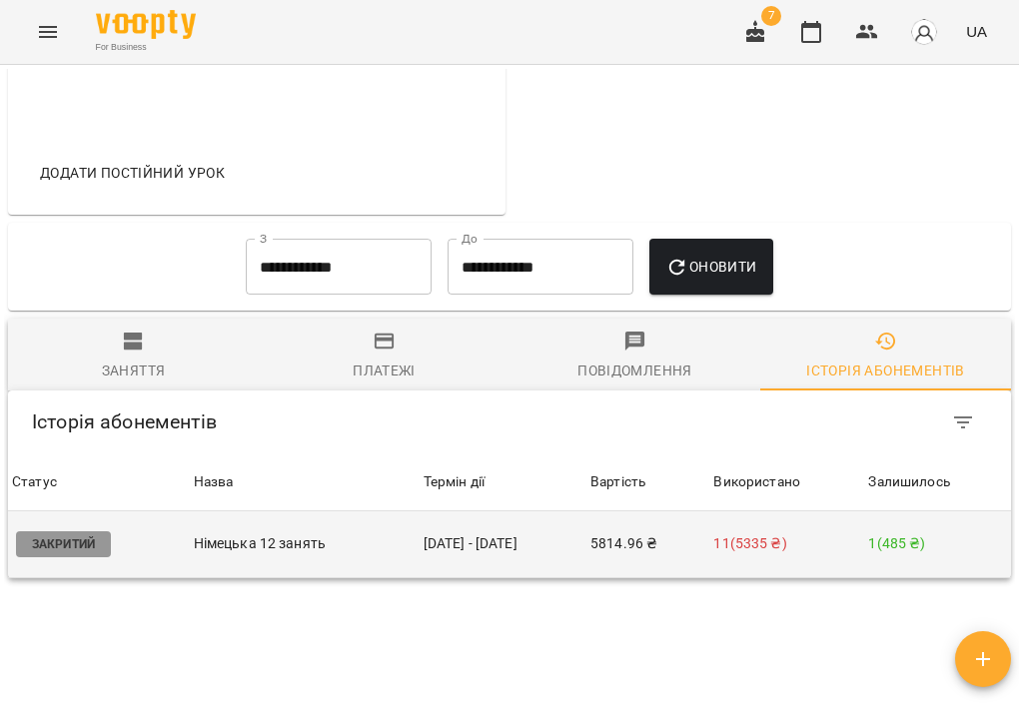
click at [568, 572] on td "[DATE] - [DATE]" at bounding box center [503, 545] width 167 height 67
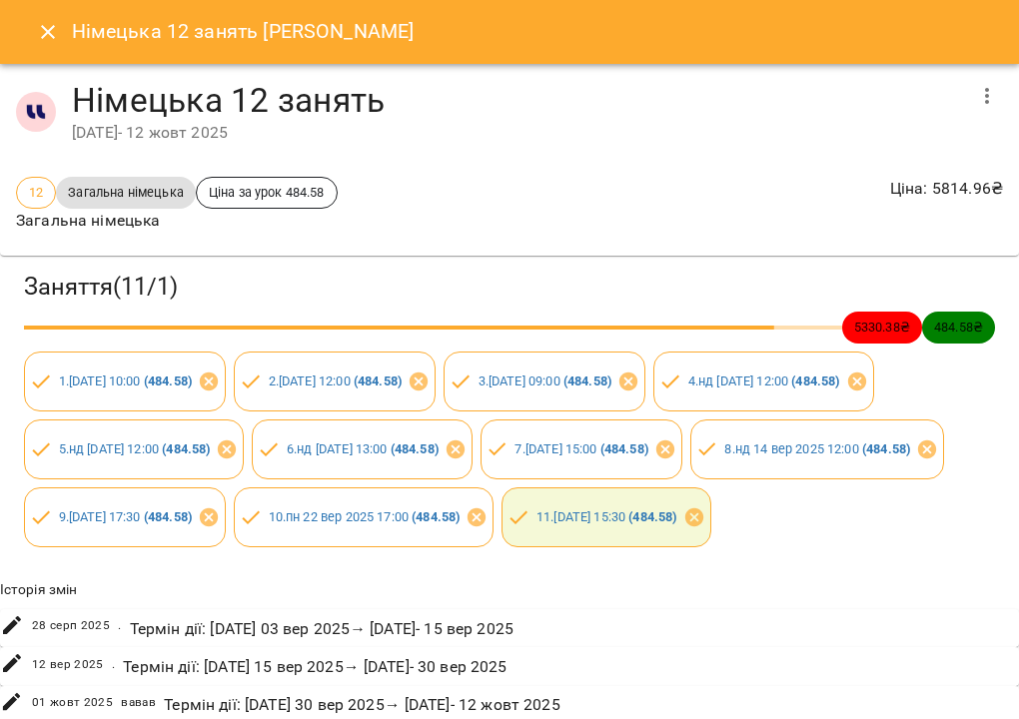
click at [984, 100] on icon "button" at bounding box center [987, 96] width 24 height 24
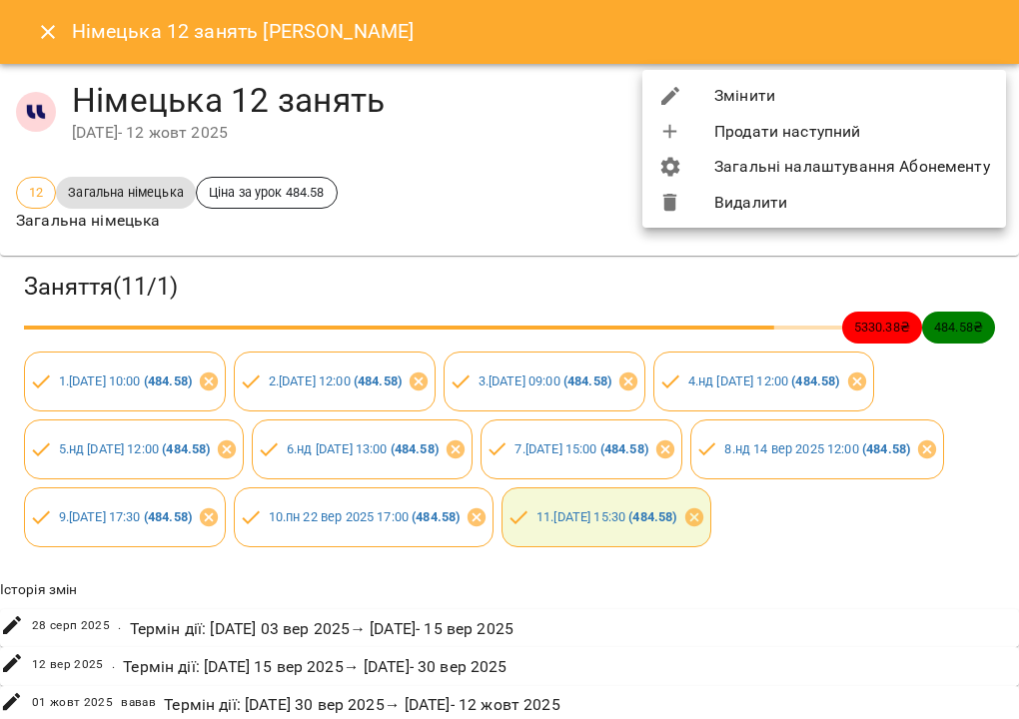
click at [954, 102] on li "Змінити" at bounding box center [824, 96] width 364 height 36
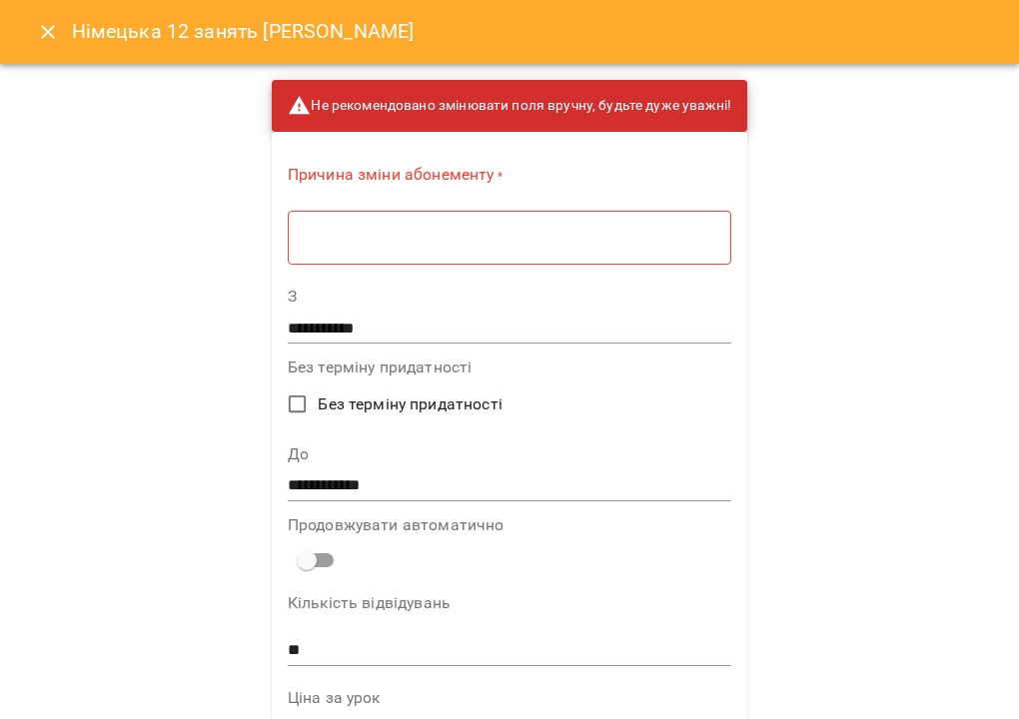
click at [580, 235] on textarea at bounding box center [510, 238] width 416 height 18
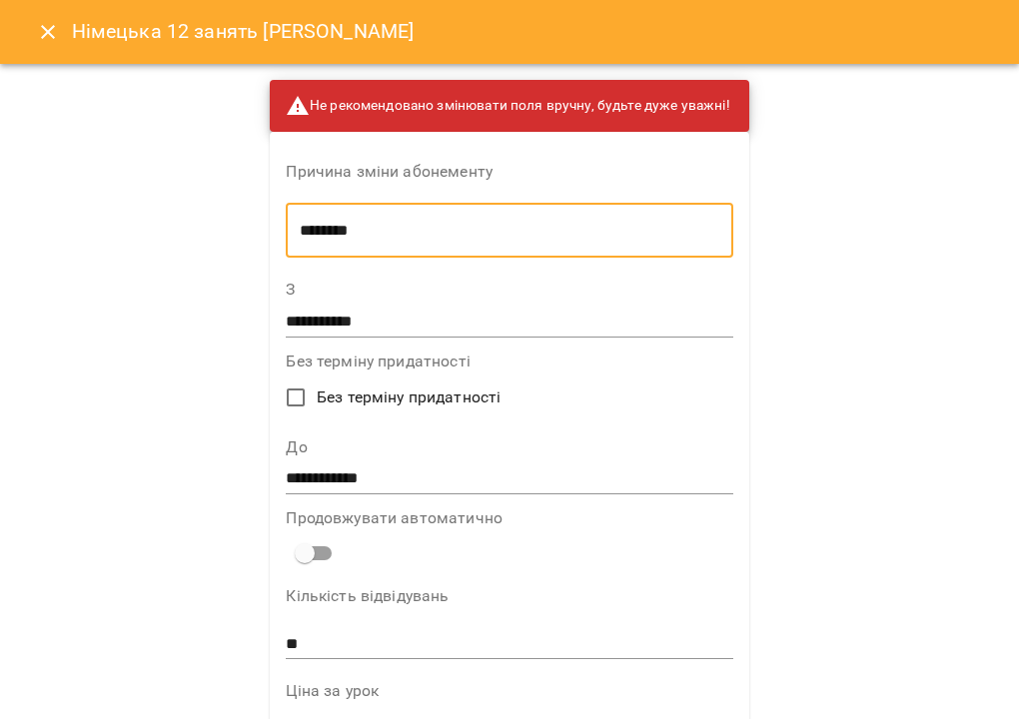
type textarea "********"
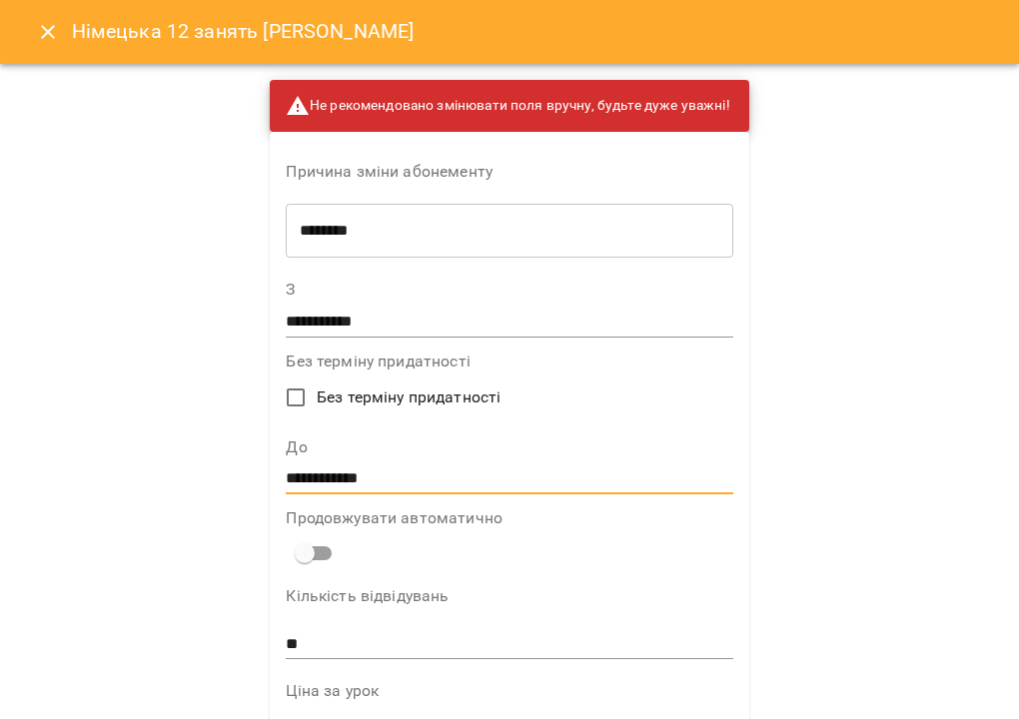
click at [328, 475] on input "**********" at bounding box center [509, 480] width 447 height 32
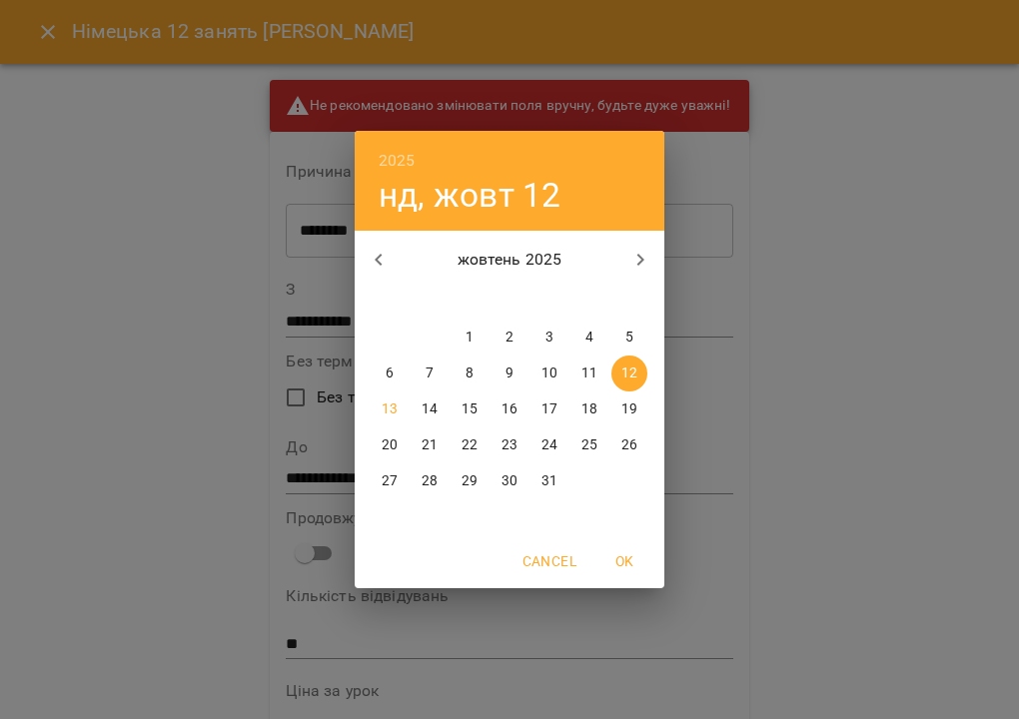
click at [628, 450] on p "26" at bounding box center [629, 446] width 16 height 20
type input "**********"
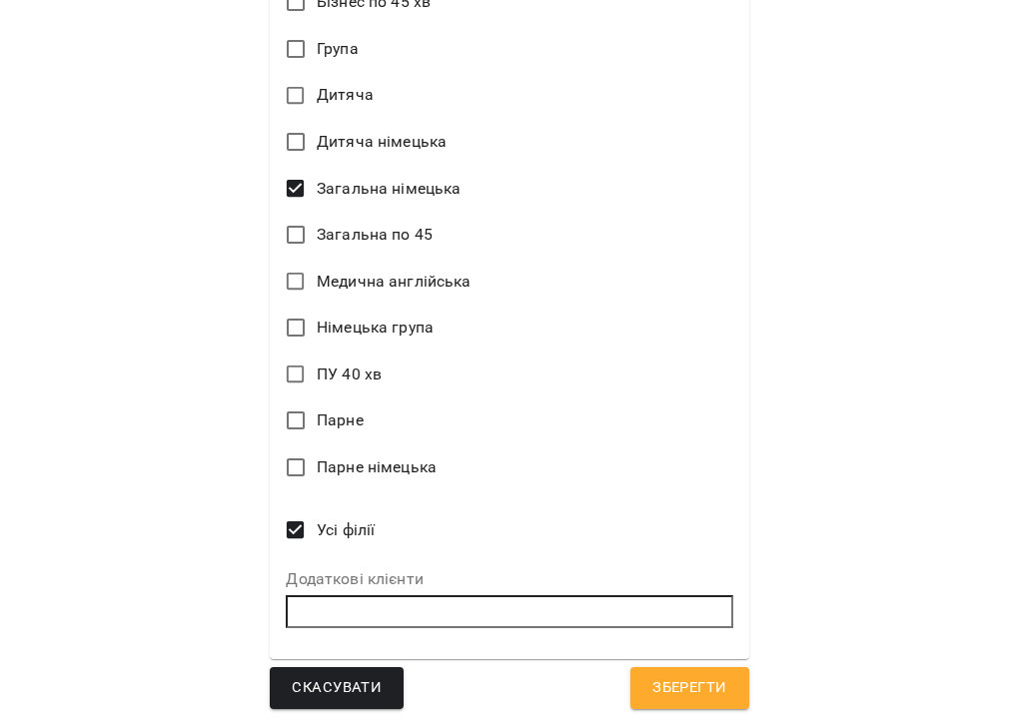
click at [695, 667] on button "Зберегти" at bounding box center [689, 688] width 118 height 42
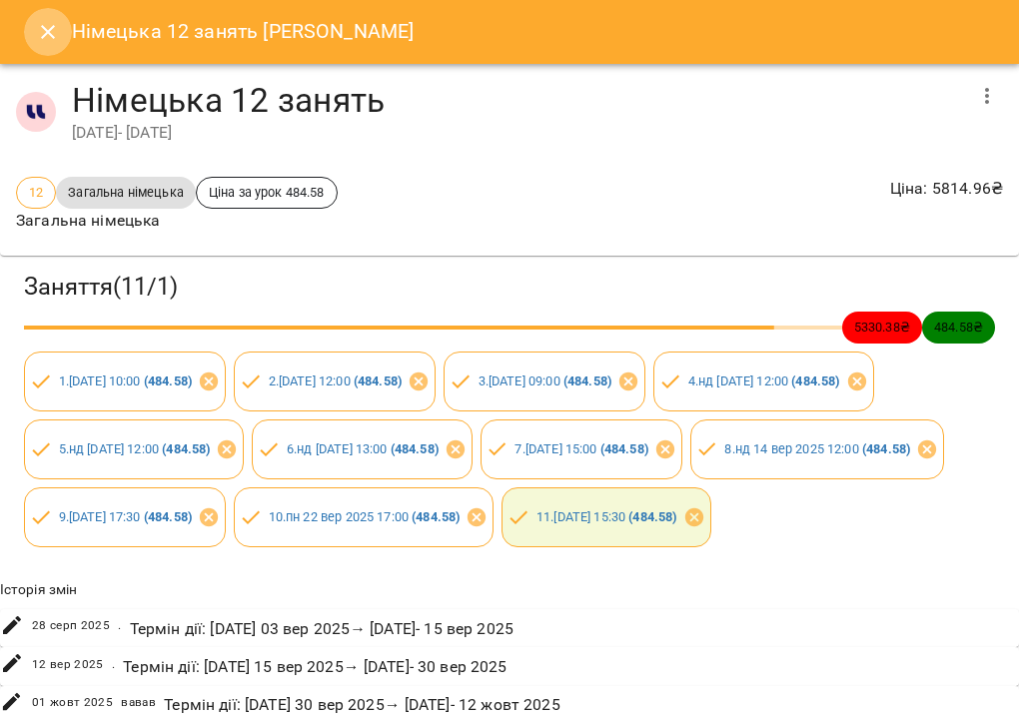
click at [54, 40] on icon "Close" at bounding box center [48, 32] width 24 height 24
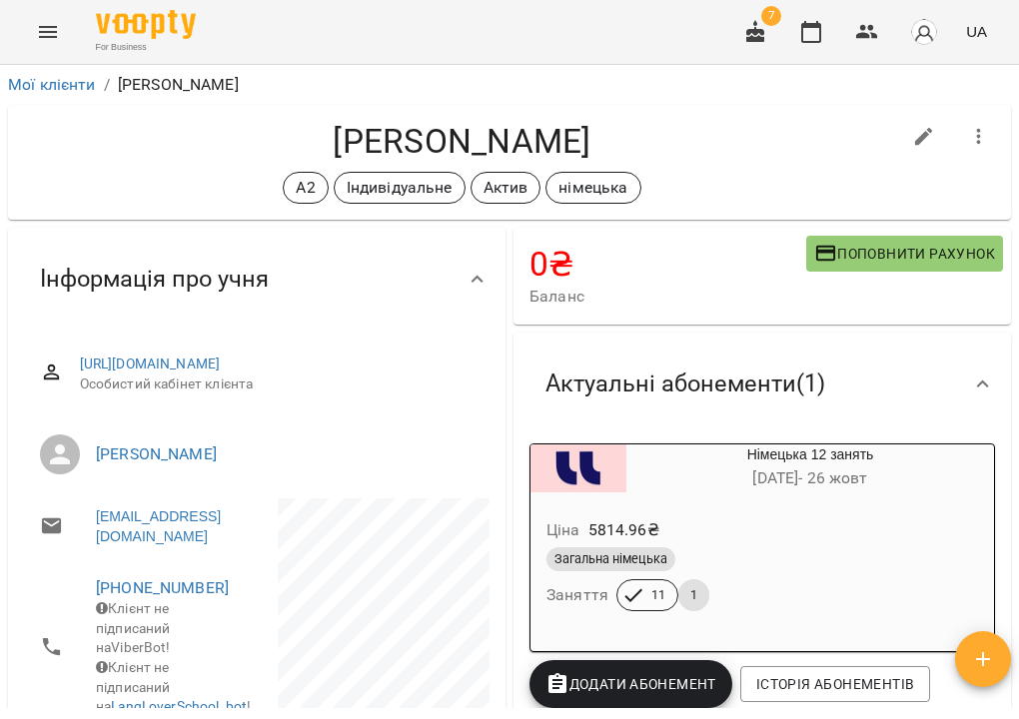
scroll to position [0, 0]
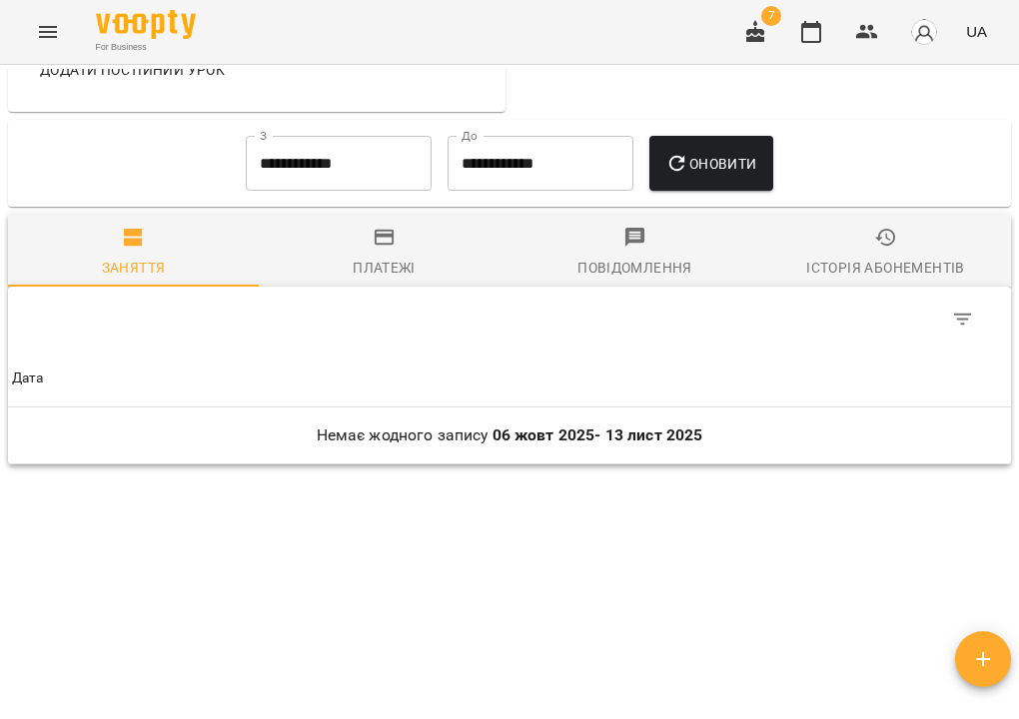
click at [890, 235] on icon "button" at bounding box center [886, 238] width 24 height 24
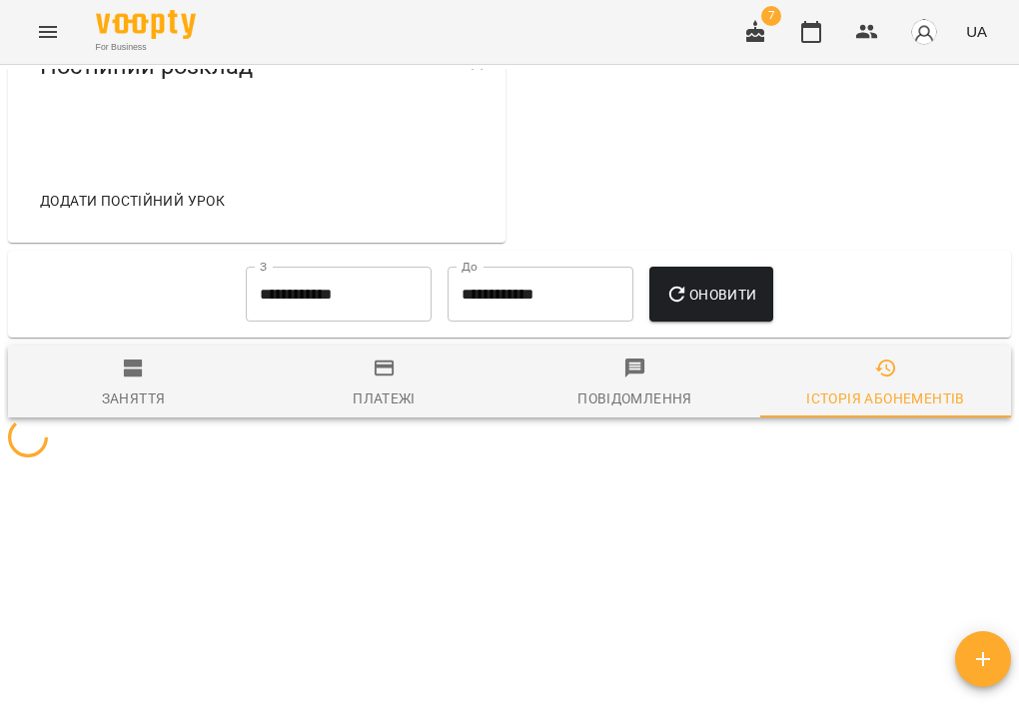
scroll to position [803, 0]
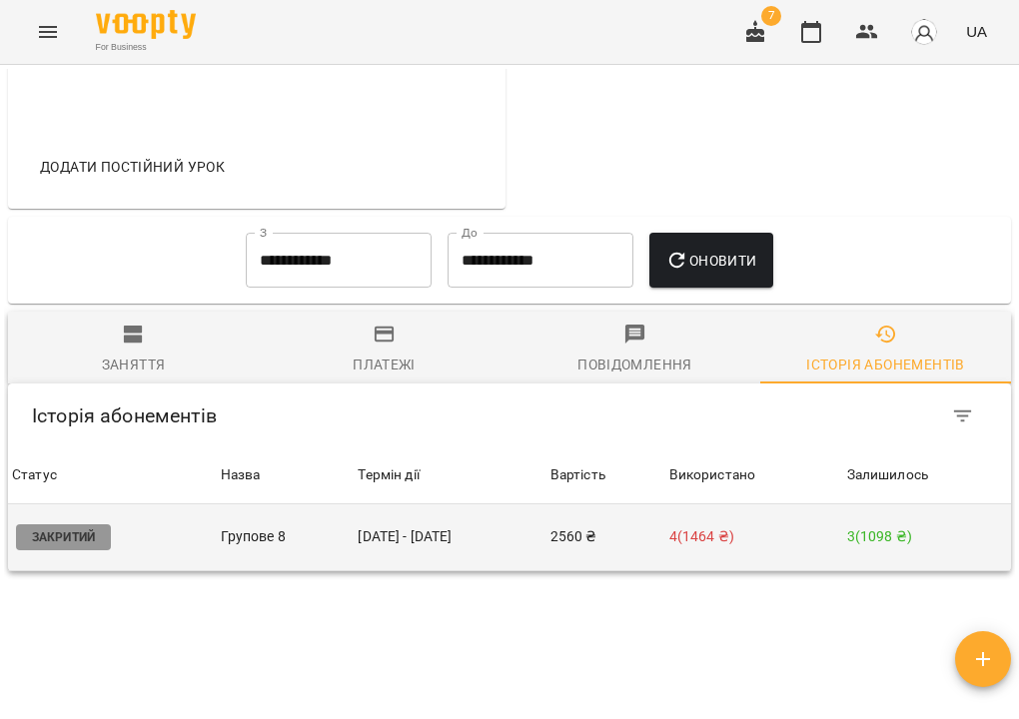
click at [517, 571] on td "[DATE] - [DATE]" at bounding box center [450, 538] width 192 height 67
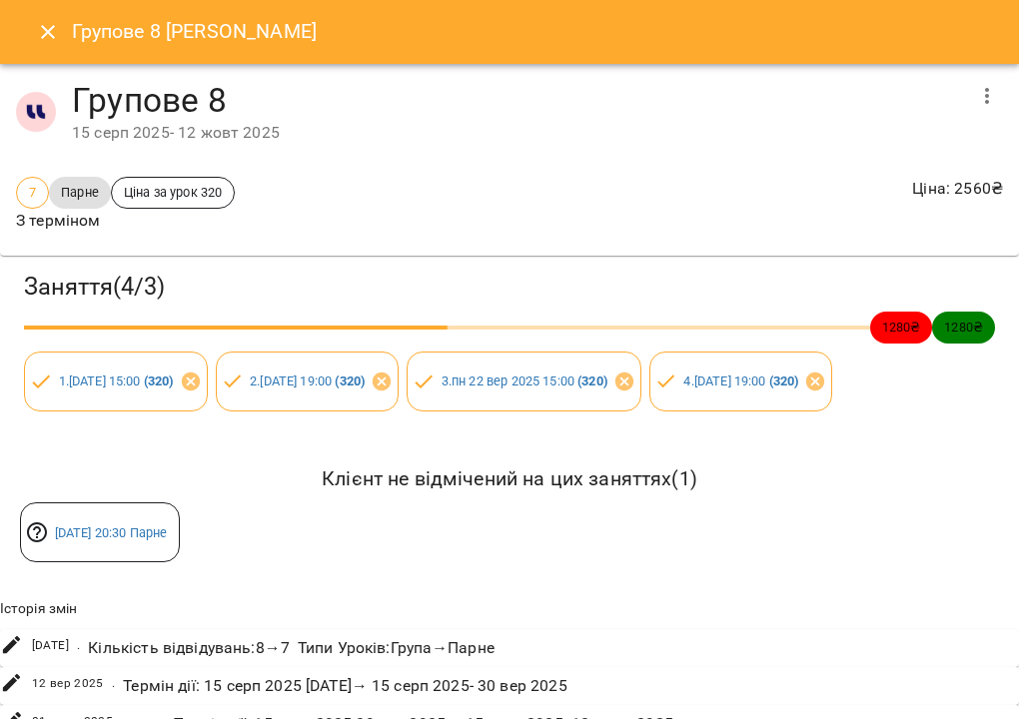
click at [995, 107] on icon "button" at bounding box center [987, 96] width 24 height 24
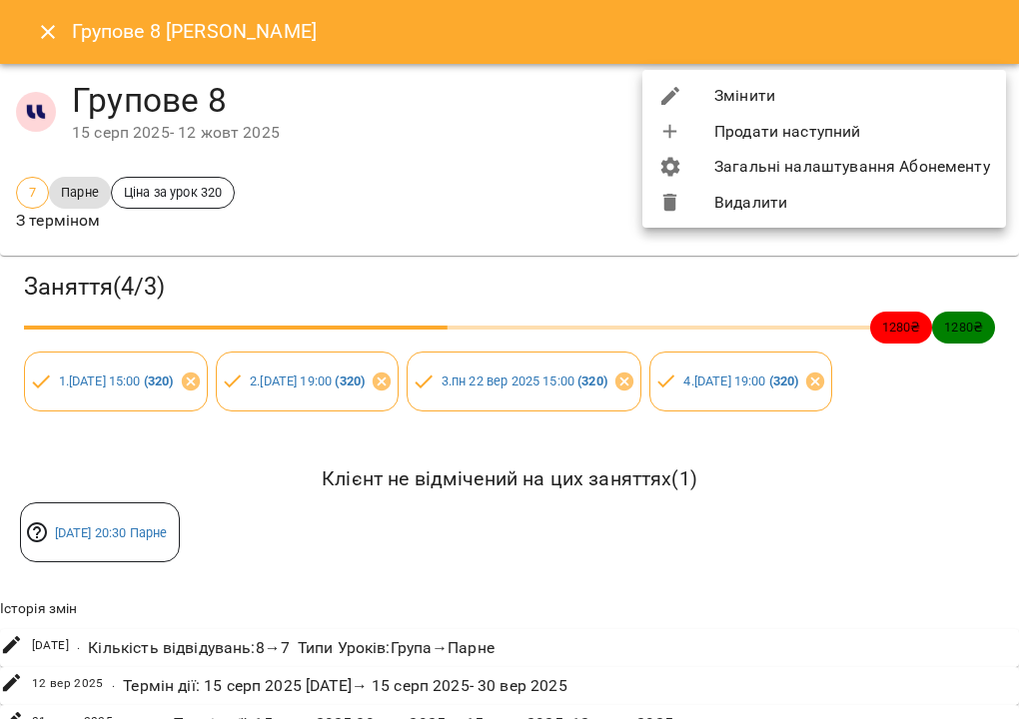
click at [906, 106] on li "Змінити" at bounding box center [824, 96] width 364 height 36
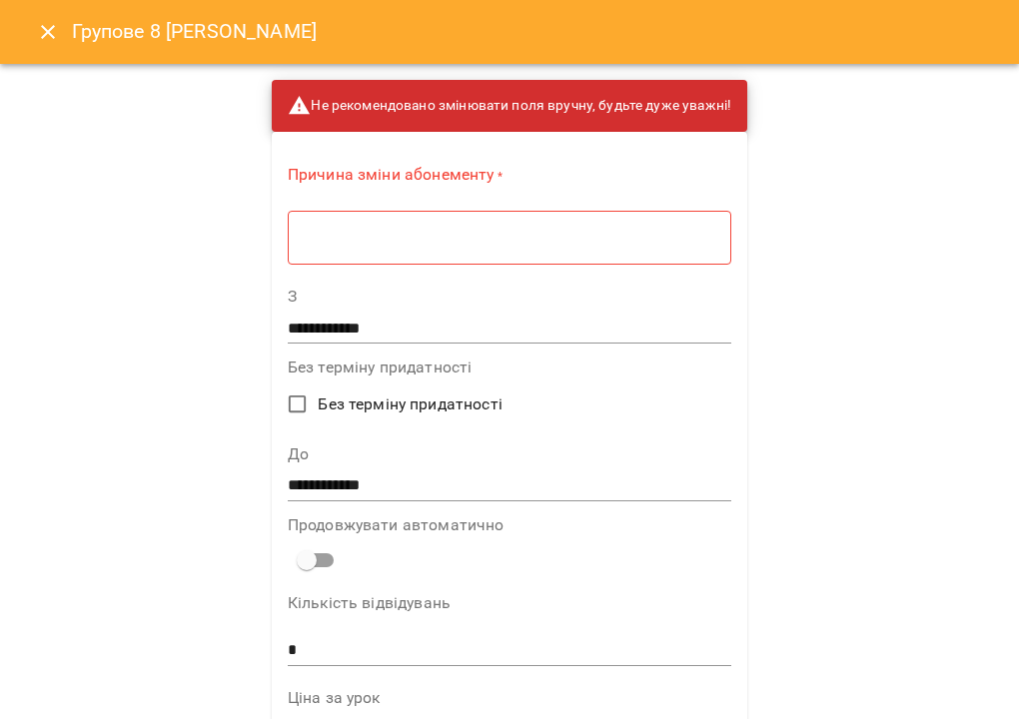
click at [515, 210] on div "* ​" at bounding box center [510, 237] width 444 height 55
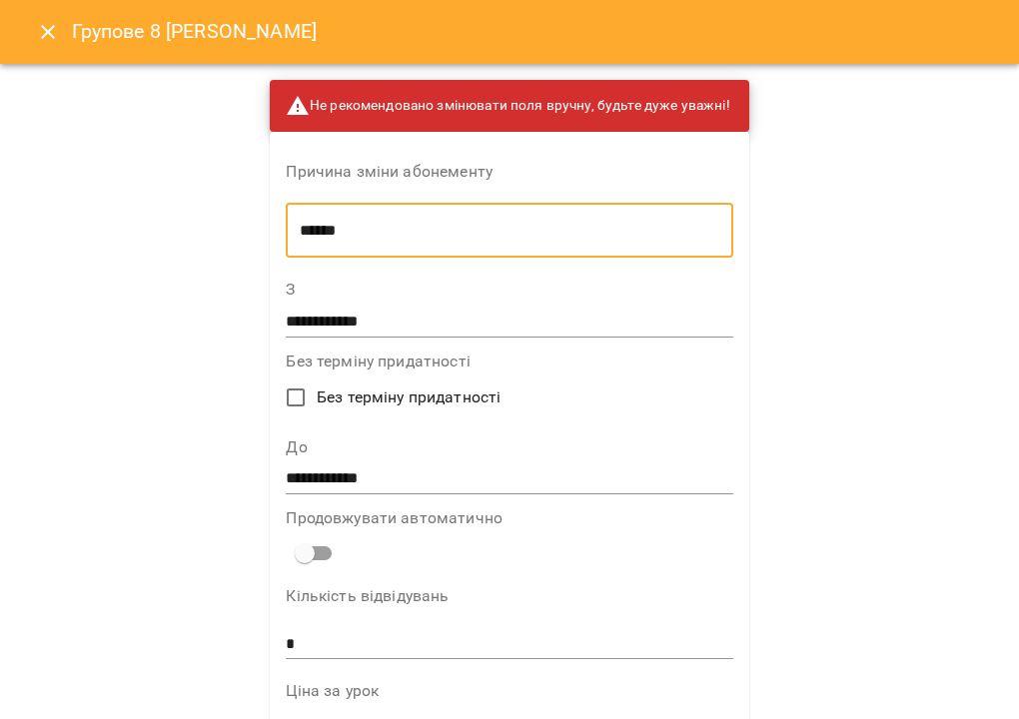
type textarea "******"
click at [438, 477] on input "**********" at bounding box center [509, 480] width 447 height 32
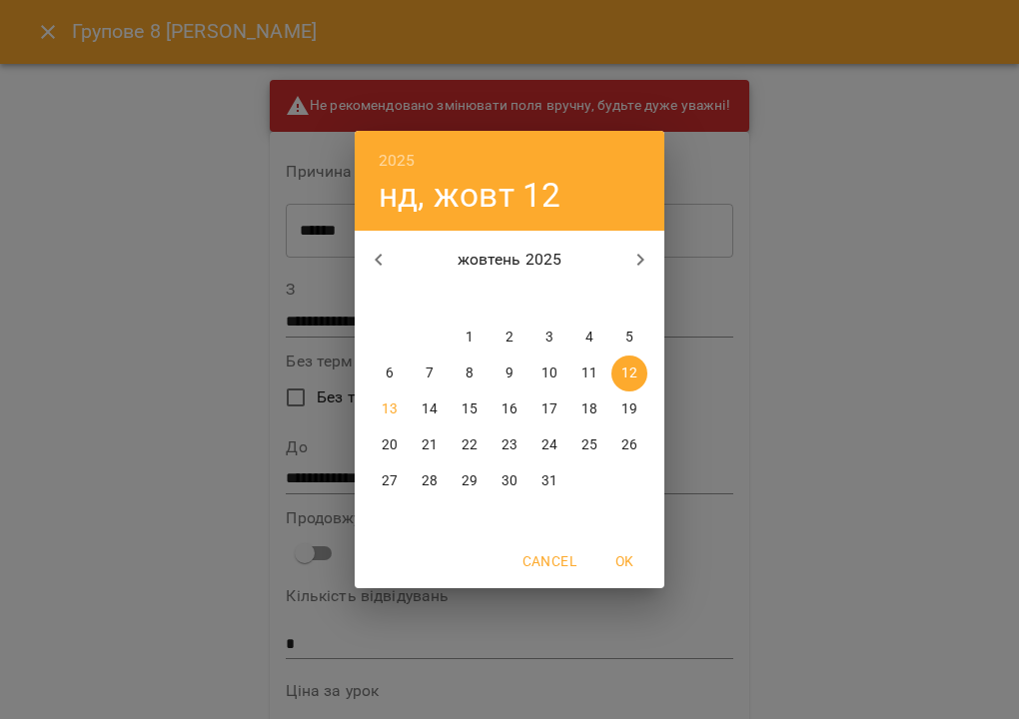
click at [631, 442] on p "26" at bounding box center [629, 446] width 16 height 20
type input "**********"
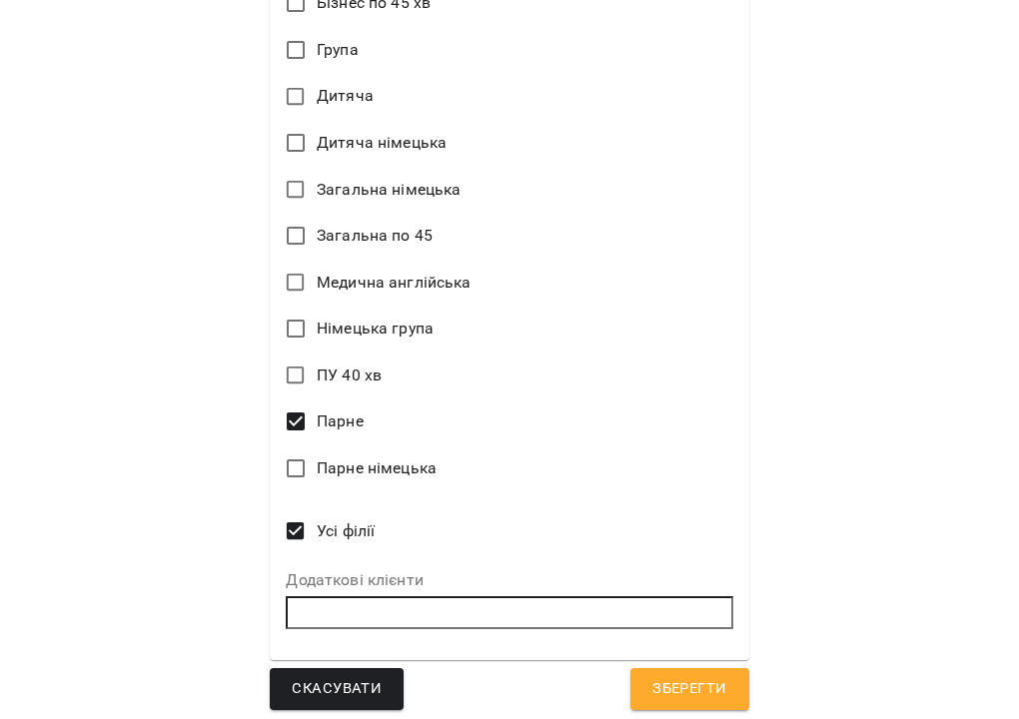
scroll to position [1287, 0]
click at [679, 677] on span "Зберегти" at bounding box center [689, 690] width 74 height 26
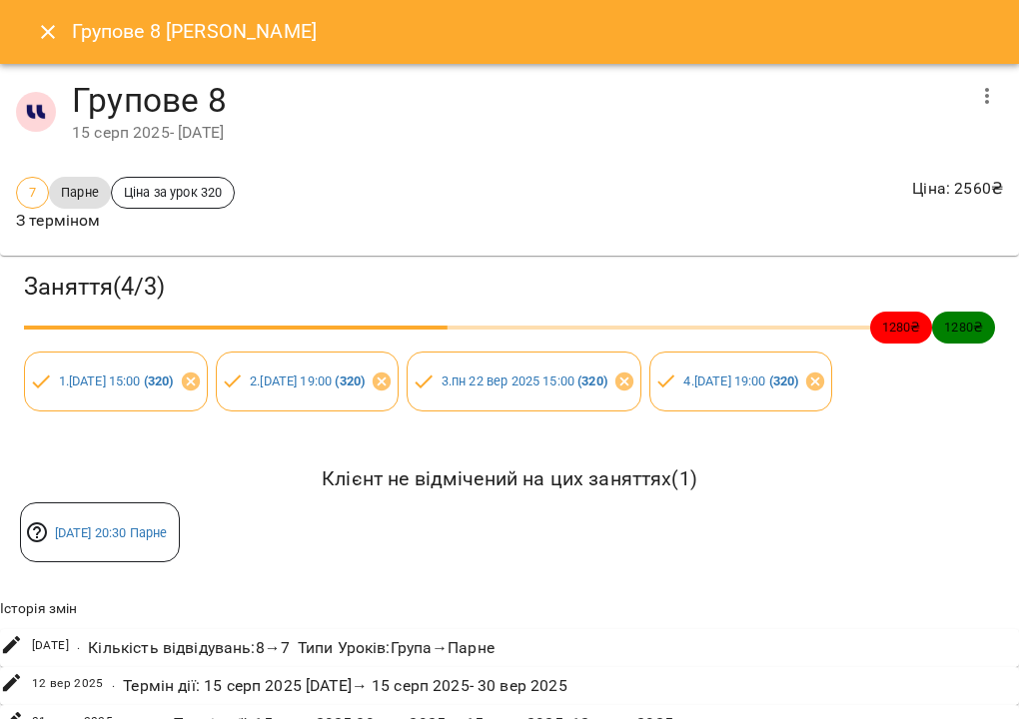
click at [50, 27] on icon "Close" at bounding box center [48, 32] width 24 height 24
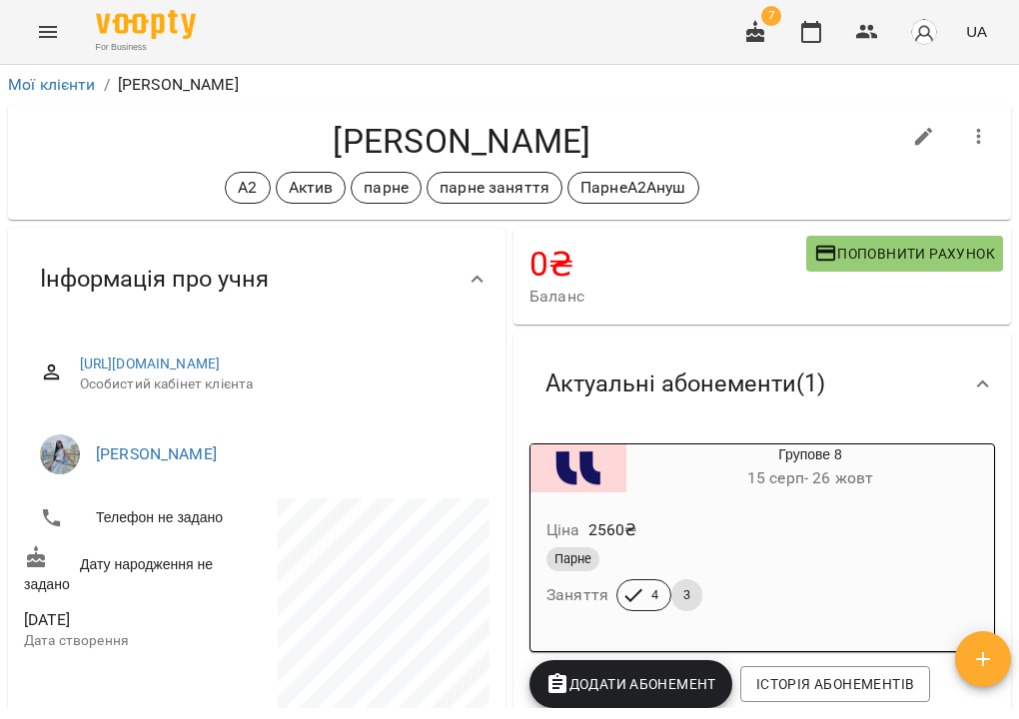
scroll to position [0, 0]
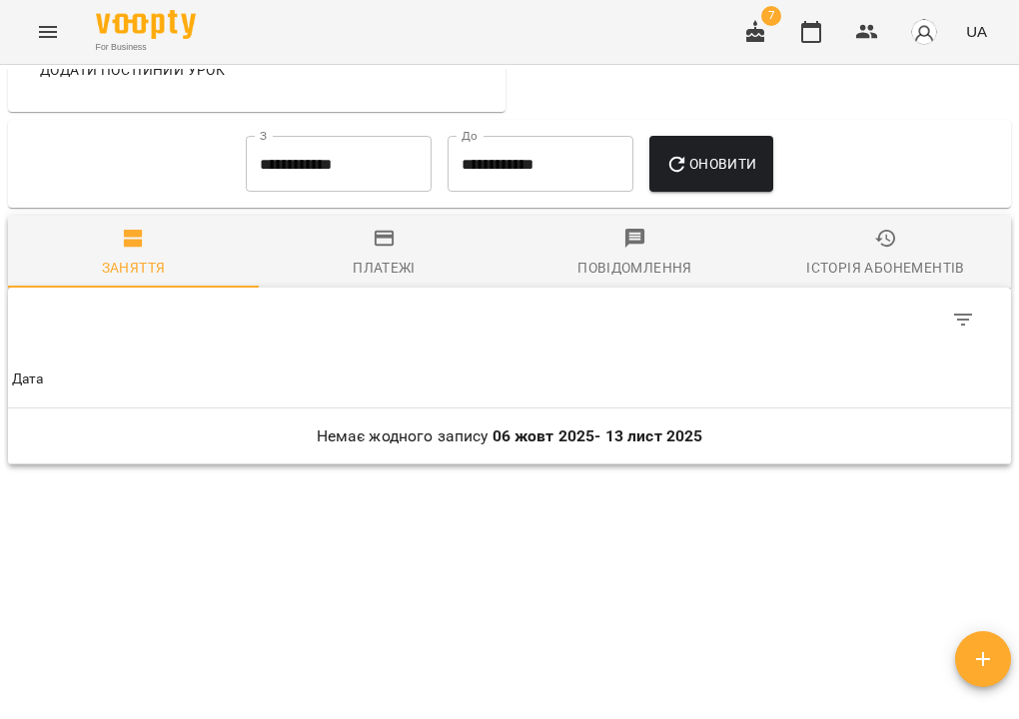
click at [878, 261] on div "Історія абонементів" at bounding box center [885, 268] width 158 height 24
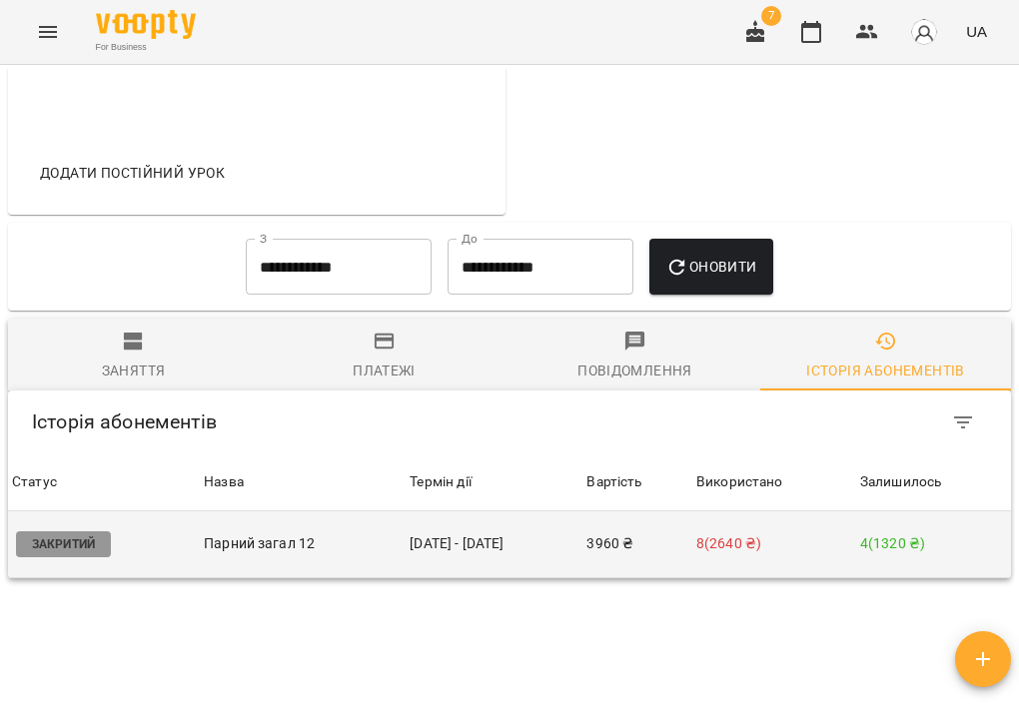
click at [545, 568] on td "[DATE] - [DATE]" at bounding box center [494, 545] width 177 height 67
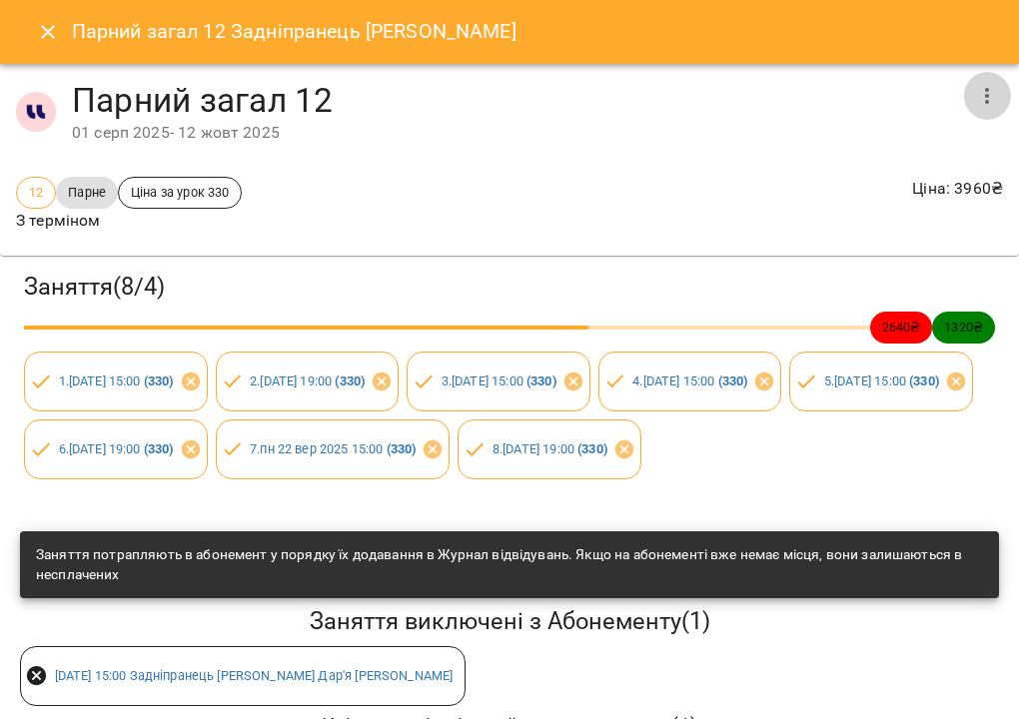
click at [990, 86] on icon "button" at bounding box center [987, 96] width 24 height 24
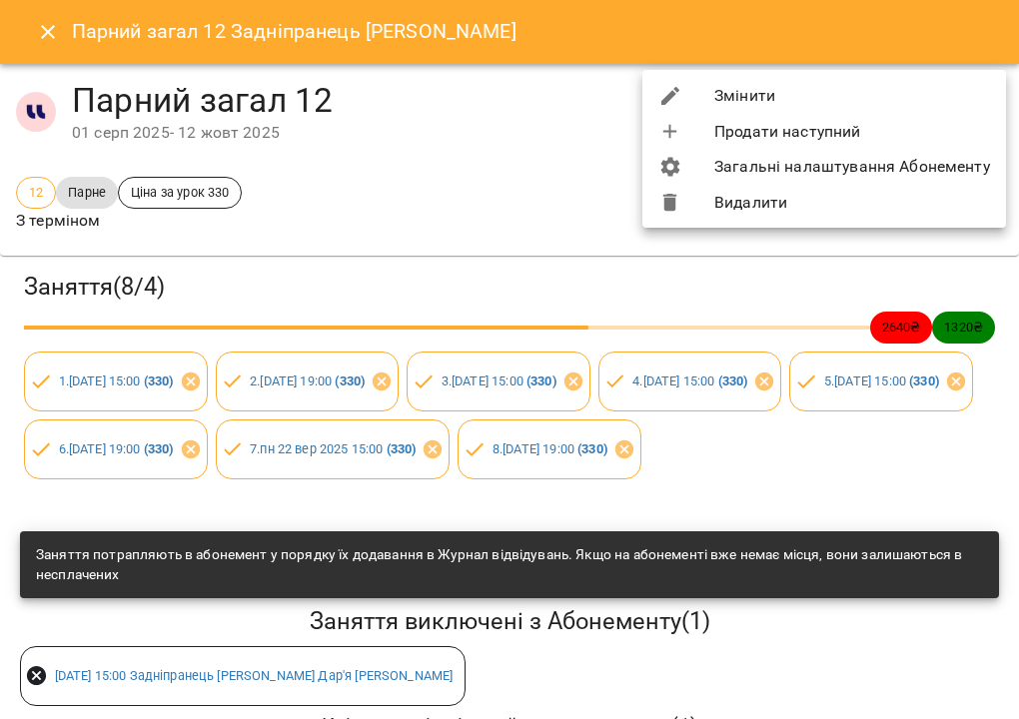
click at [910, 102] on li "Змінити" at bounding box center [824, 96] width 364 height 36
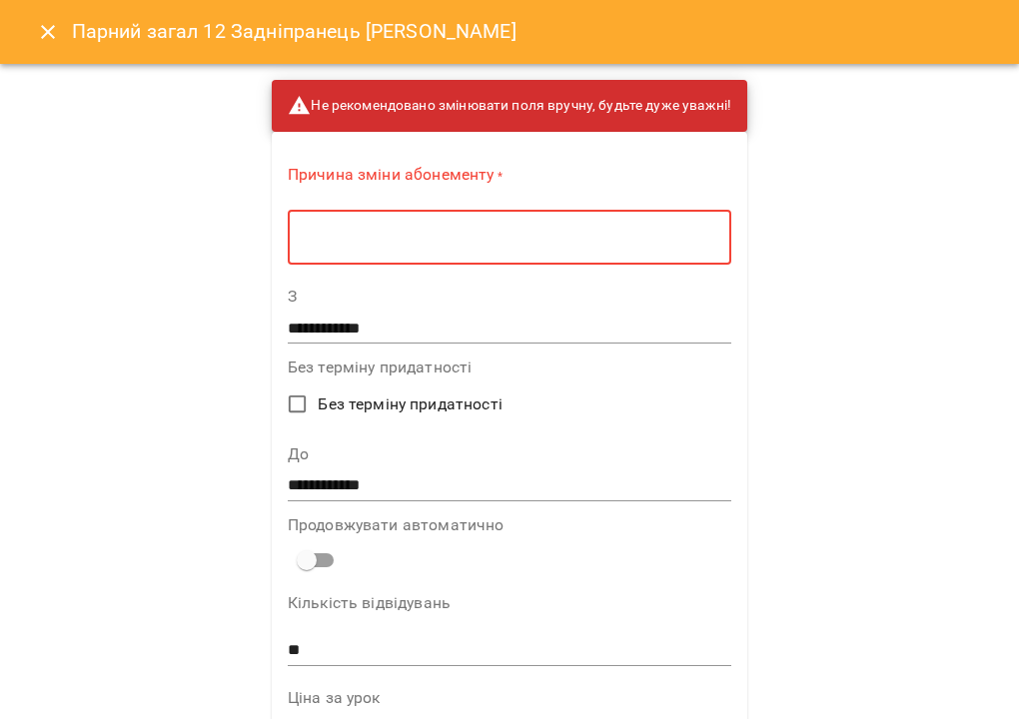
click at [583, 233] on textarea at bounding box center [510, 238] width 416 height 18
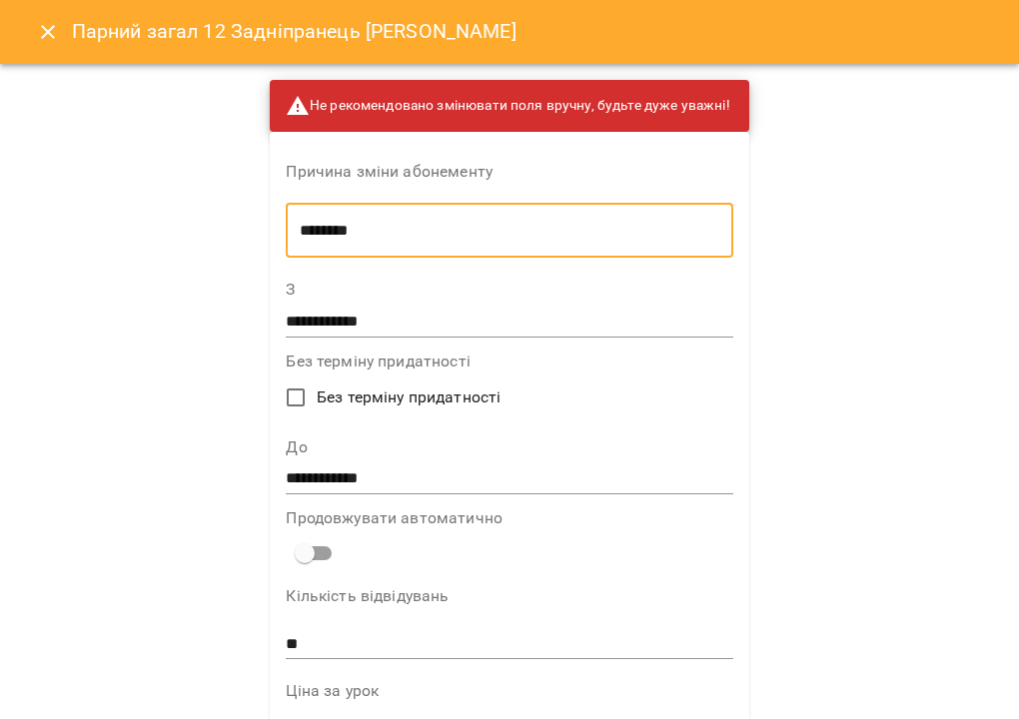
type textarea "********"
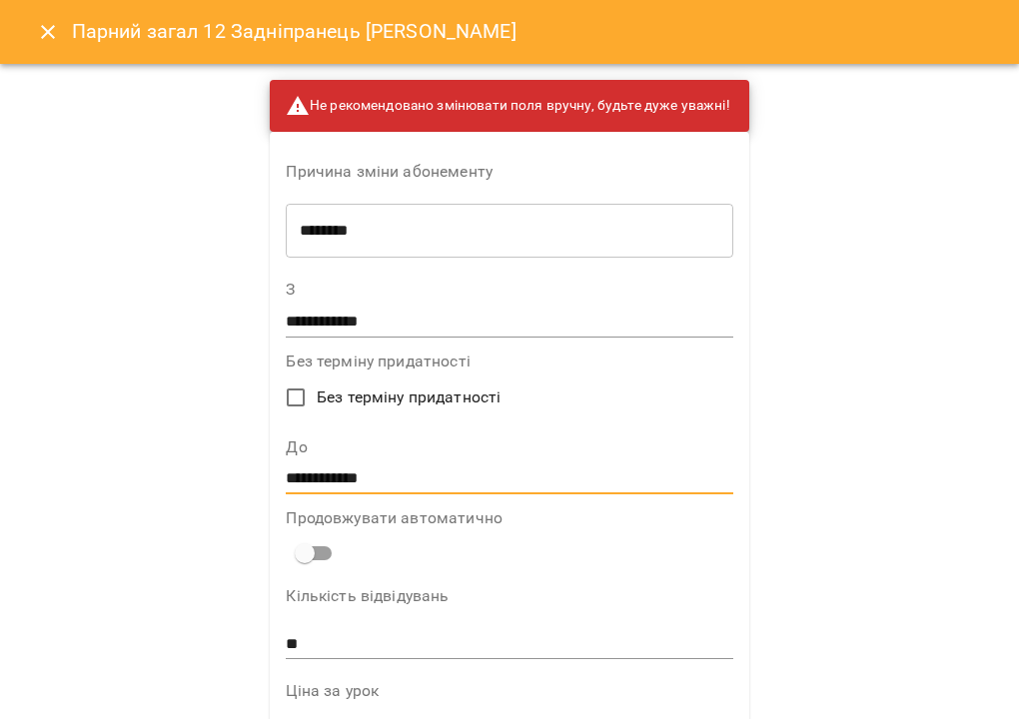
click at [364, 485] on input "**********" at bounding box center [509, 480] width 447 height 32
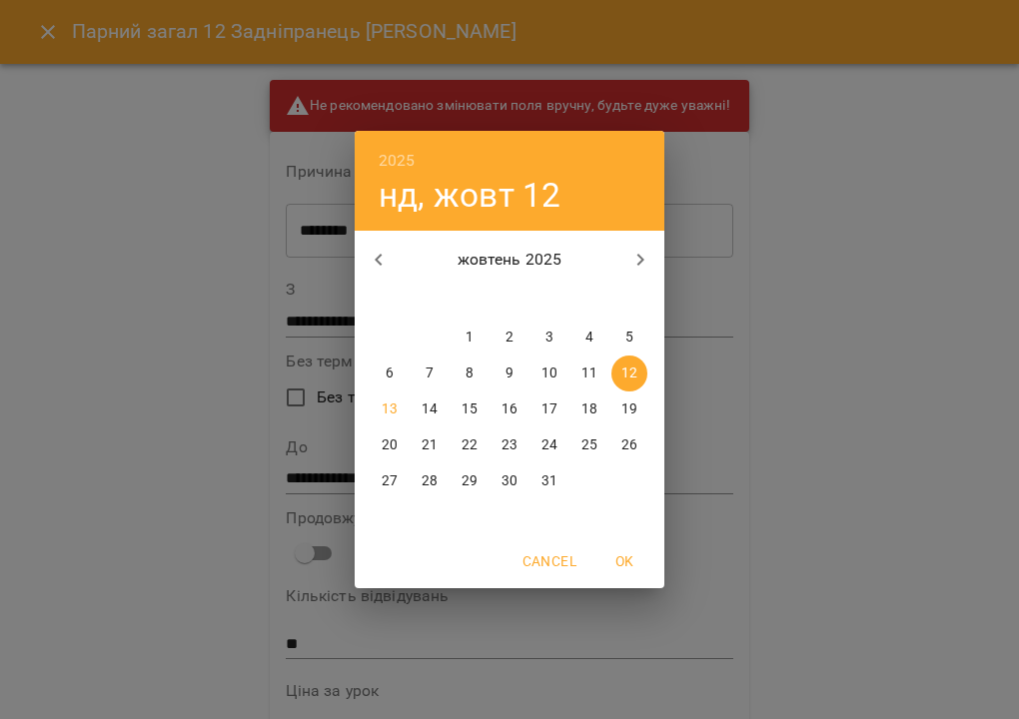
click at [633, 447] on p "26" at bounding box center [629, 446] width 16 height 20
type input "**********"
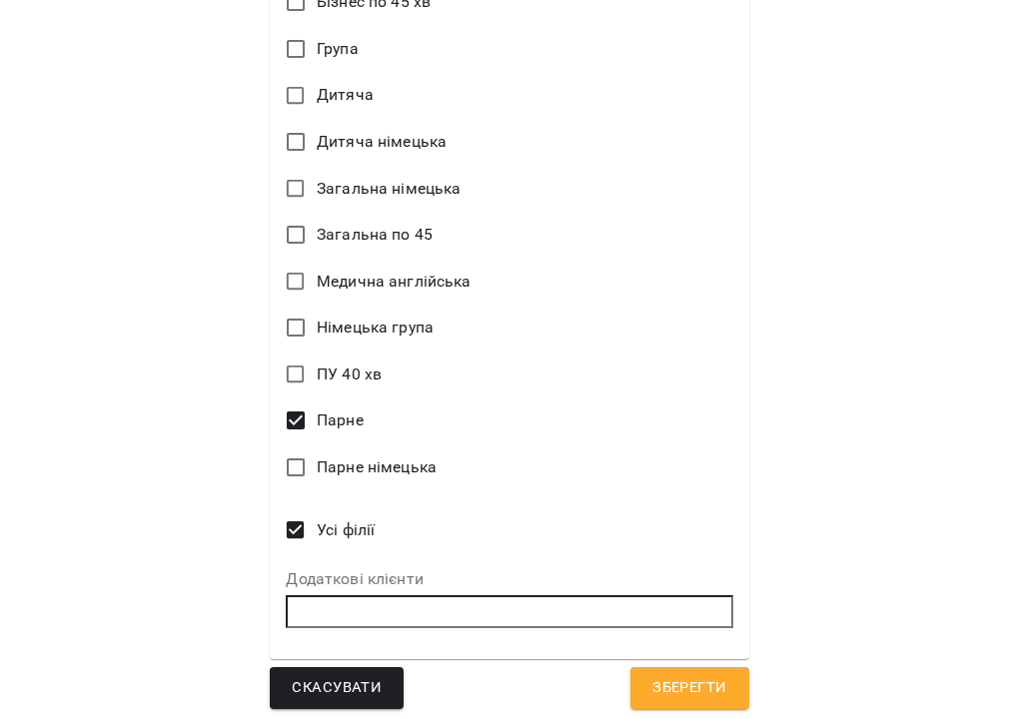
scroll to position [1287, 0]
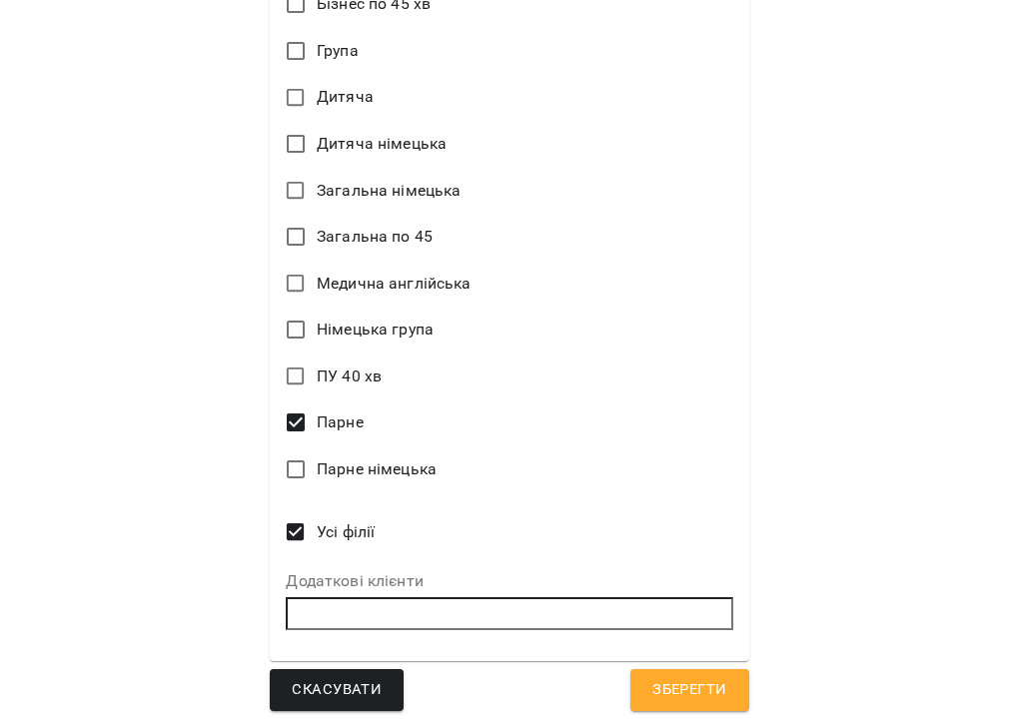
click at [685, 680] on span "Зберегти" at bounding box center [689, 690] width 74 height 26
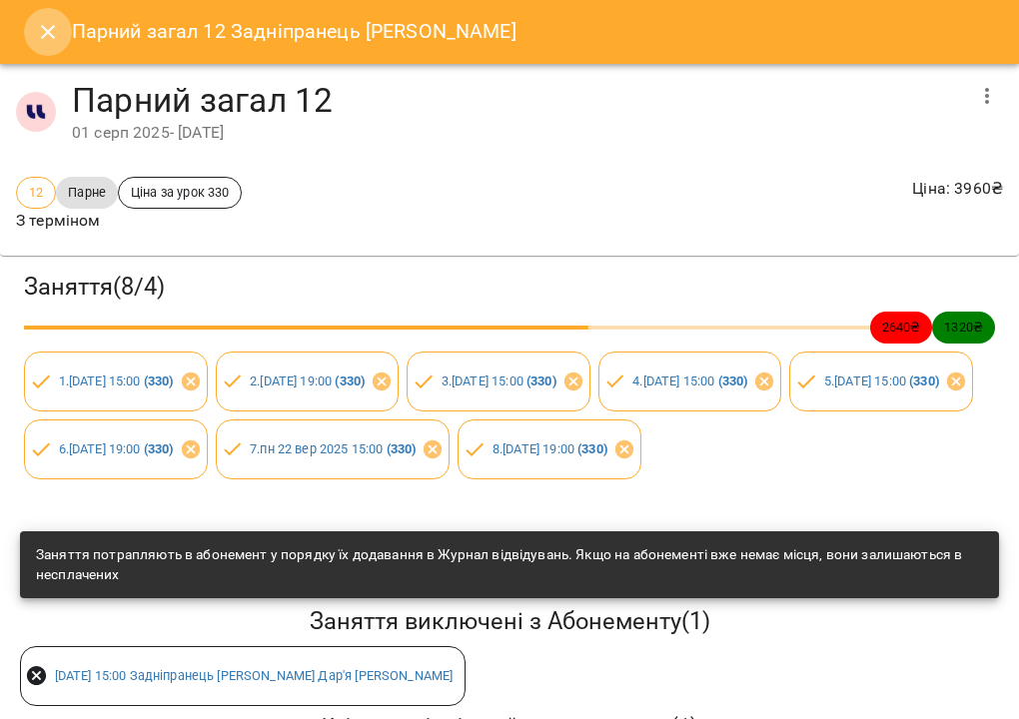
click at [50, 34] on icon "Close" at bounding box center [48, 32] width 14 height 14
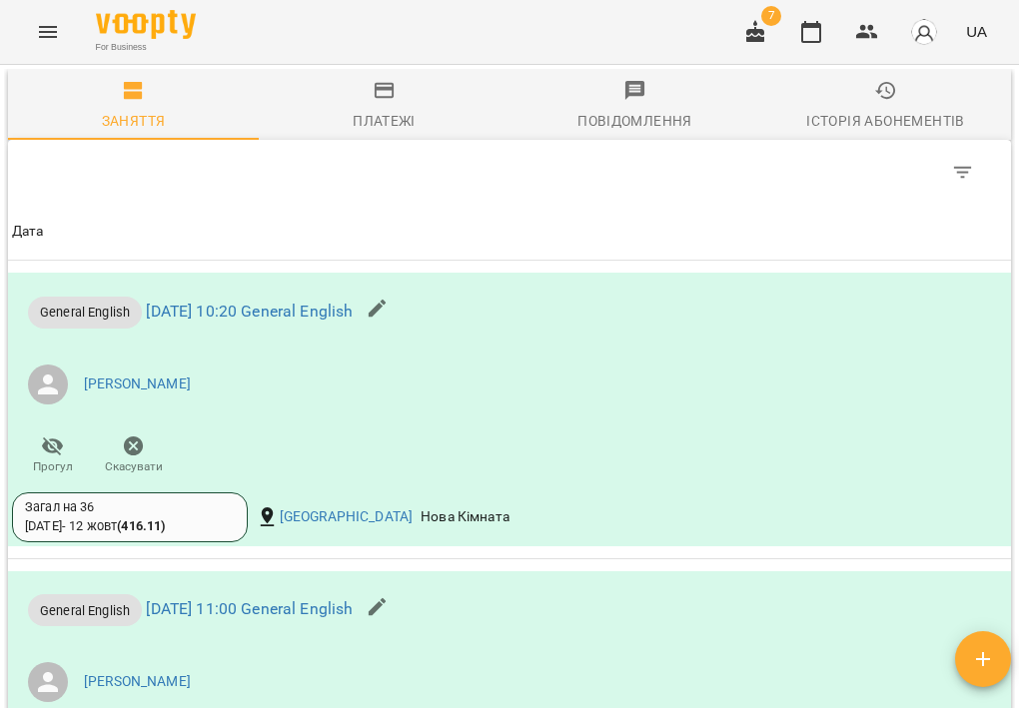
click at [857, 133] on div "Історія абонементів" at bounding box center [885, 121] width 158 height 24
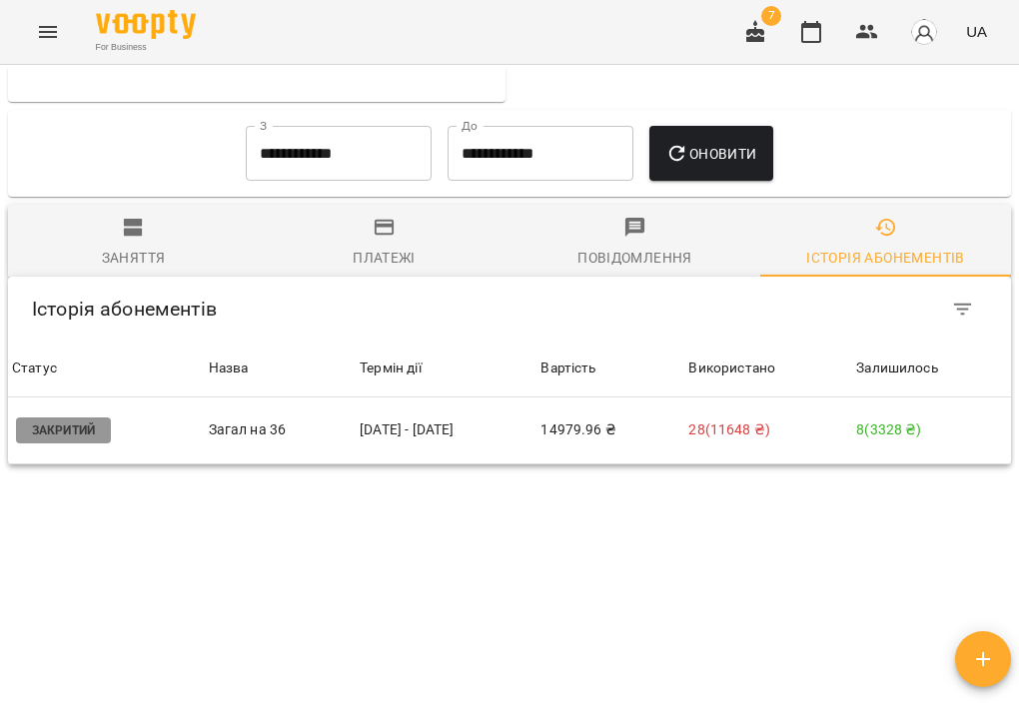
scroll to position [854, 0]
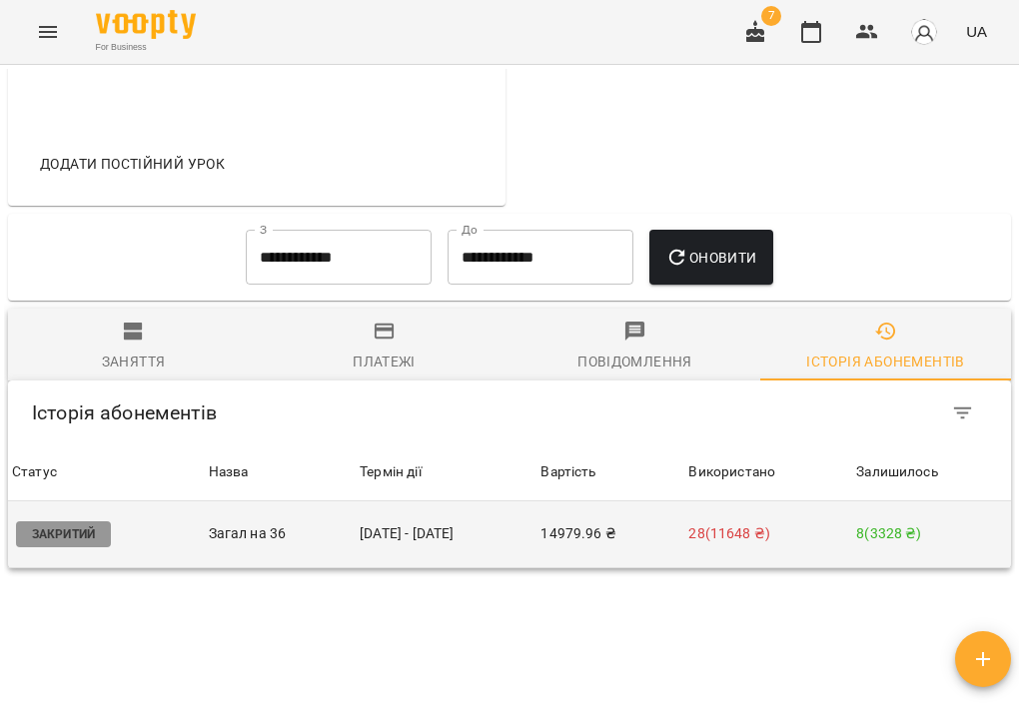
click at [472, 568] on td "03 черв - 12 жовт" at bounding box center [446, 535] width 181 height 67
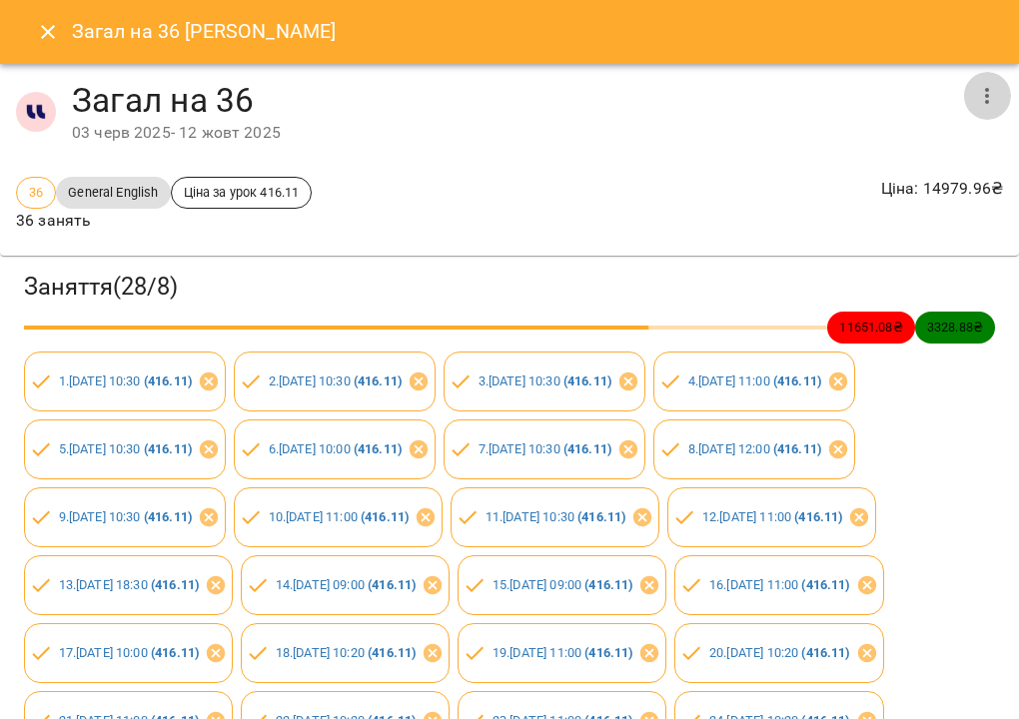
click at [987, 106] on icon "button" at bounding box center [987, 96] width 24 height 24
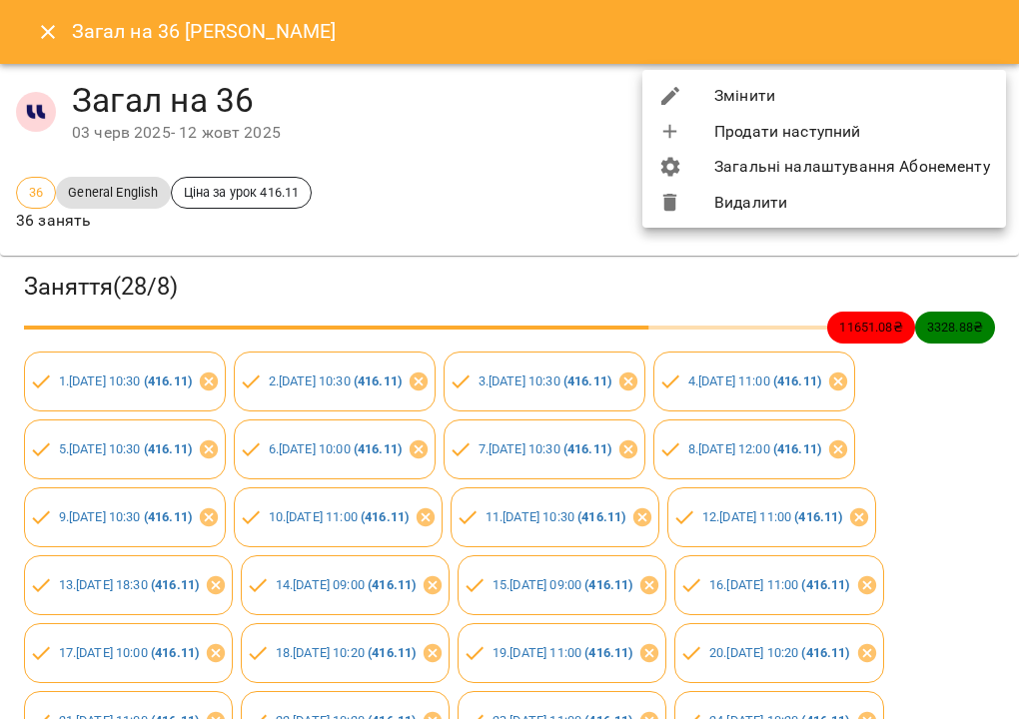
click at [942, 106] on li "Змінити" at bounding box center [824, 96] width 364 height 36
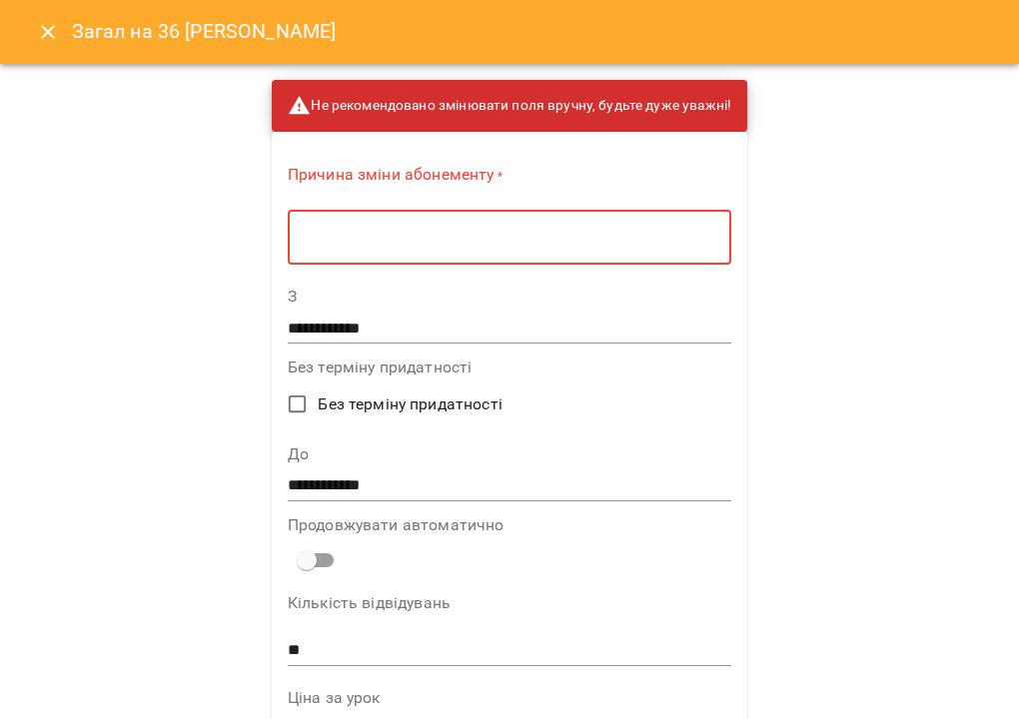
click at [622, 239] on textarea at bounding box center [510, 238] width 416 height 18
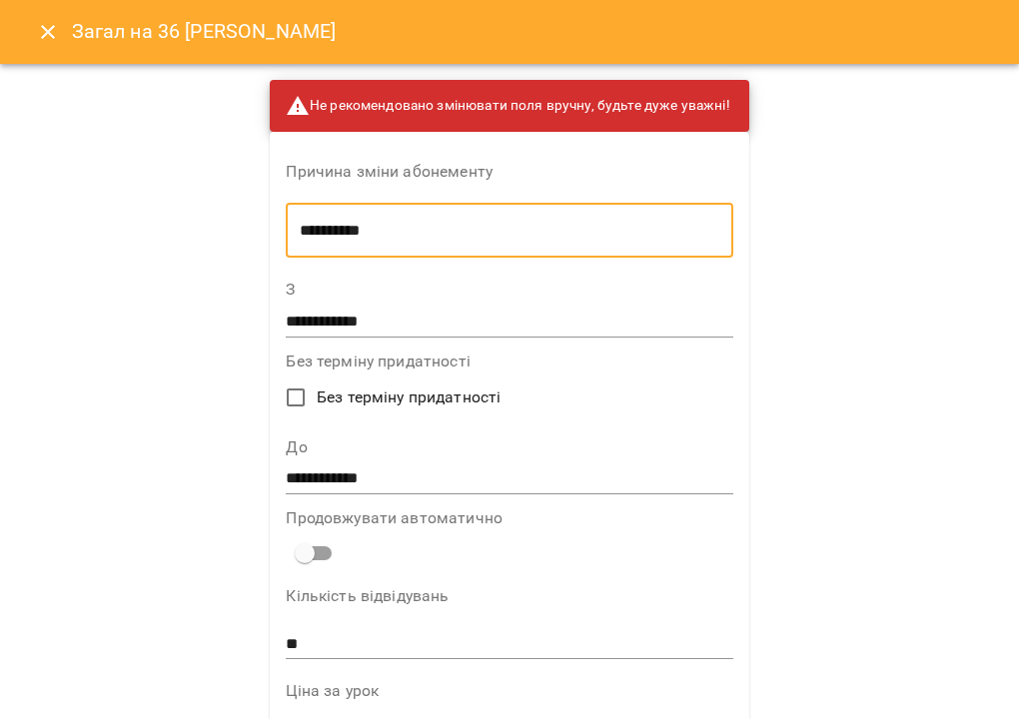
type textarea "**********"
click at [406, 473] on input "**********" at bounding box center [509, 480] width 447 height 32
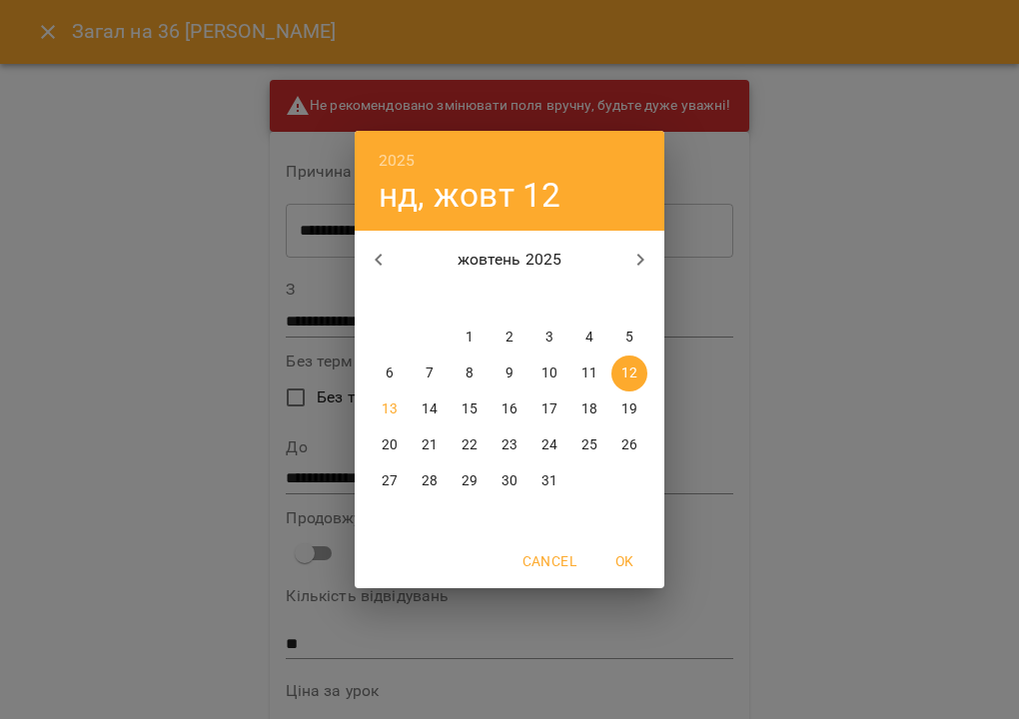
click at [641, 255] on icon "button" at bounding box center [640, 260] width 24 height 24
click at [478, 409] on span "12" at bounding box center [470, 410] width 36 height 20
type input "**********"
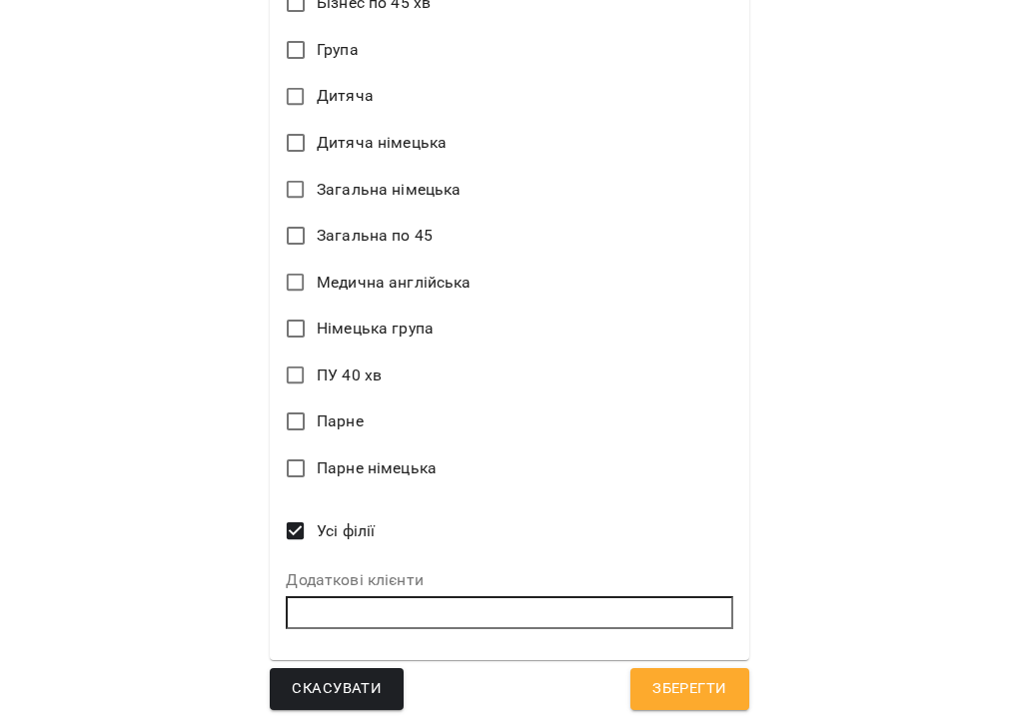
click at [715, 689] on span "Зберегти" at bounding box center [689, 689] width 74 height 26
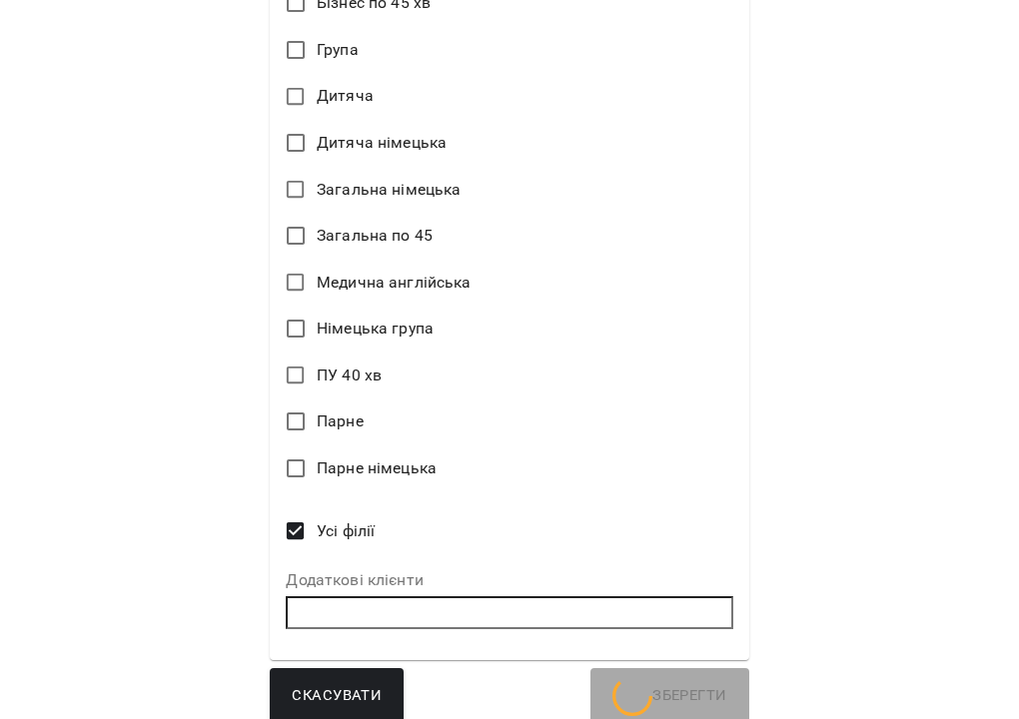
scroll to position [1287, 0]
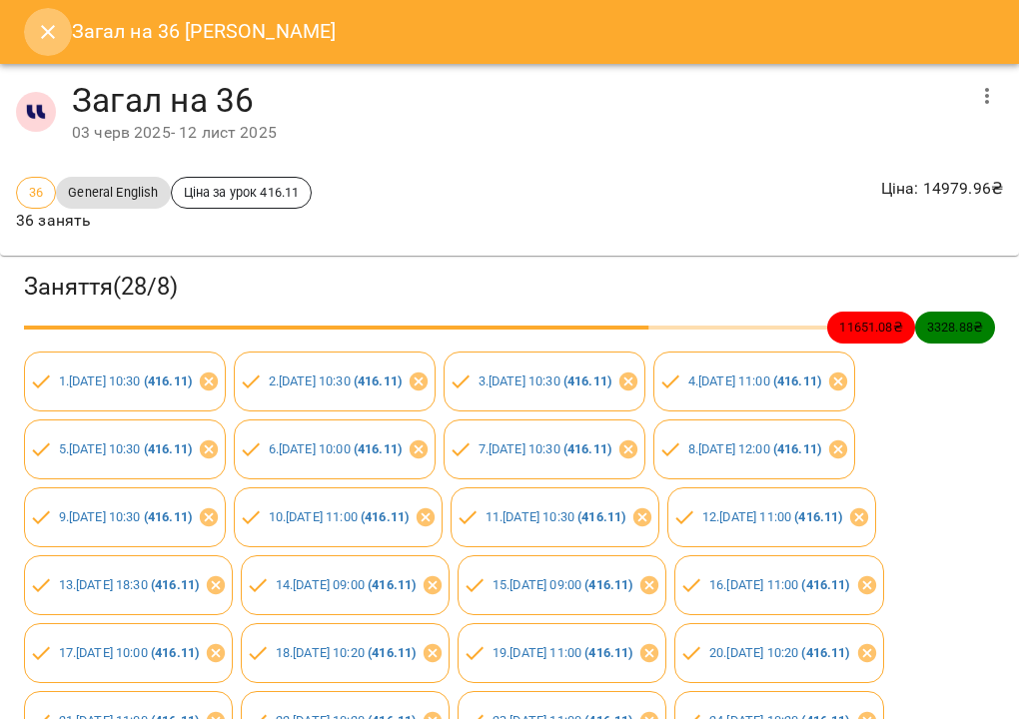
click at [46, 32] on icon "Close" at bounding box center [48, 32] width 24 height 24
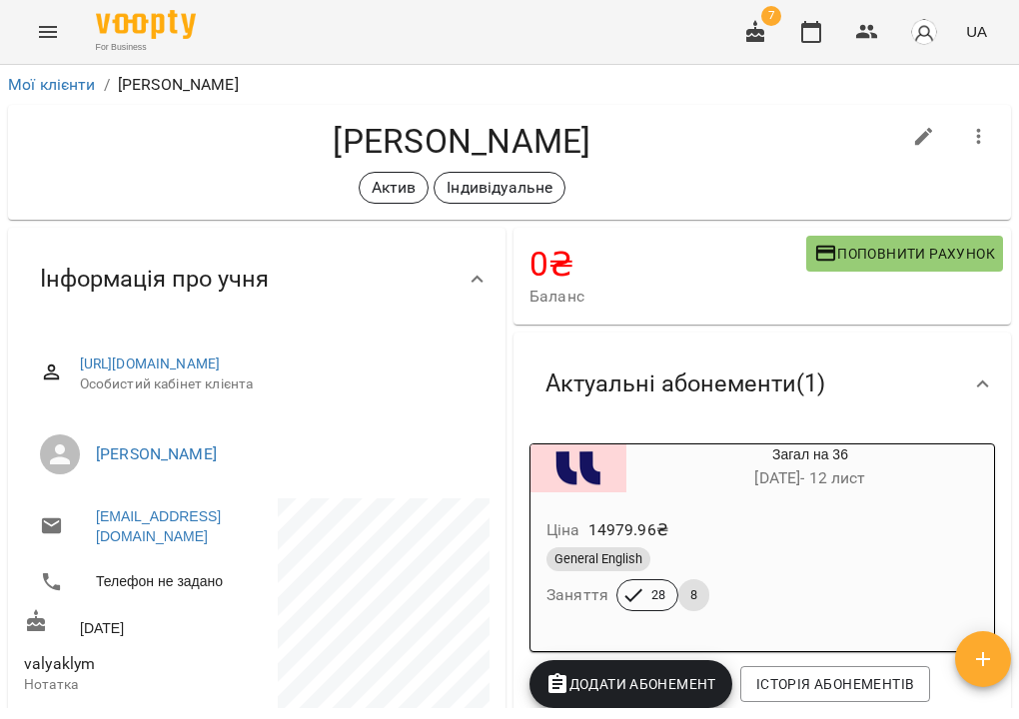
scroll to position [0, 0]
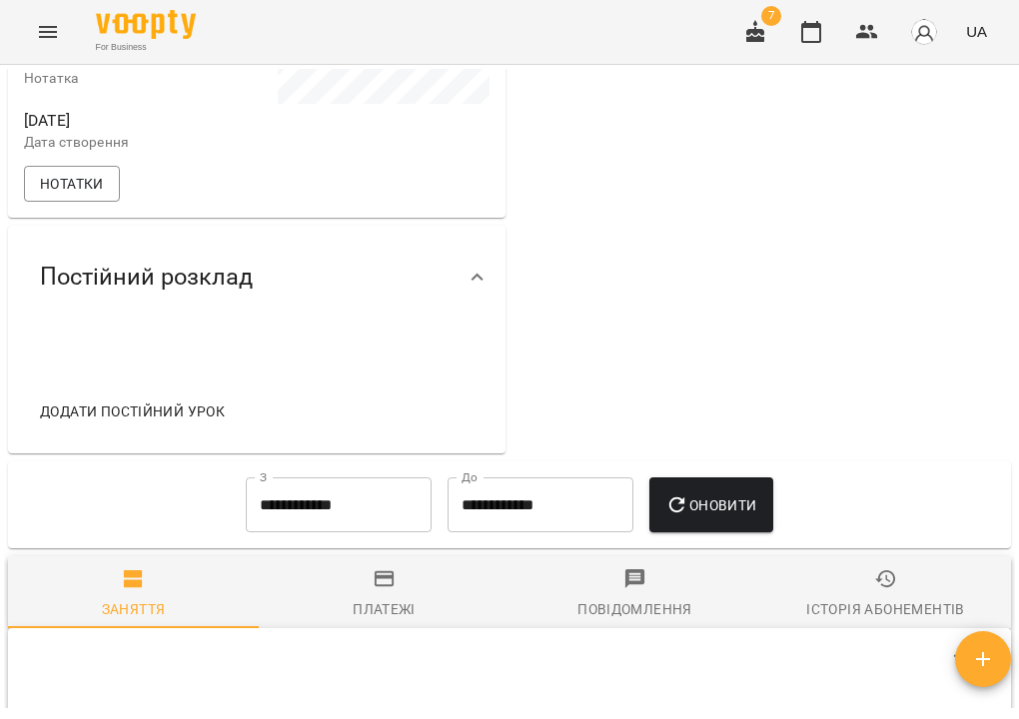
scroll to position [700, 0]
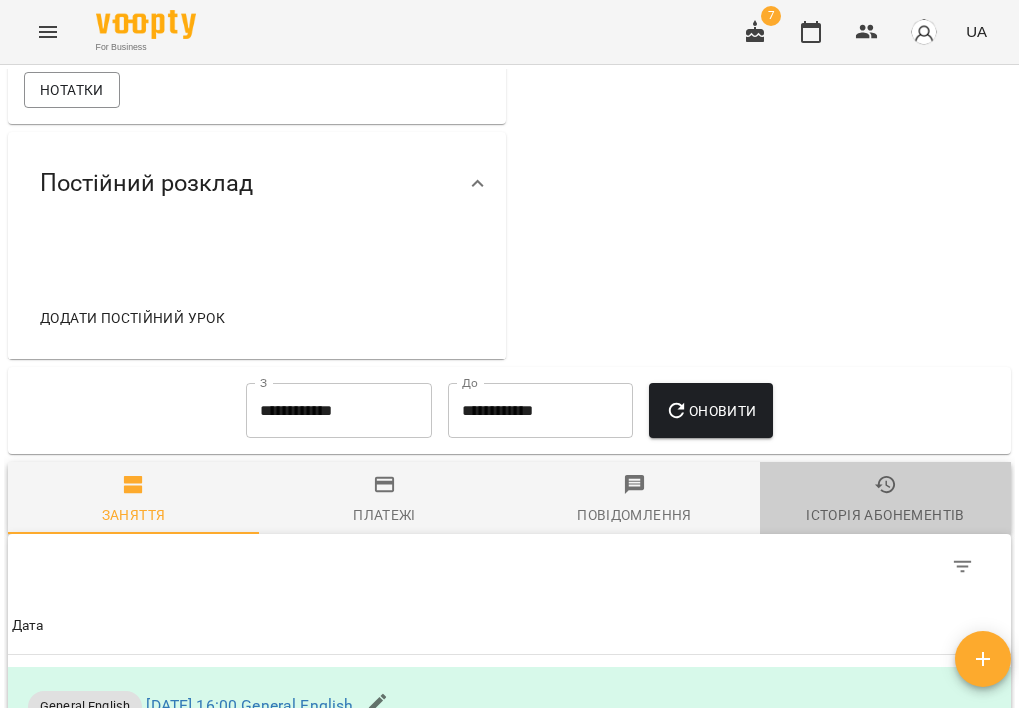
click at [859, 528] on div "Історія абонементів" at bounding box center [885, 516] width 158 height 24
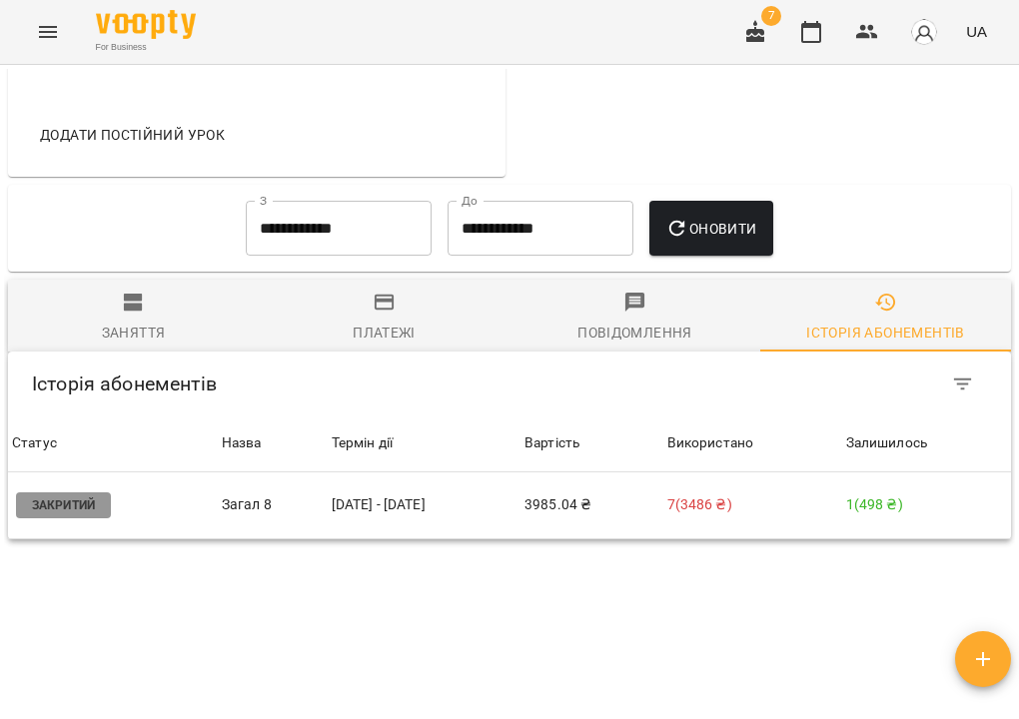
scroll to position [898, 0]
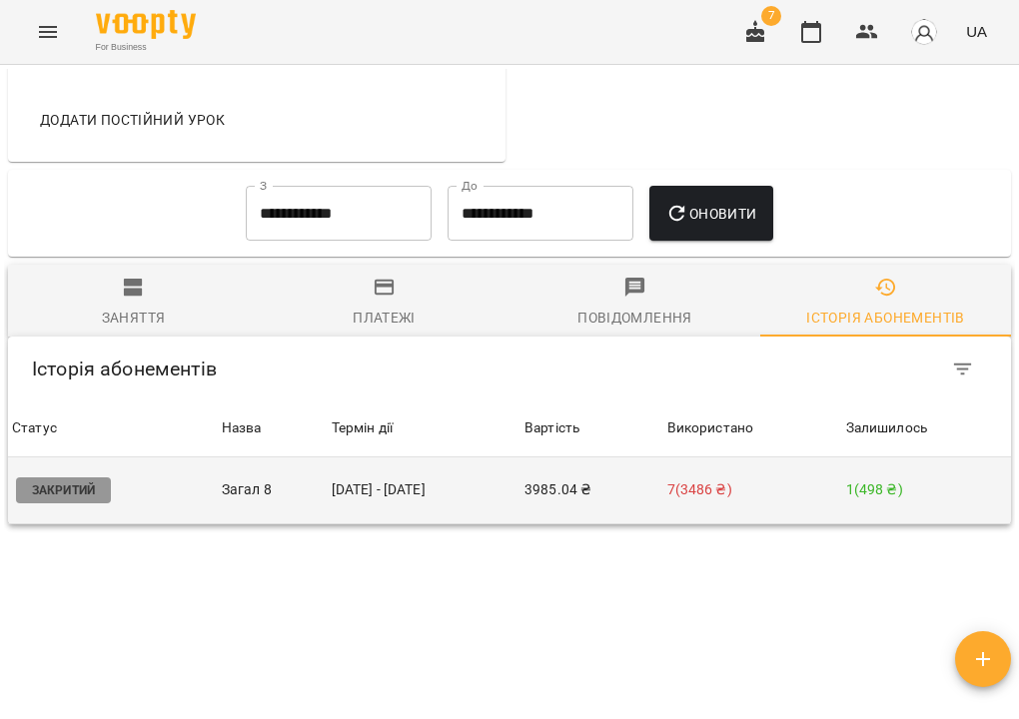
click at [713, 515] on td "7 ( 3486 ₴ )" at bounding box center [752, 491] width 179 height 67
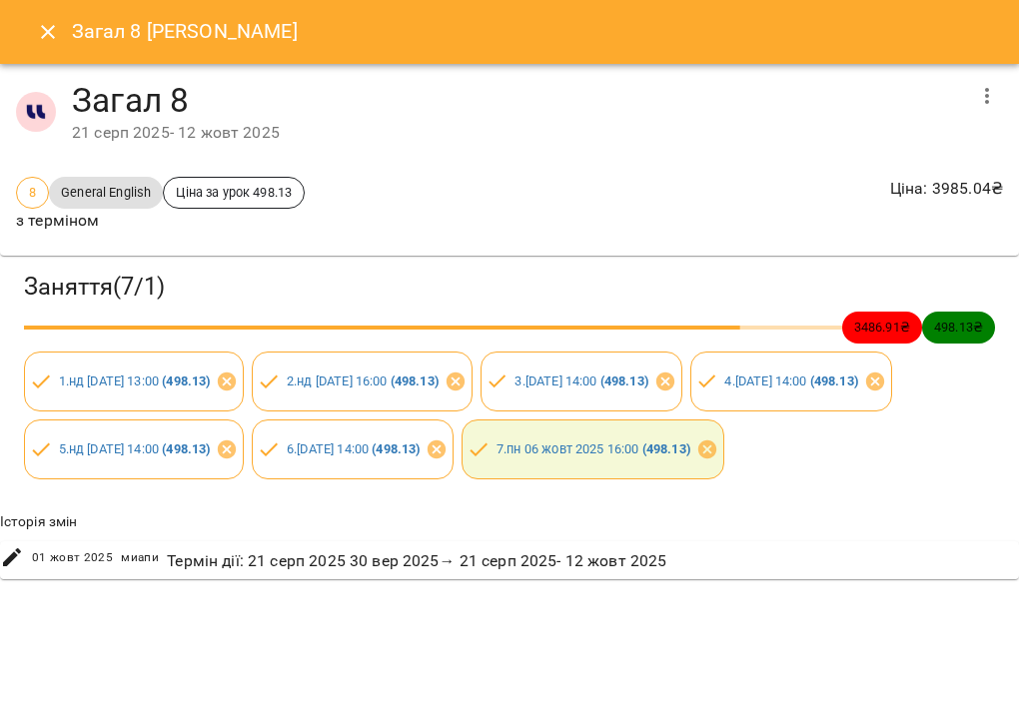
click at [992, 95] on icon "button" at bounding box center [987, 96] width 24 height 24
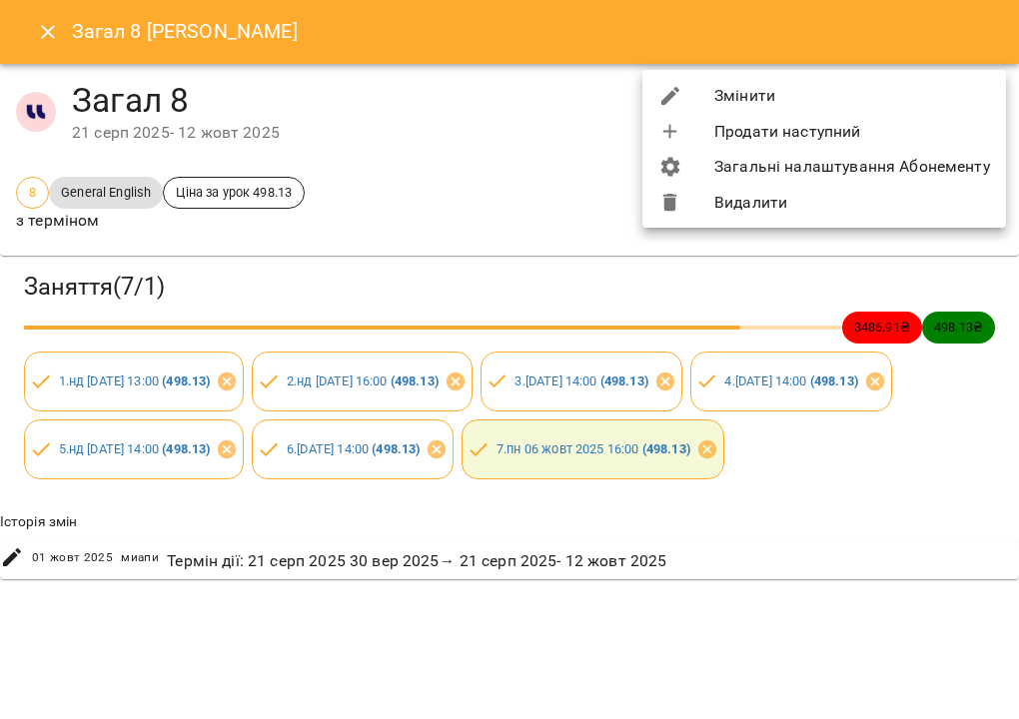
click at [936, 93] on li "Змінити" at bounding box center [824, 96] width 364 height 36
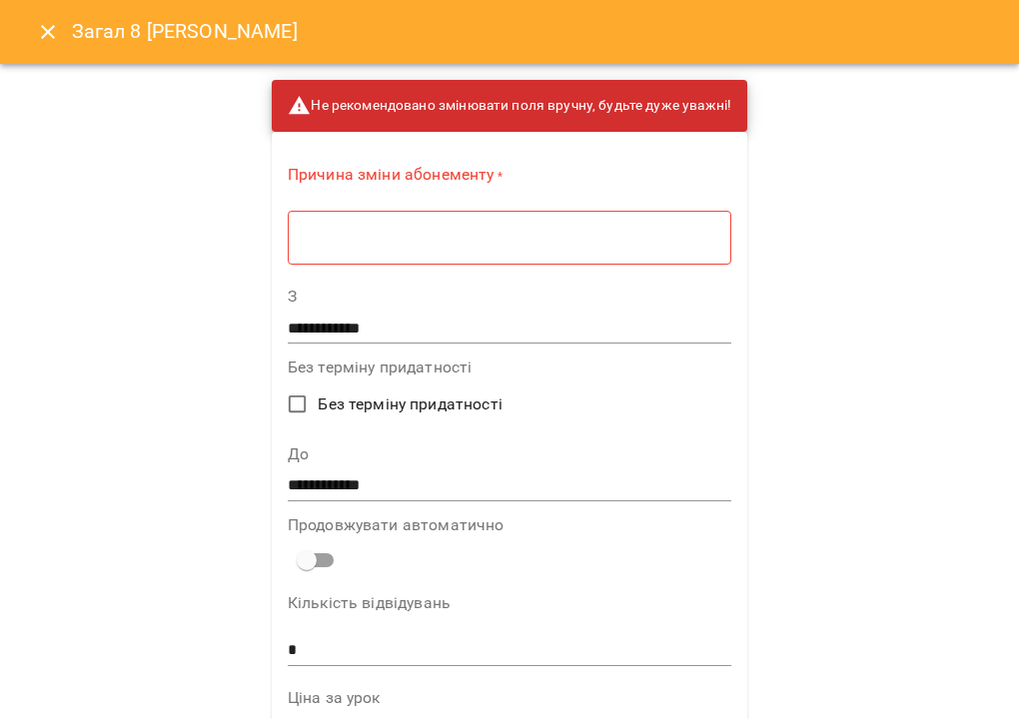
click at [616, 239] on textarea at bounding box center [510, 238] width 416 height 18
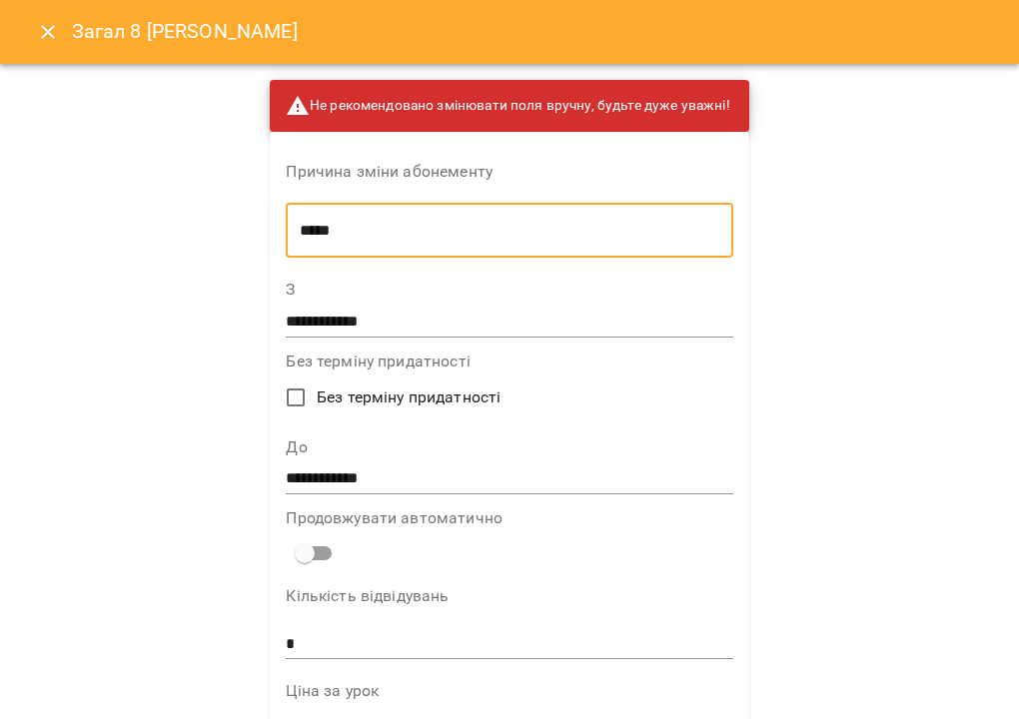
type textarea "*****"
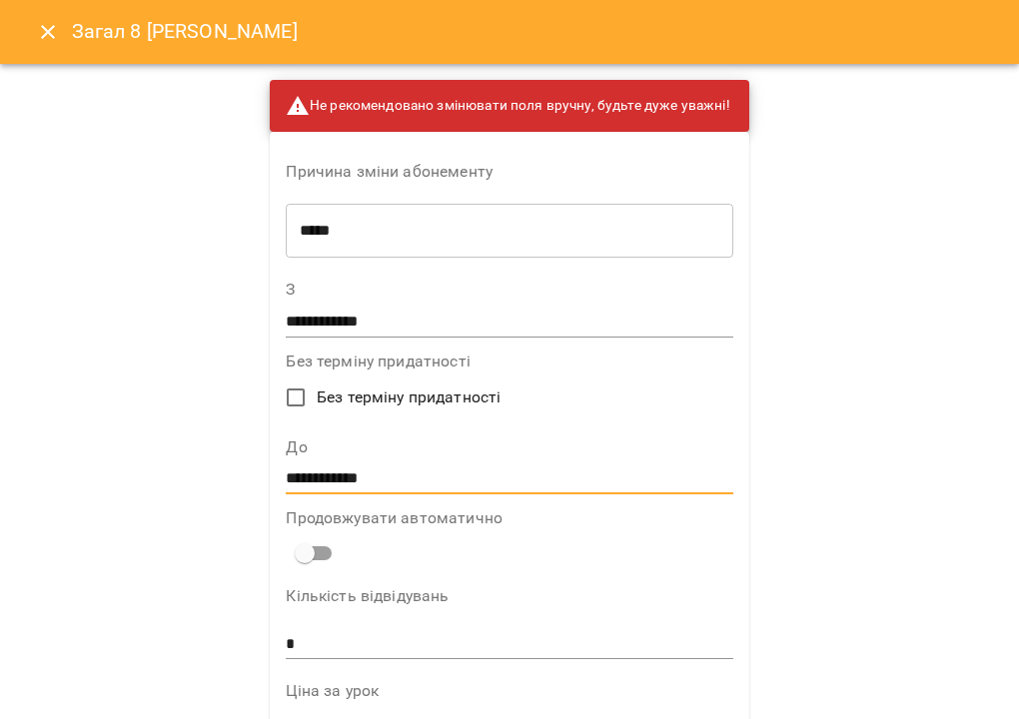
click at [408, 479] on input "**********" at bounding box center [509, 480] width 447 height 32
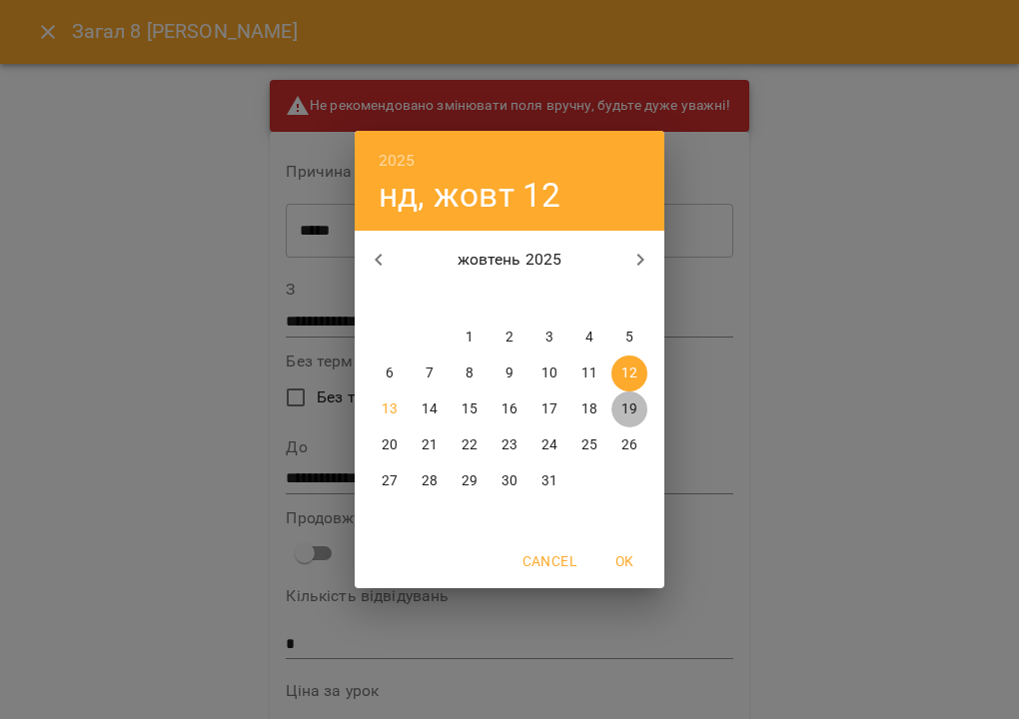
click at [630, 406] on p "19" at bounding box center [629, 410] width 16 height 20
type input "**********"
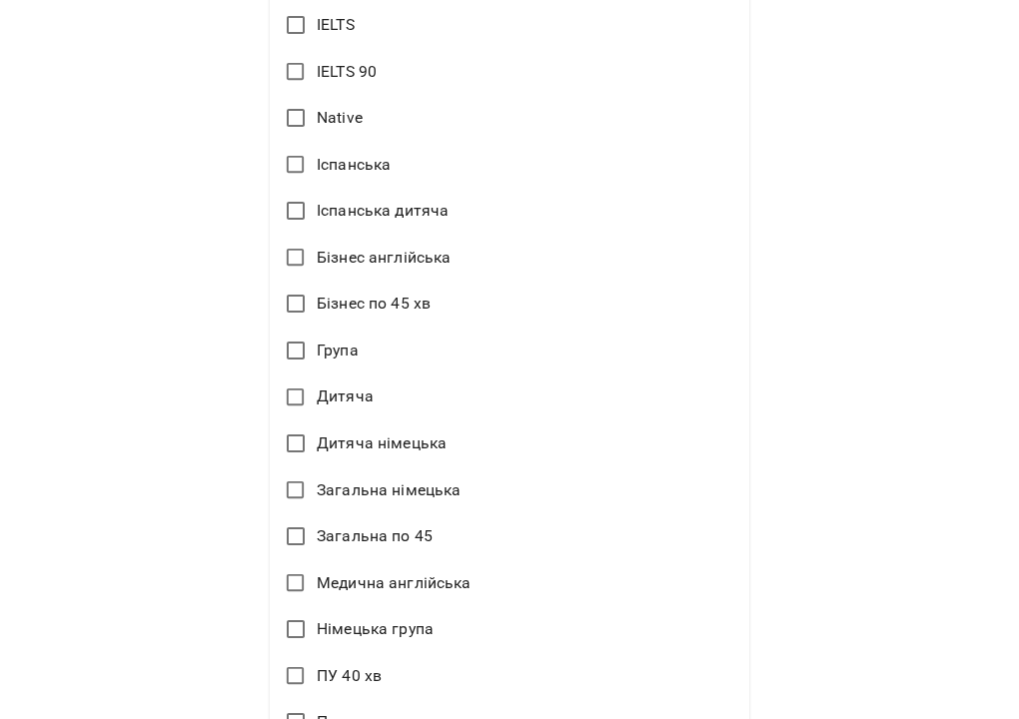
scroll to position [1287, 0]
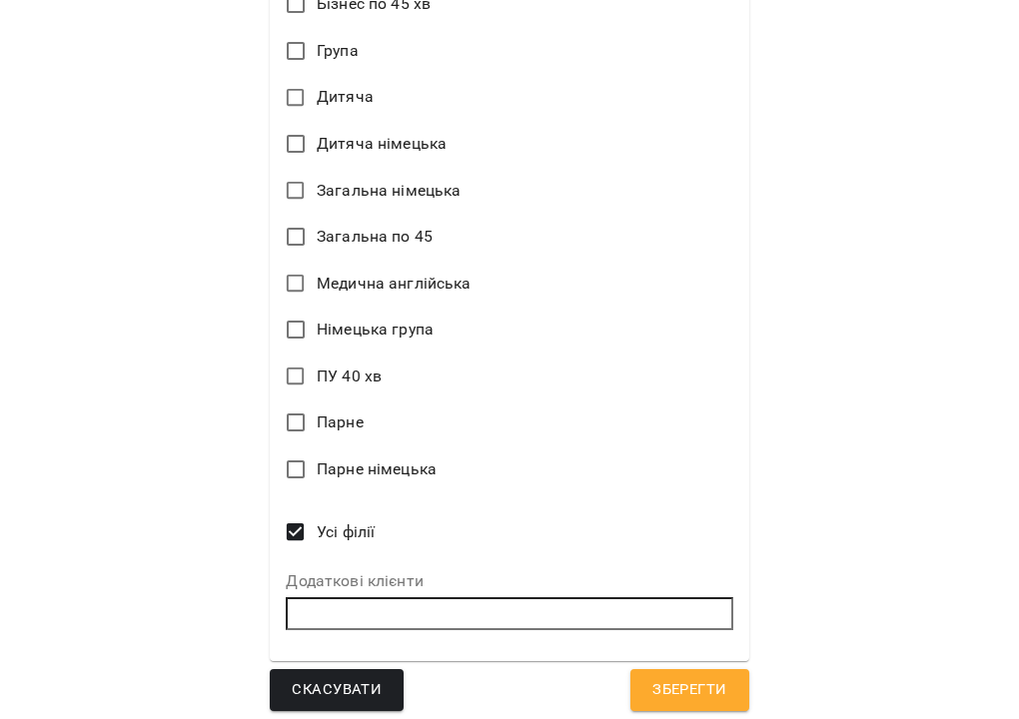
click at [716, 688] on span "Зберегти" at bounding box center [689, 690] width 74 height 26
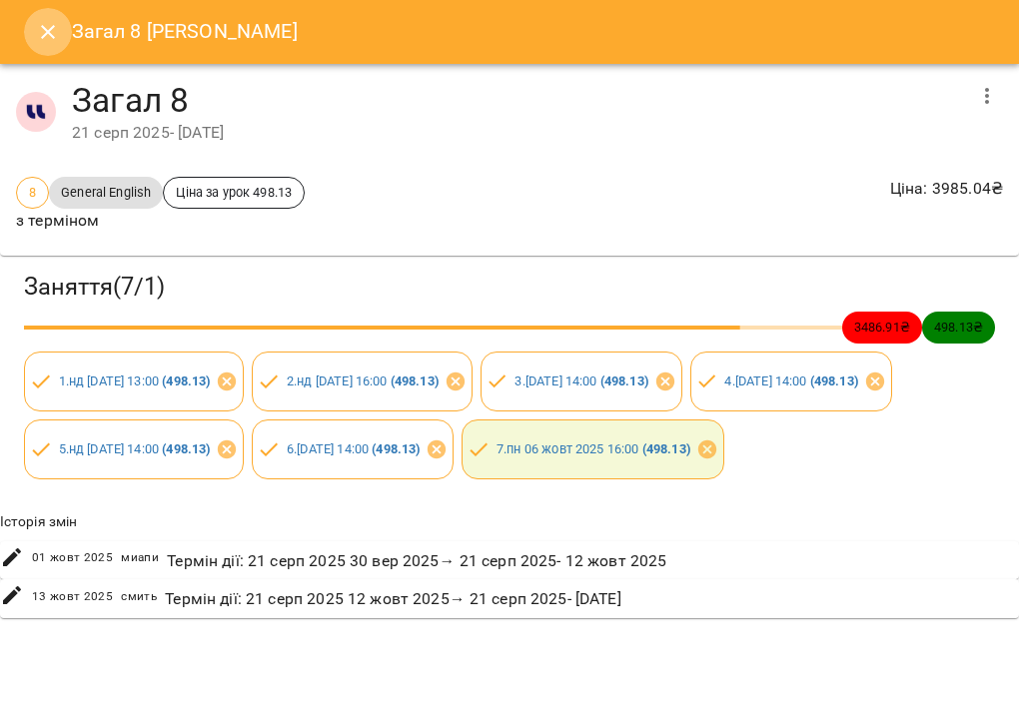
click at [50, 27] on icon "Close" at bounding box center [48, 32] width 24 height 24
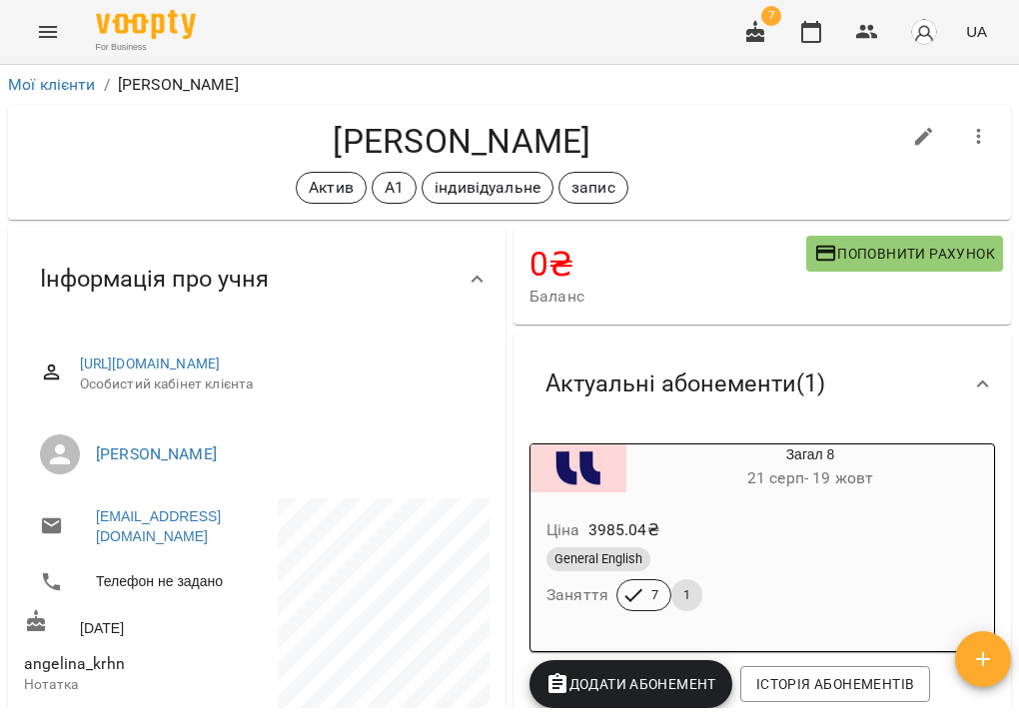
scroll to position [0, 0]
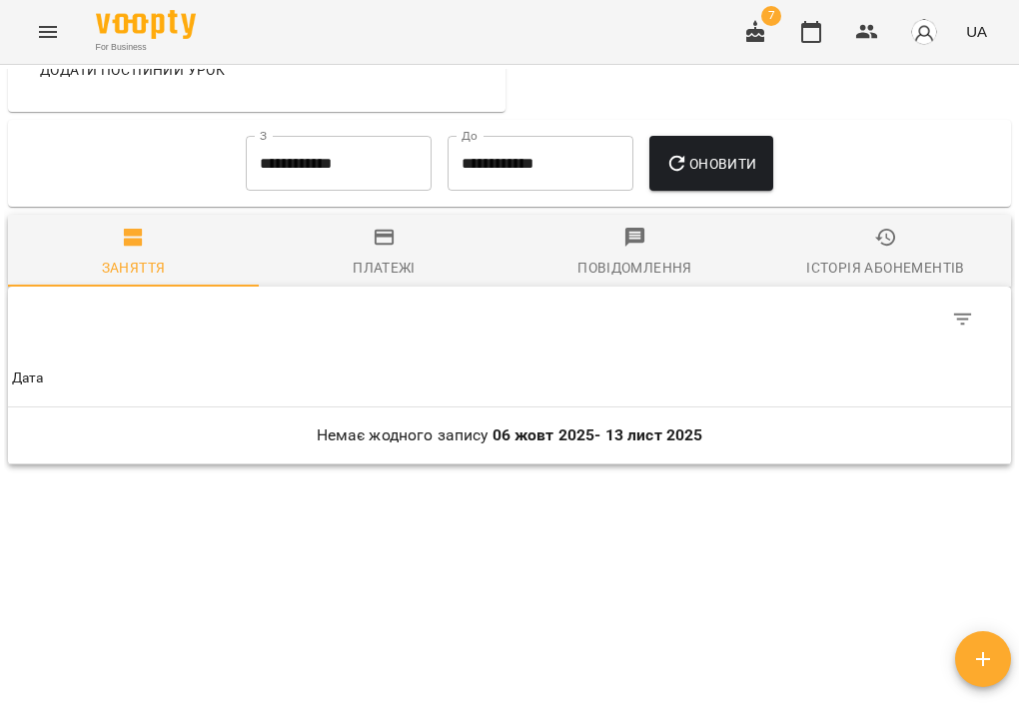
click at [892, 267] on div "Історія абонементів" at bounding box center [885, 268] width 158 height 24
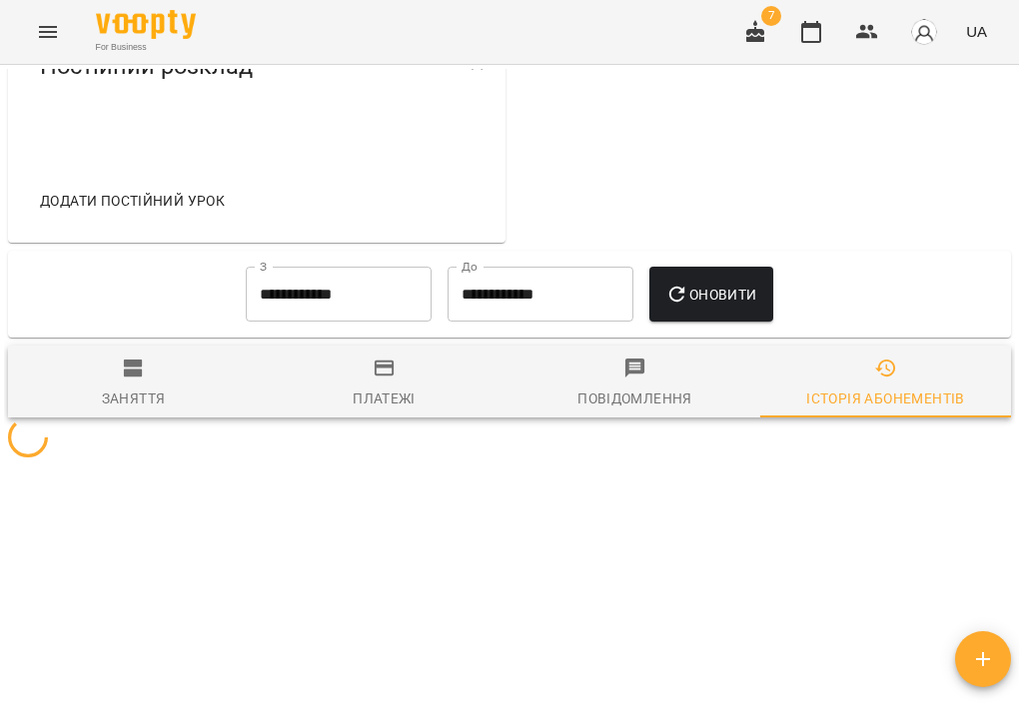
scroll to position [854, 0]
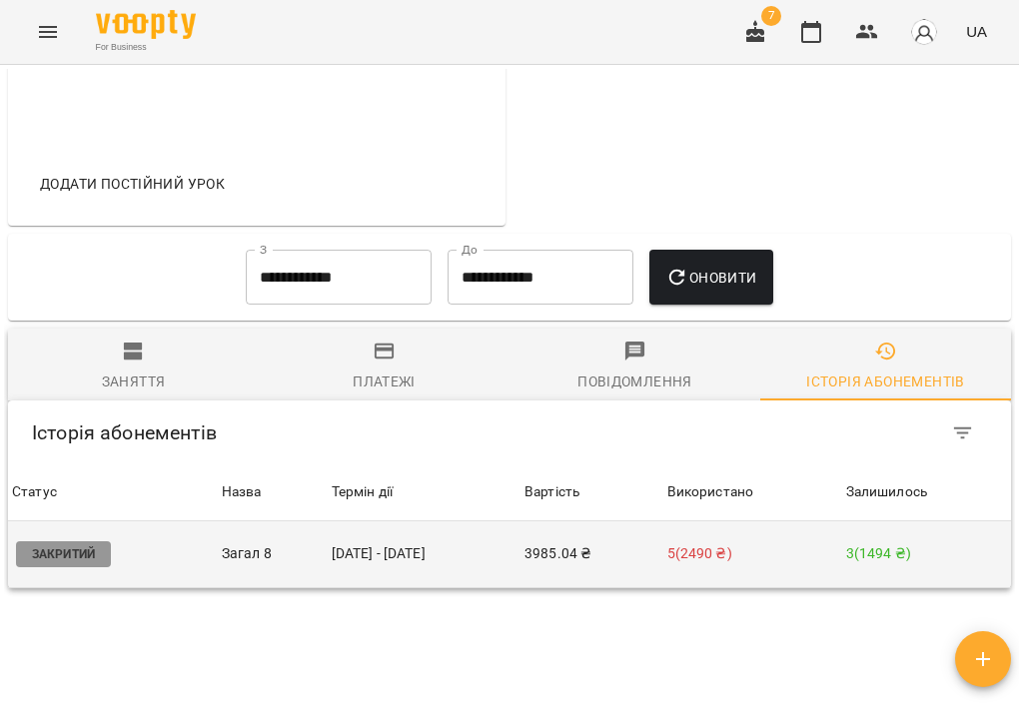
click at [617, 566] on td "3985.04 ₴" at bounding box center [592, 555] width 143 height 67
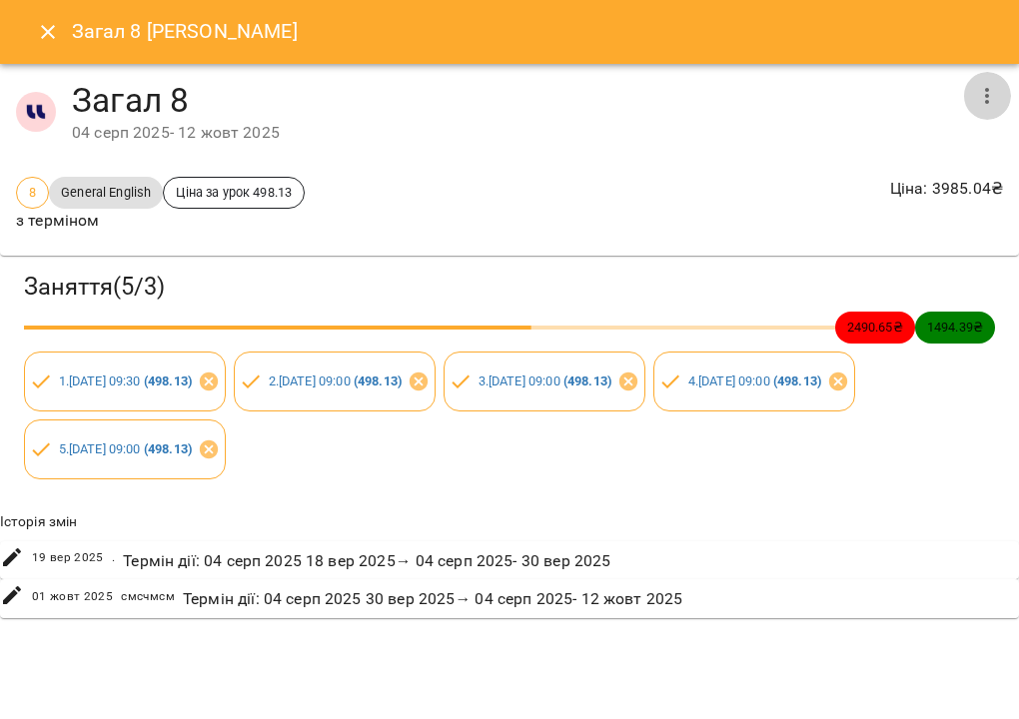
click at [987, 115] on button "button" at bounding box center [987, 96] width 48 height 48
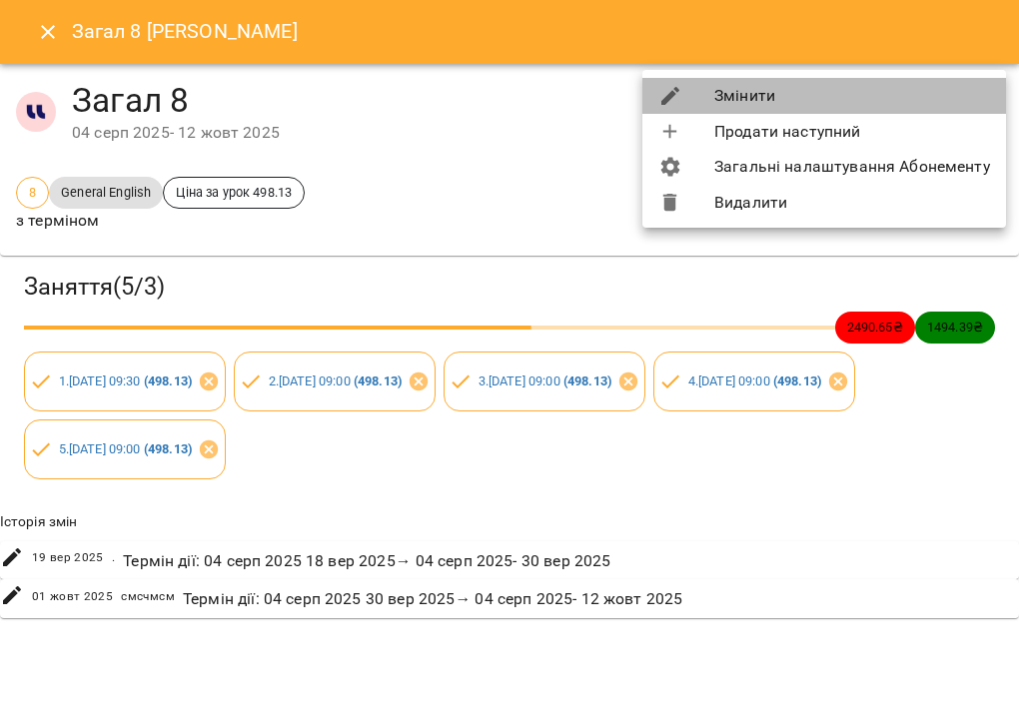
click at [953, 112] on li "Змінити" at bounding box center [824, 96] width 364 height 36
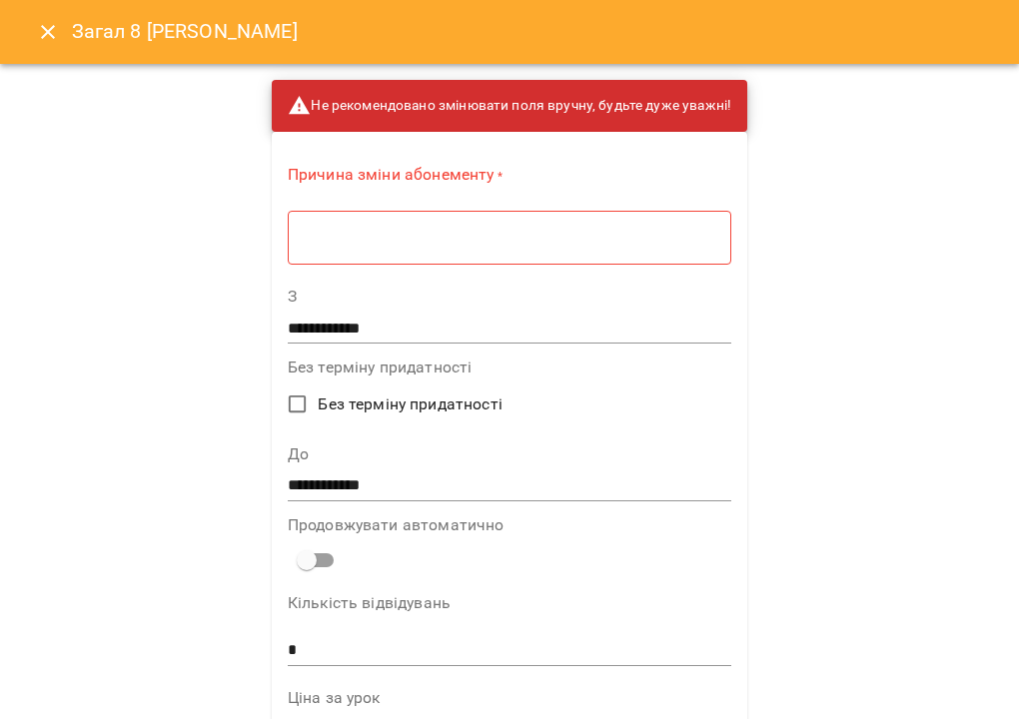
click at [543, 213] on div "* ​" at bounding box center [510, 237] width 444 height 55
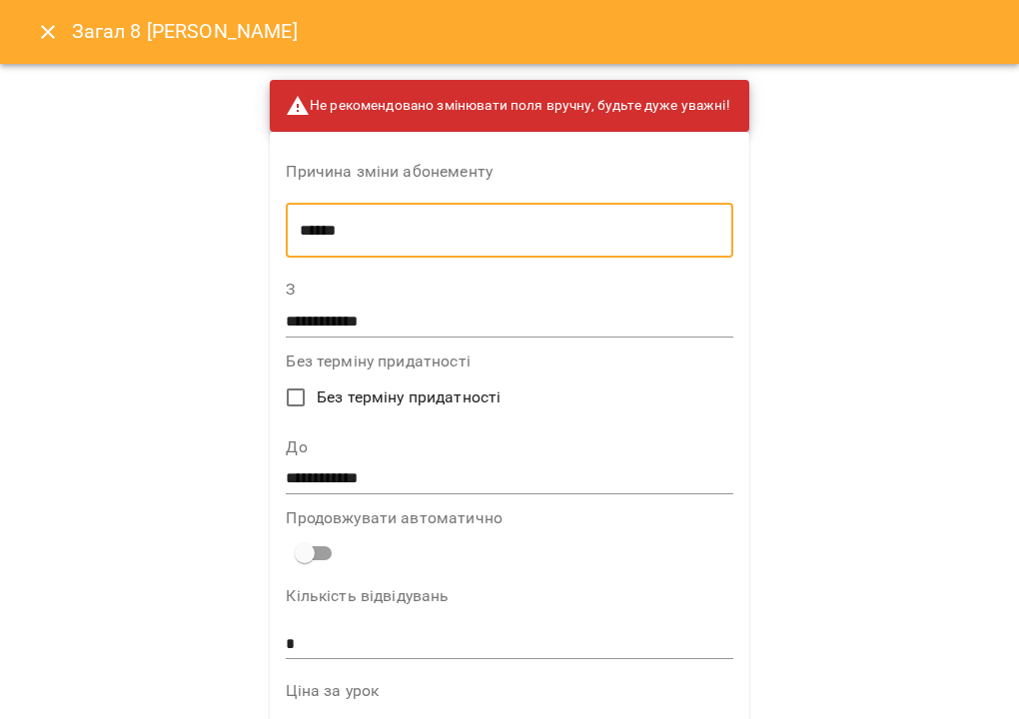
type textarea "******"
click at [361, 472] on input "**********" at bounding box center [509, 480] width 447 height 32
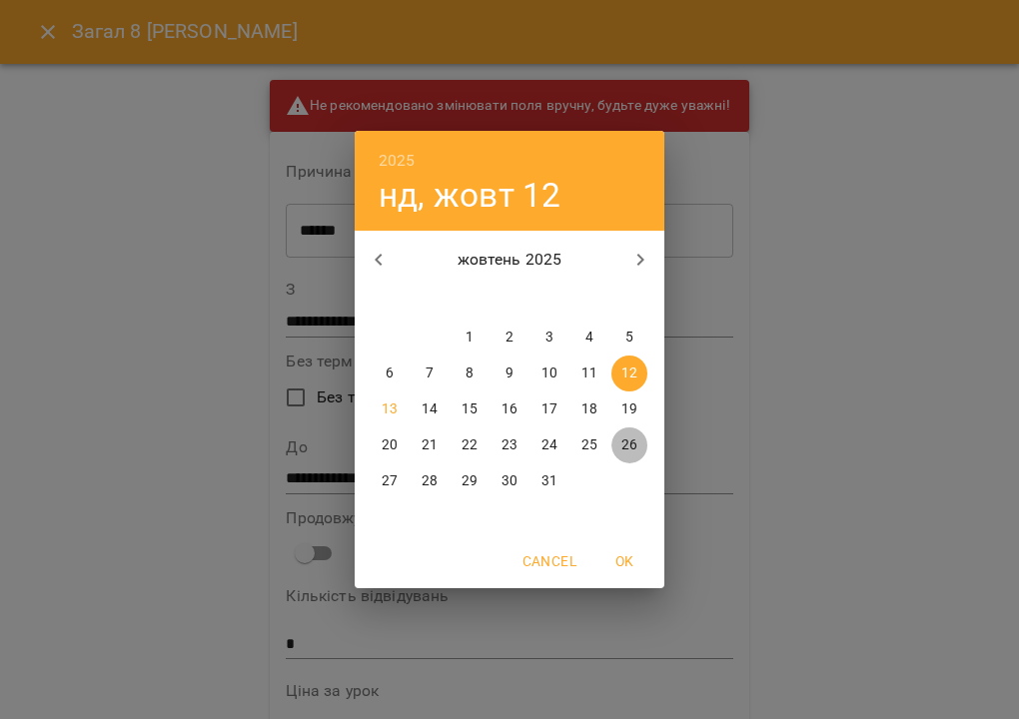
click at [626, 447] on p "26" at bounding box center [629, 446] width 16 height 20
type input "**********"
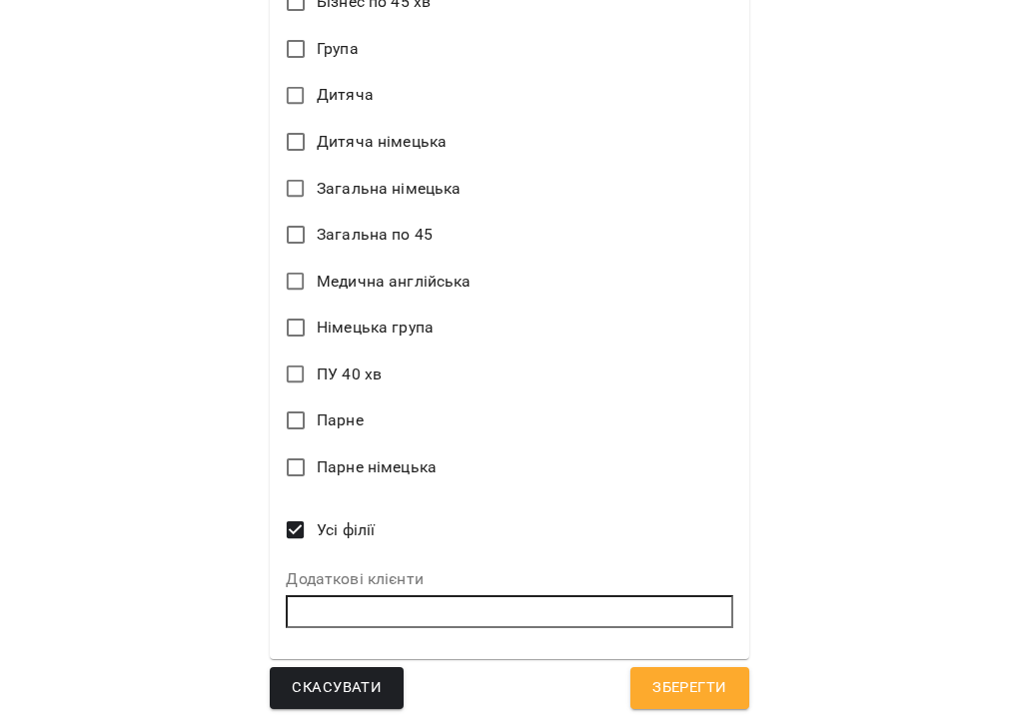
scroll to position [1287, 0]
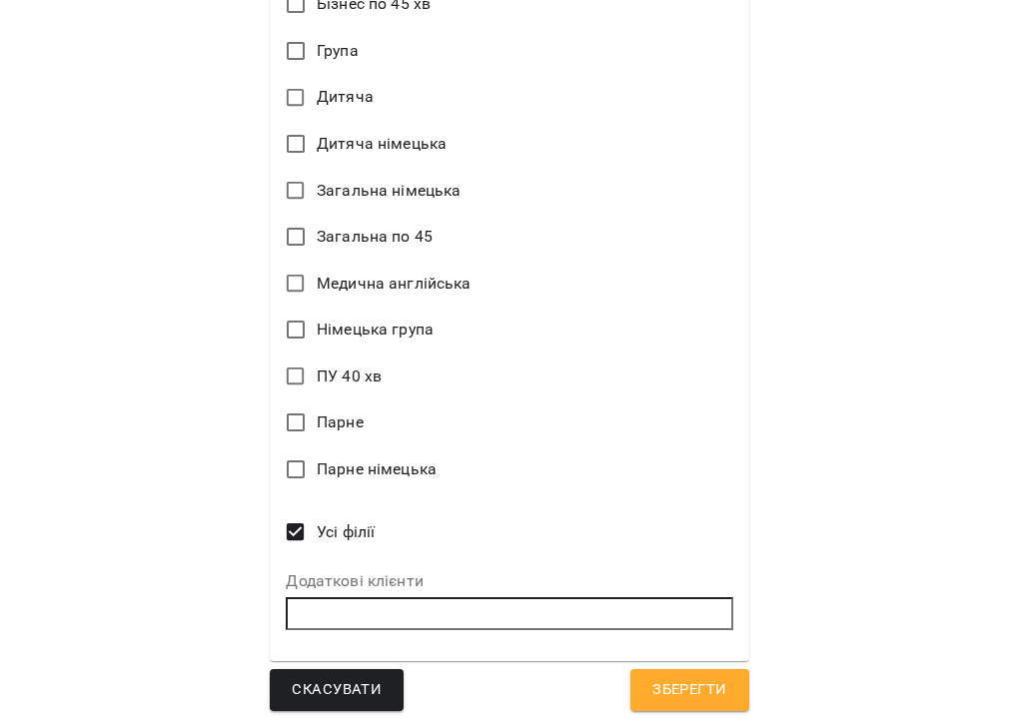
click at [671, 677] on span "Зберегти" at bounding box center [689, 690] width 74 height 26
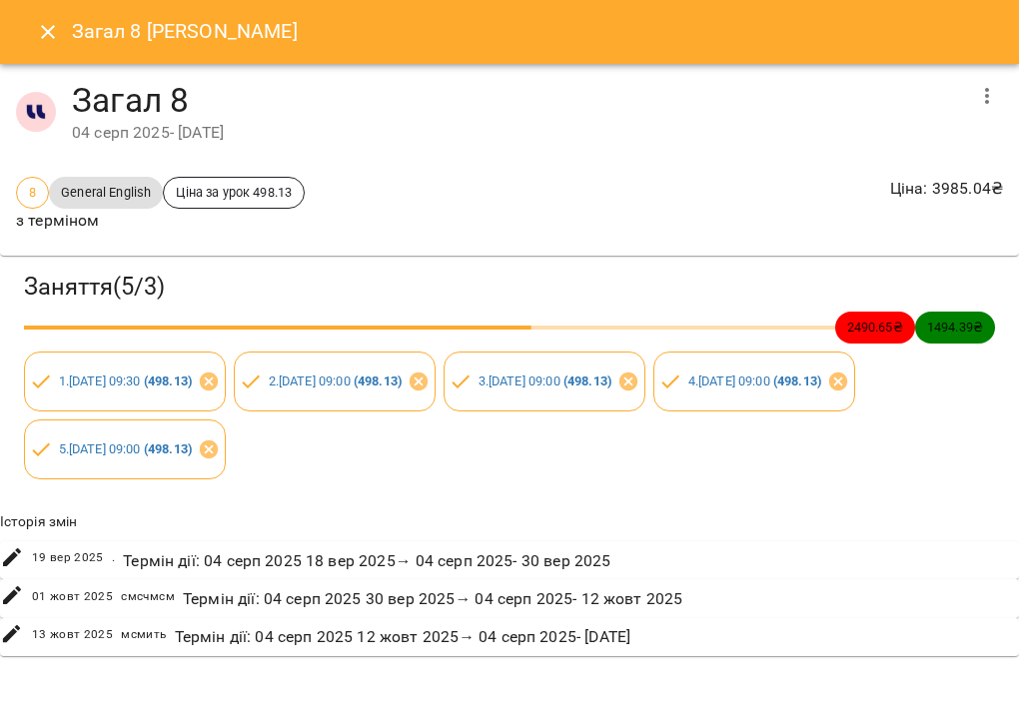
click at [48, 26] on icon "Close" at bounding box center [48, 32] width 24 height 24
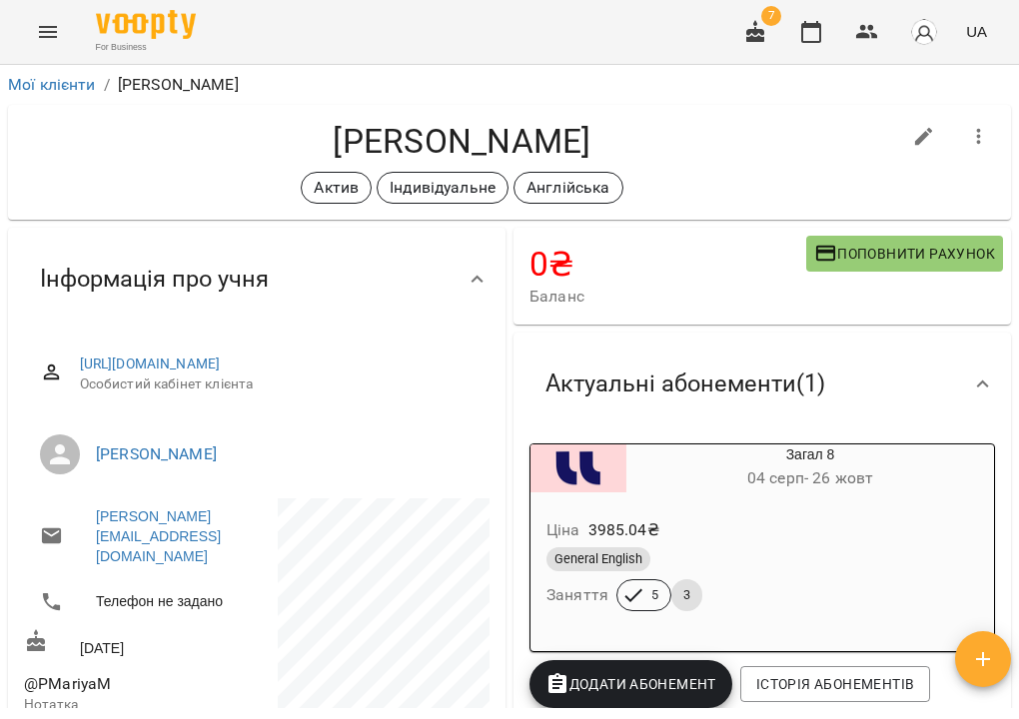
scroll to position [0, 0]
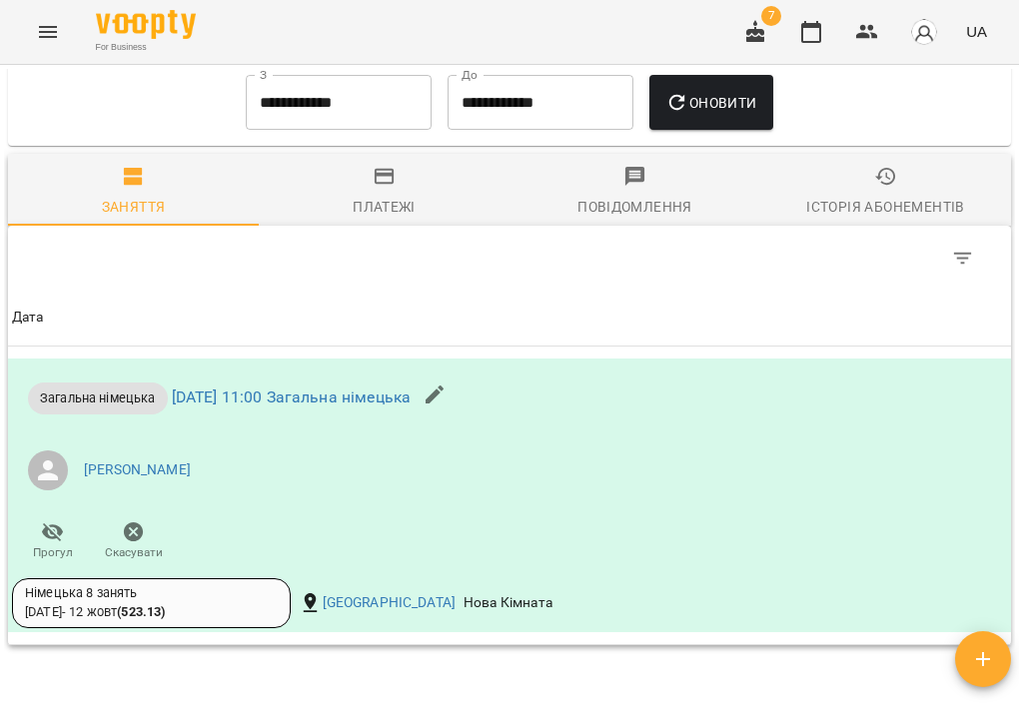
click at [880, 189] on icon "button" at bounding box center [886, 177] width 24 height 24
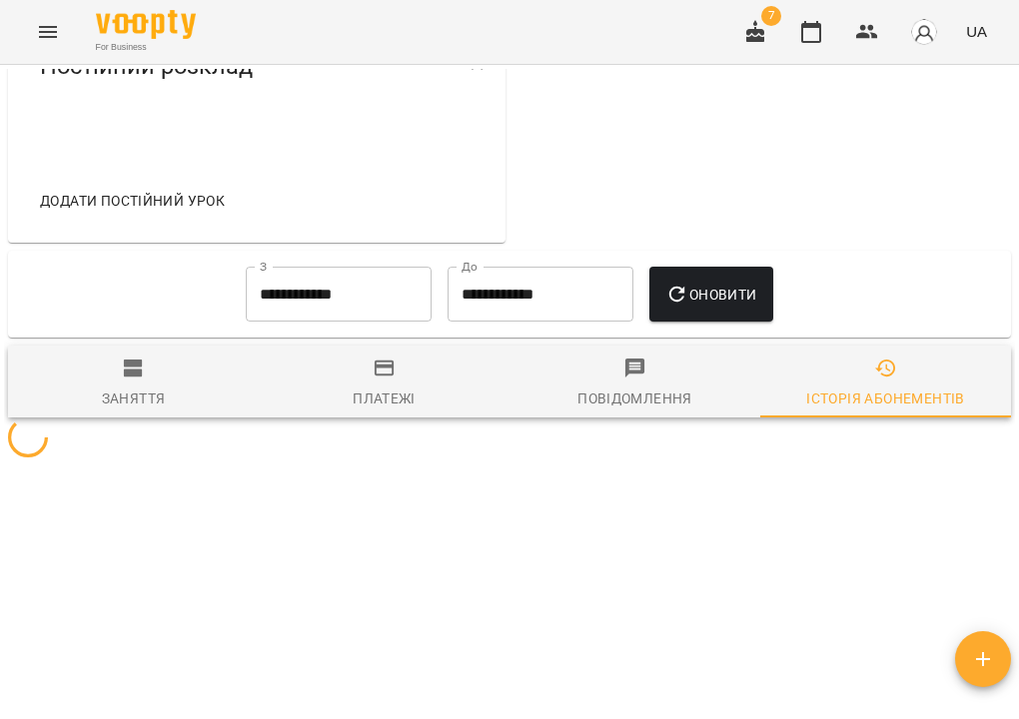
scroll to position [803, 0]
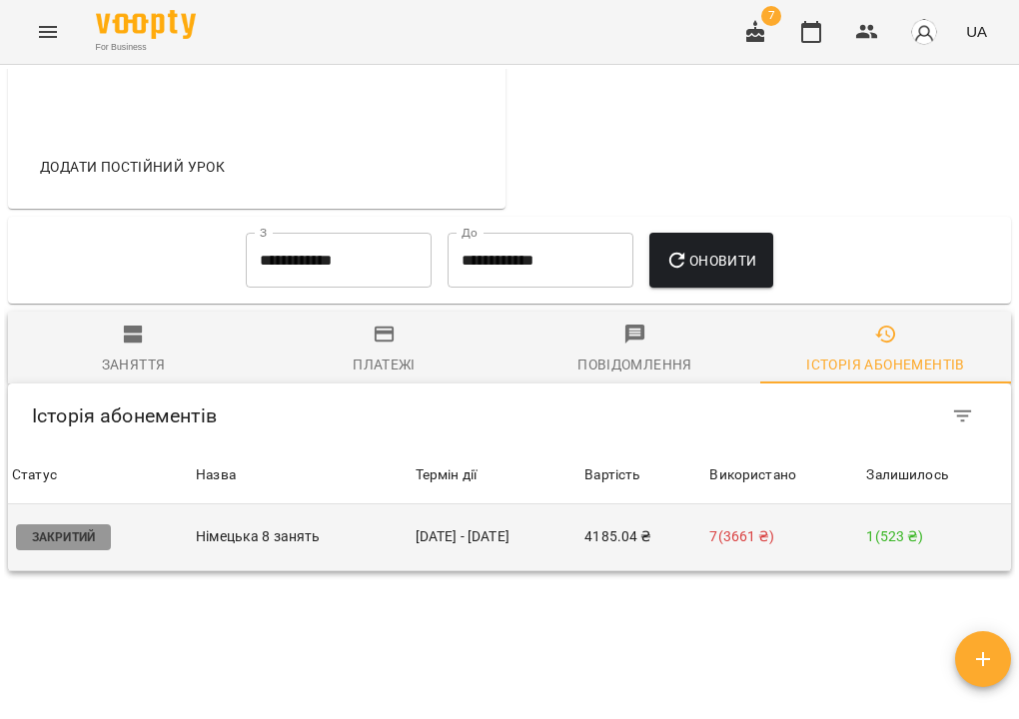
click at [640, 571] on td "4185.04 ₴" at bounding box center [642, 538] width 125 height 67
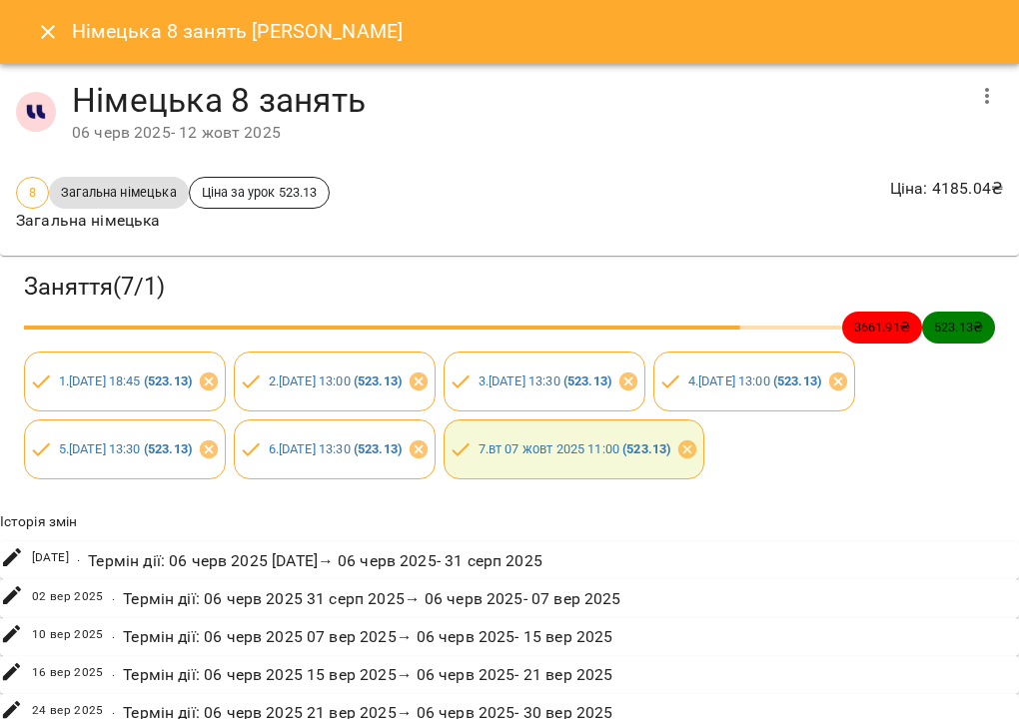
click at [991, 101] on icon "button" at bounding box center [987, 96] width 24 height 24
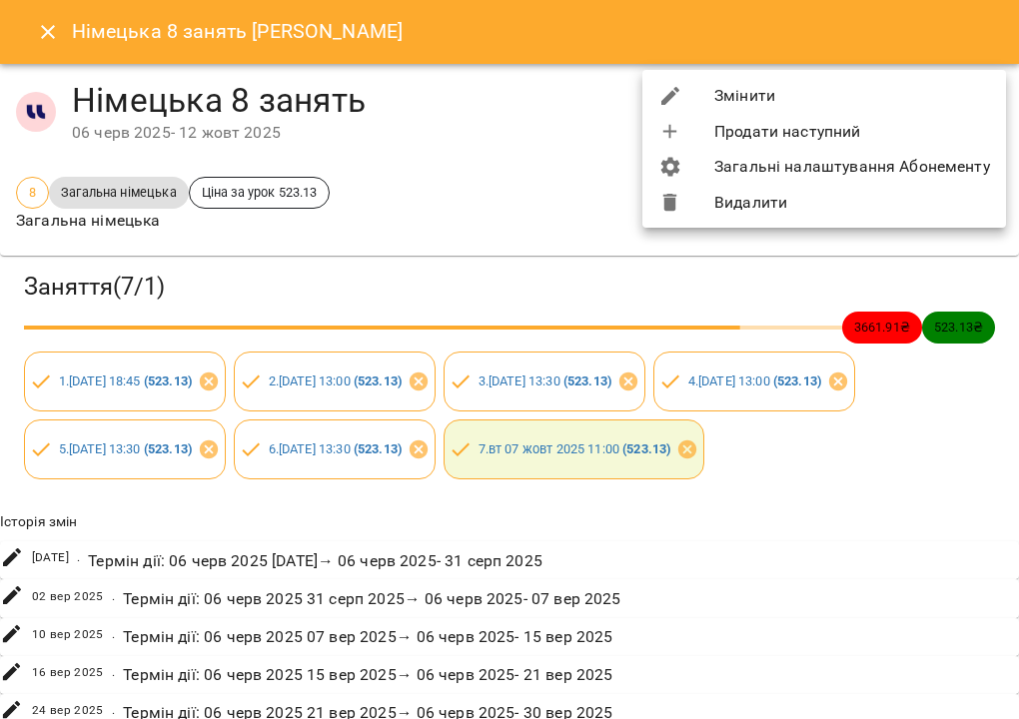
click at [948, 97] on li "Змінити" at bounding box center [824, 96] width 364 height 36
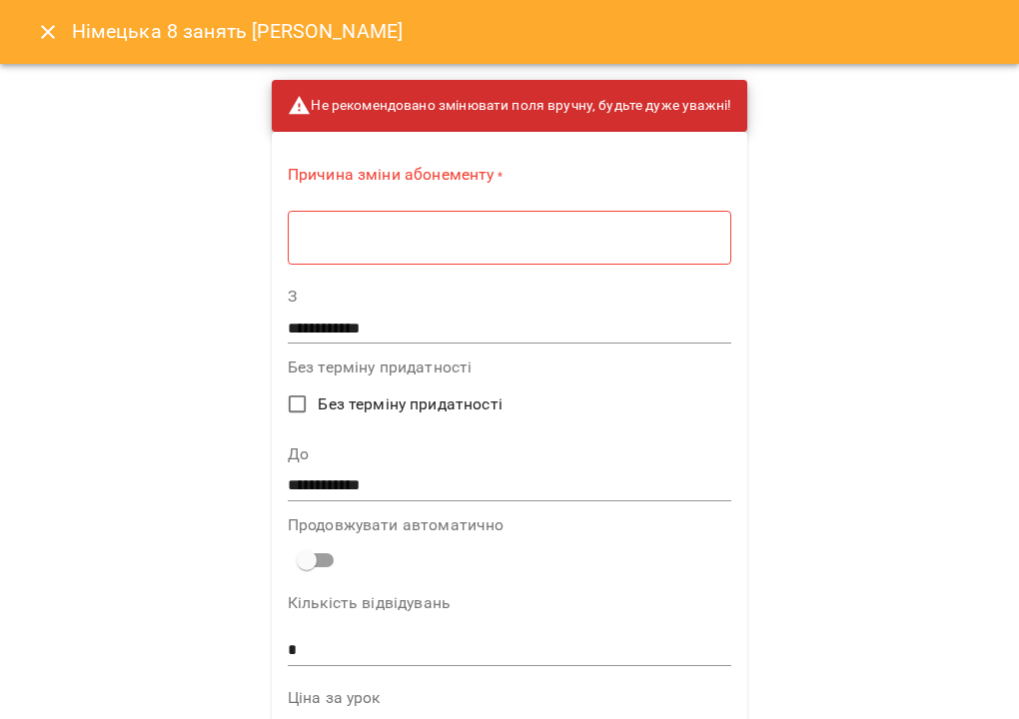
click at [595, 270] on div "Причина зміни абонементу * * ​" at bounding box center [510, 219] width 444 height 110
click at [590, 243] on textarea at bounding box center [510, 238] width 416 height 18
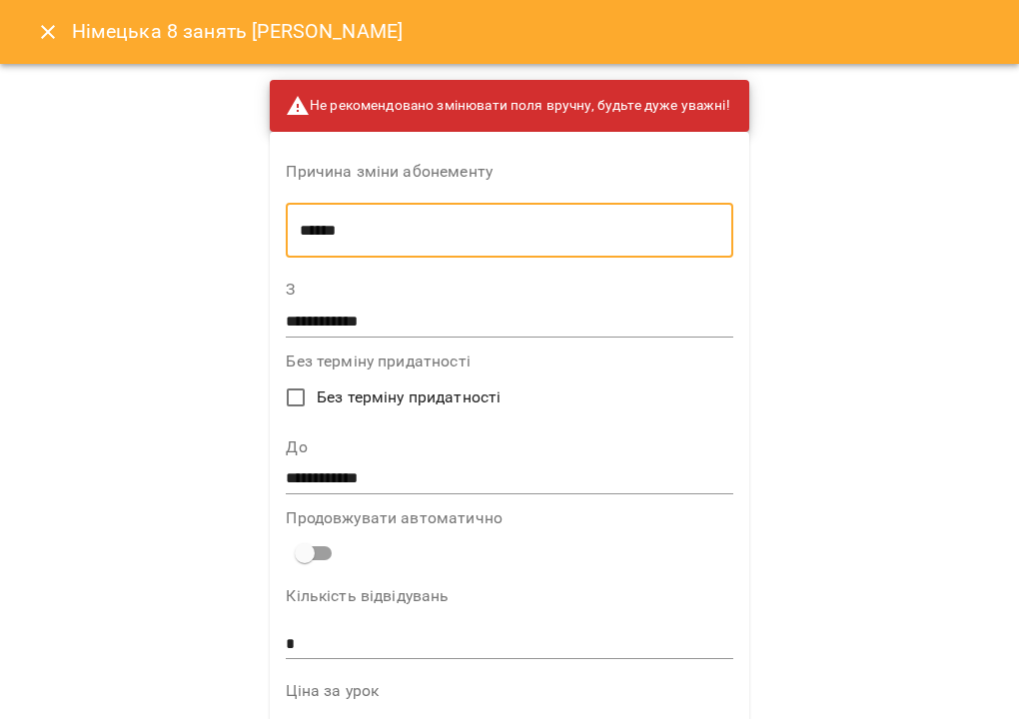
type textarea "******"
click at [399, 485] on input "**********" at bounding box center [509, 480] width 447 height 32
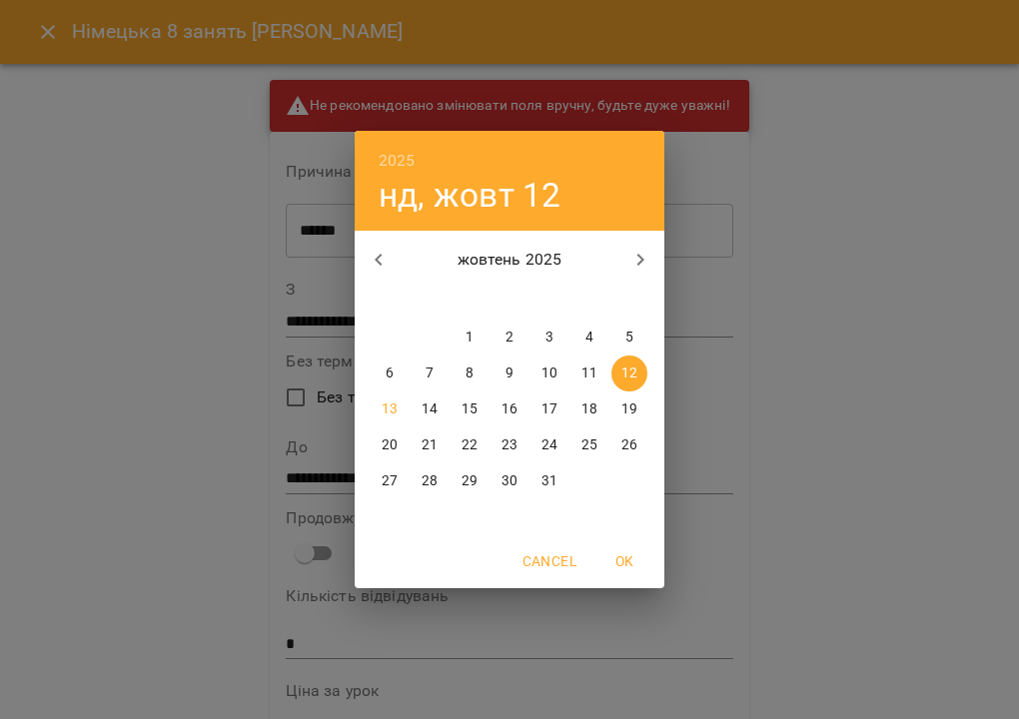
click at [468, 412] on p "15" at bounding box center [470, 410] width 16 height 20
type input "**********"
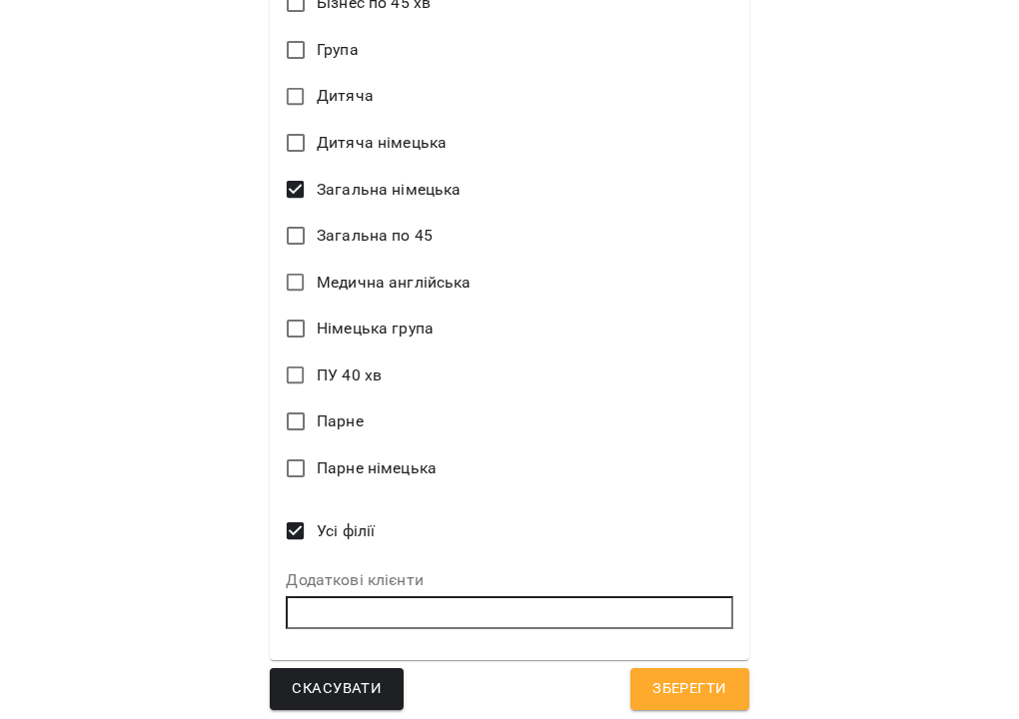
click at [692, 668] on button "Зберегти" at bounding box center [689, 689] width 118 height 42
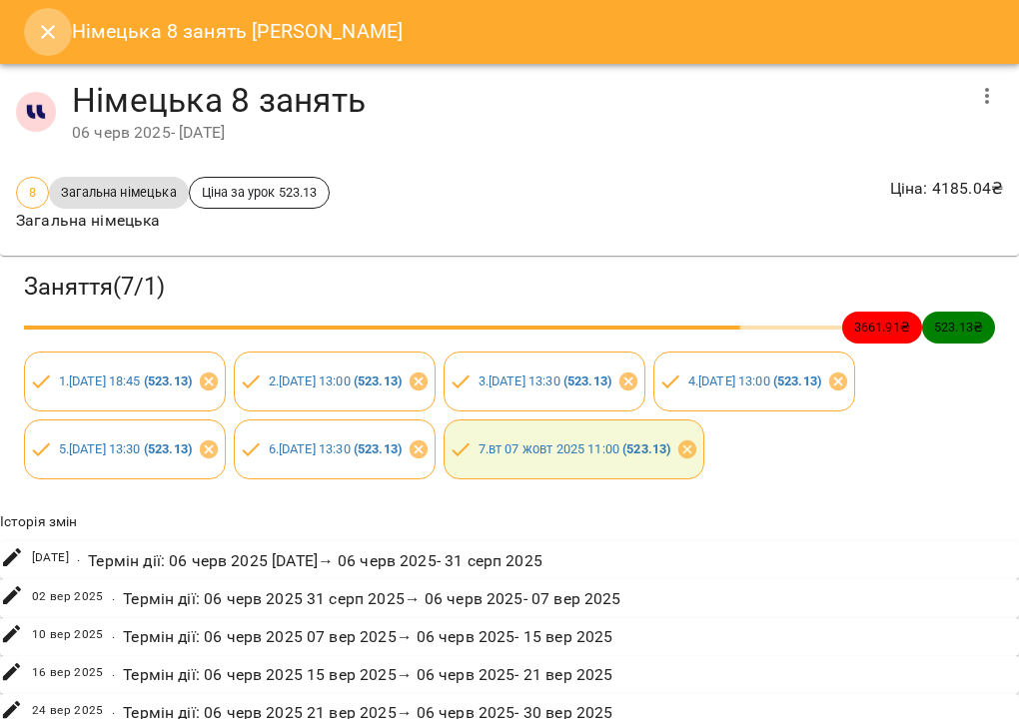
click at [56, 37] on icon "Close" at bounding box center [48, 32] width 24 height 24
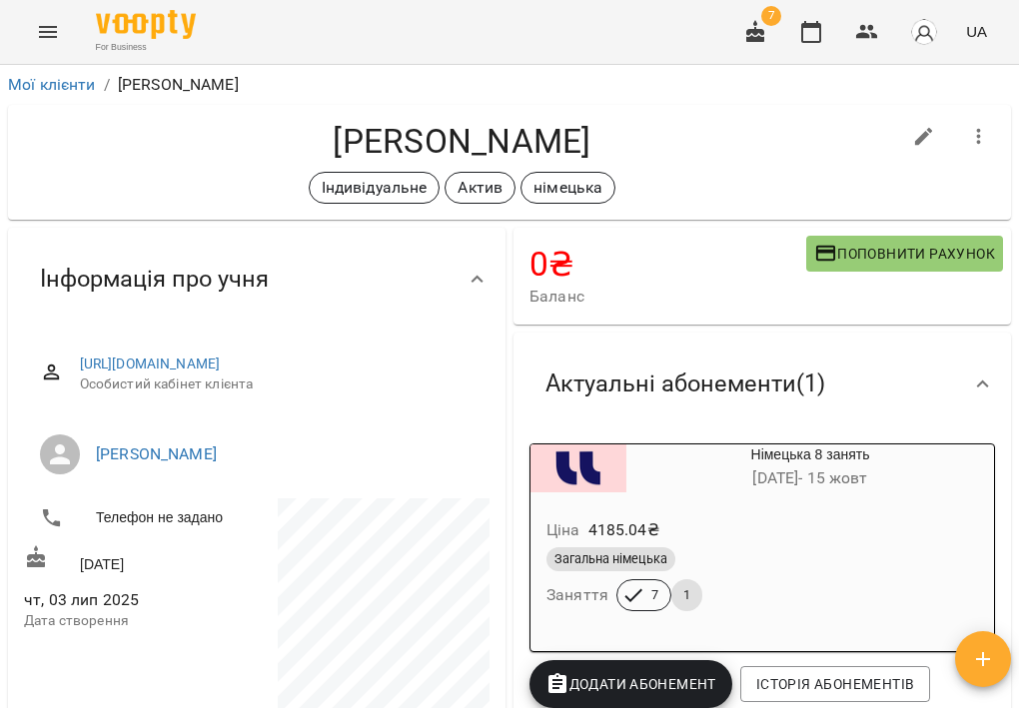
scroll to position [0, 0]
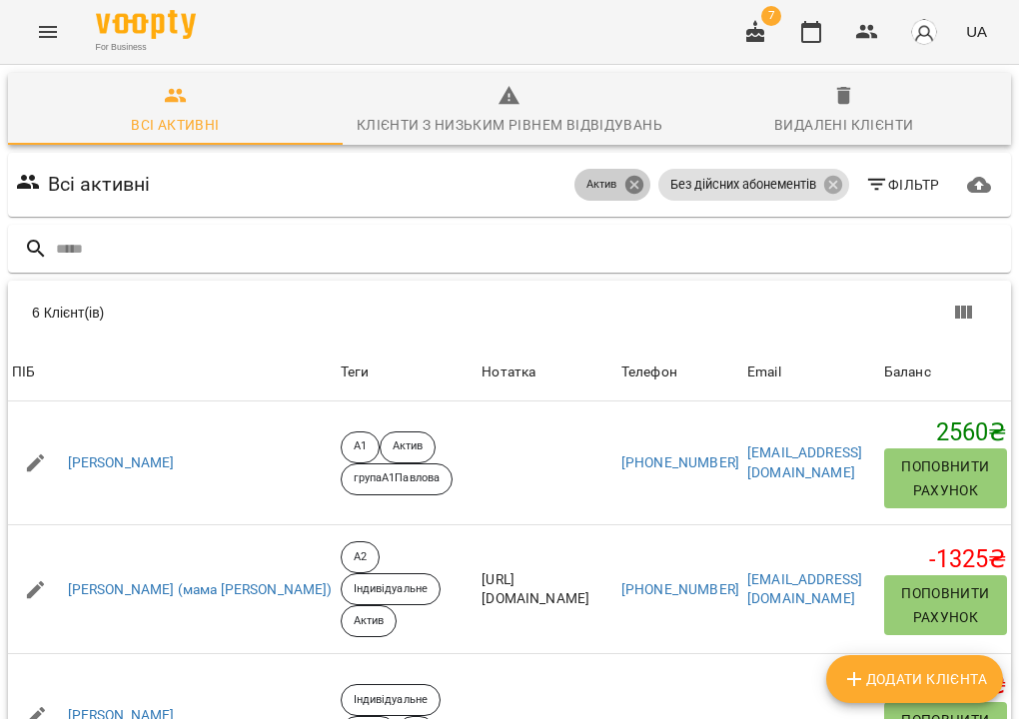
click at [642, 184] on icon at bounding box center [633, 185] width 18 height 18
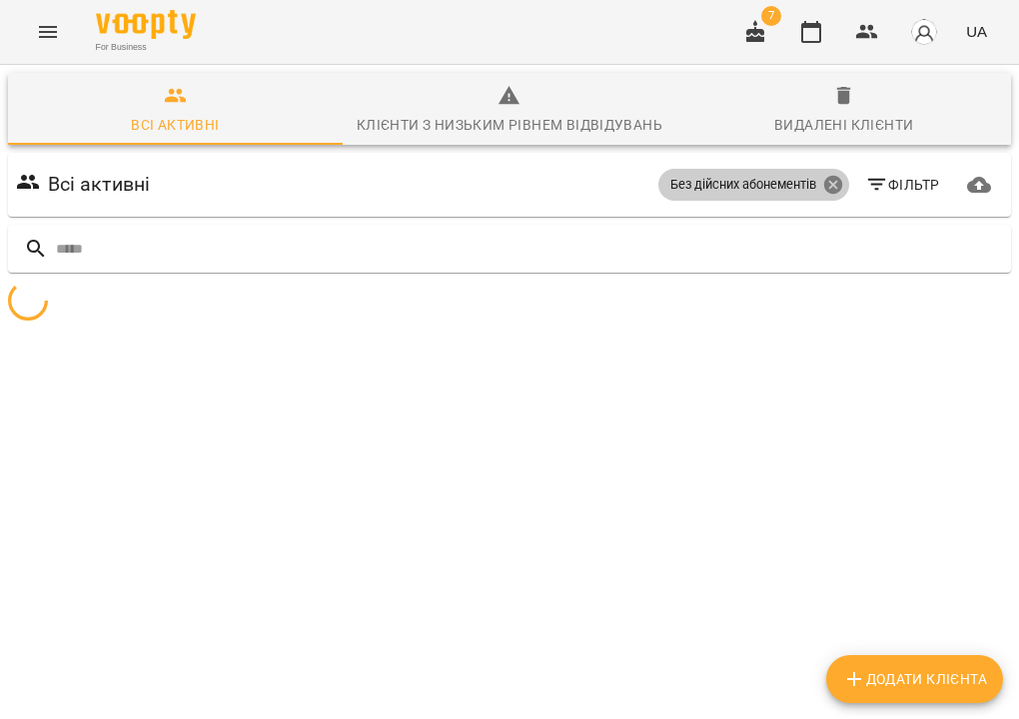
click at [823, 190] on icon at bounding box center [833, 185] width 22 height 22
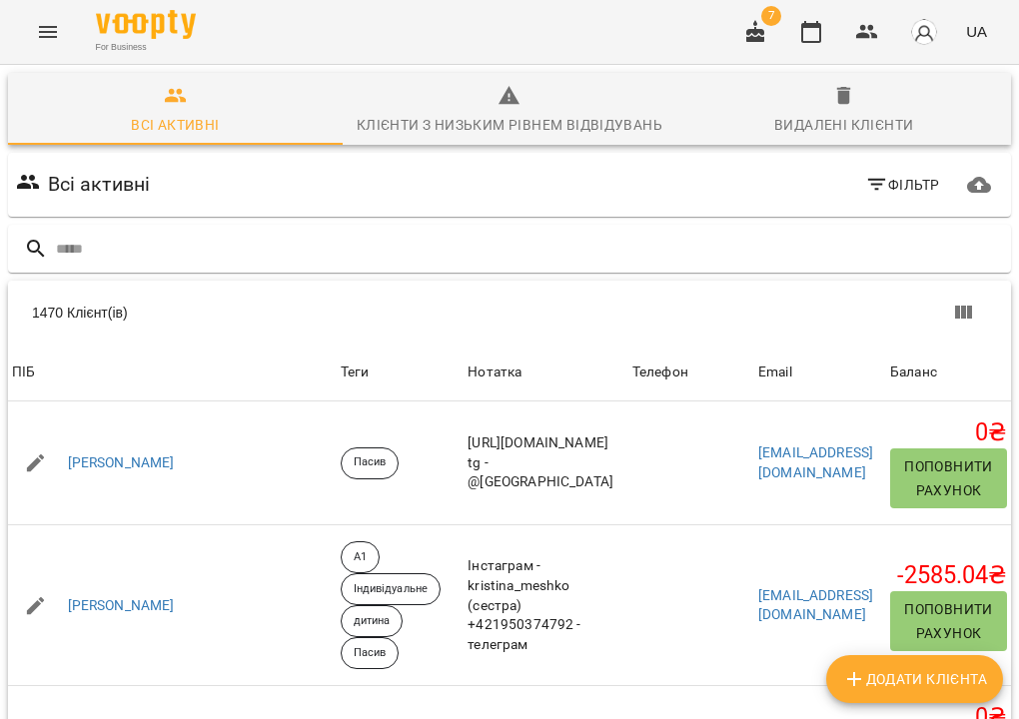
click at [840, 184] on div "Всі активні Фільтр" at bounding box center [509, 185] width 995 height 56
click at [53, 20] on icon "Menu" at bounding box center [48, 32] width 24 height 24
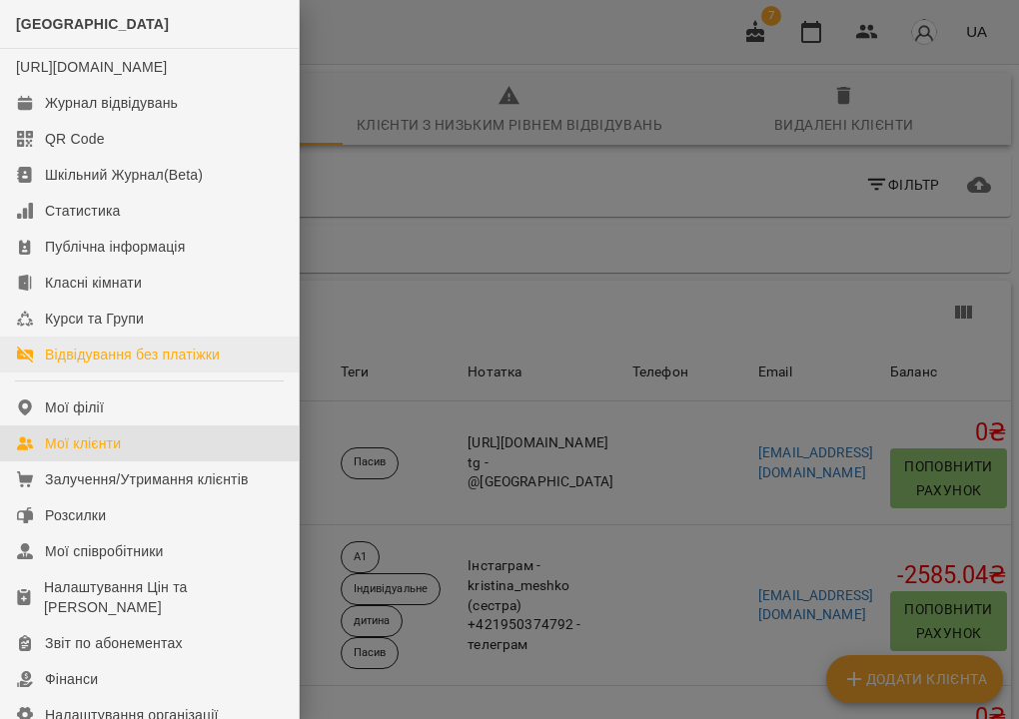
click at [116, 365] on div "Відвідування без платіжки" at bounding box center [132, 355] width 175 height 20
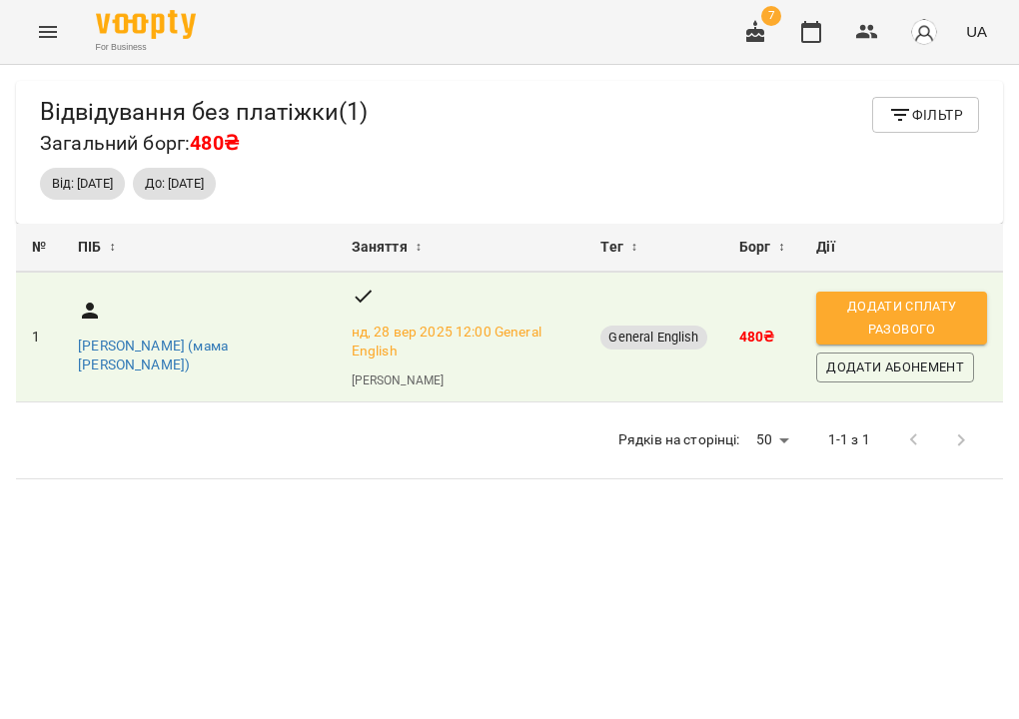
click at [51, 21] on icon "Menu" at bounding box center [48, 32] width 24 height 24
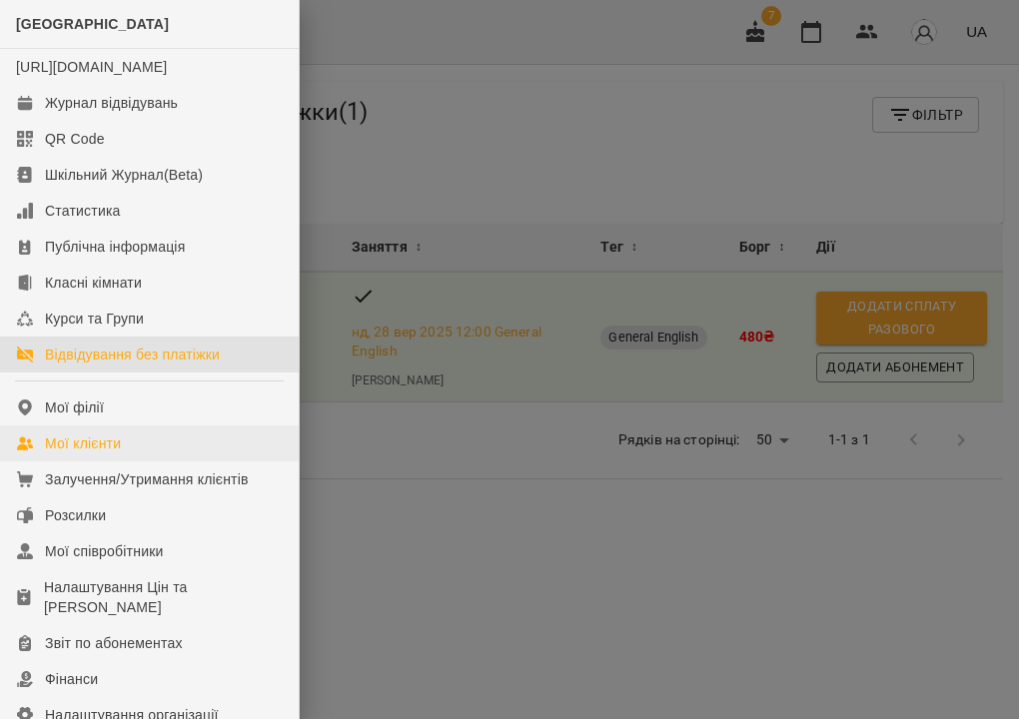
click at [111, 454] on div "Мої клієнти" at bounding box center [83, 444] width 76 height 20
